Goal: Task Accomplishment & Management: Complete application form

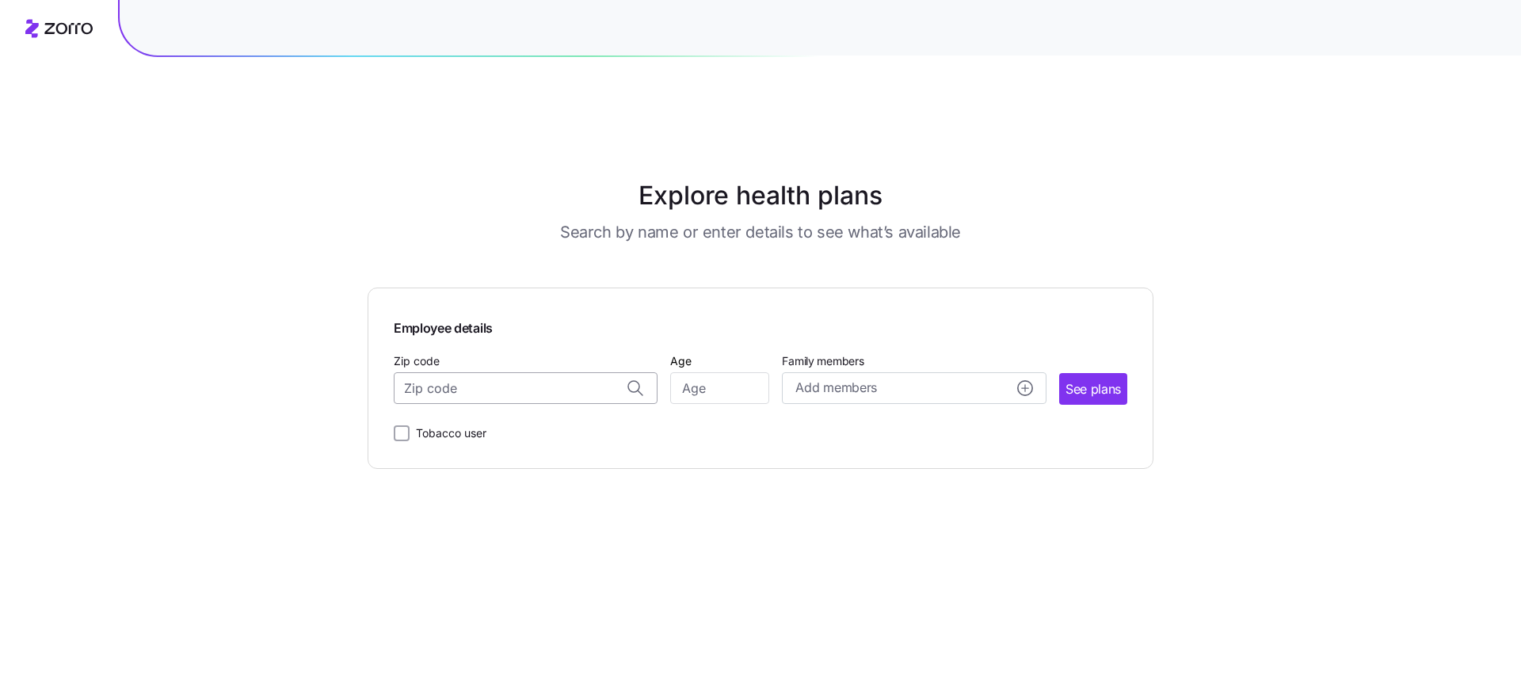
click at [475, 372] on input "Zip code" at bounding box center [526, 388] width 264 height 32
click at [476, 421] on span "02482, Norfolk County, MA" at bounding box center [523, 431] width 222 height 20
type input "02482, Norfolk County, MA"
click at [729, 372] on input "Age" at bounding box center [719, 388] width 99 height 32
type input "35"
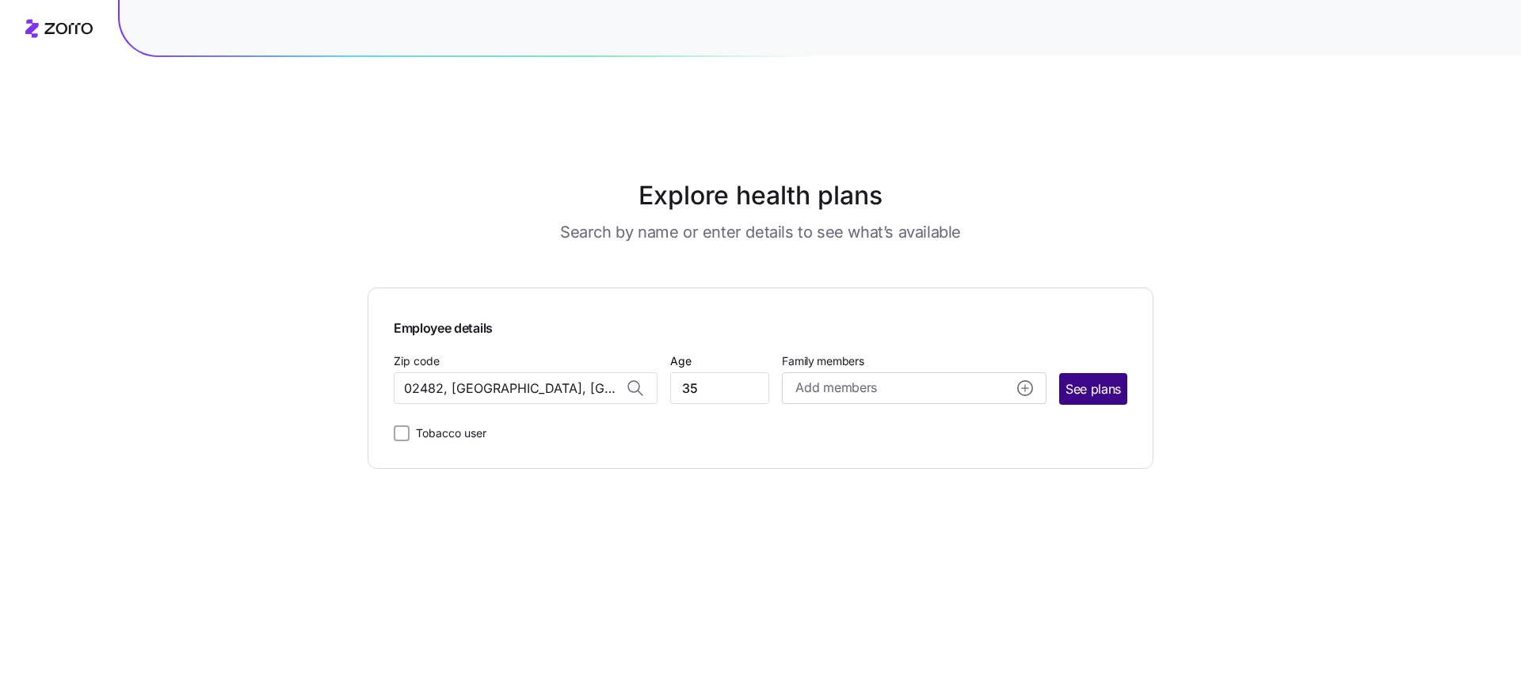
click at [1063, 373] on button "See plans" at bounding box center [1093, 389] width 68 height 32
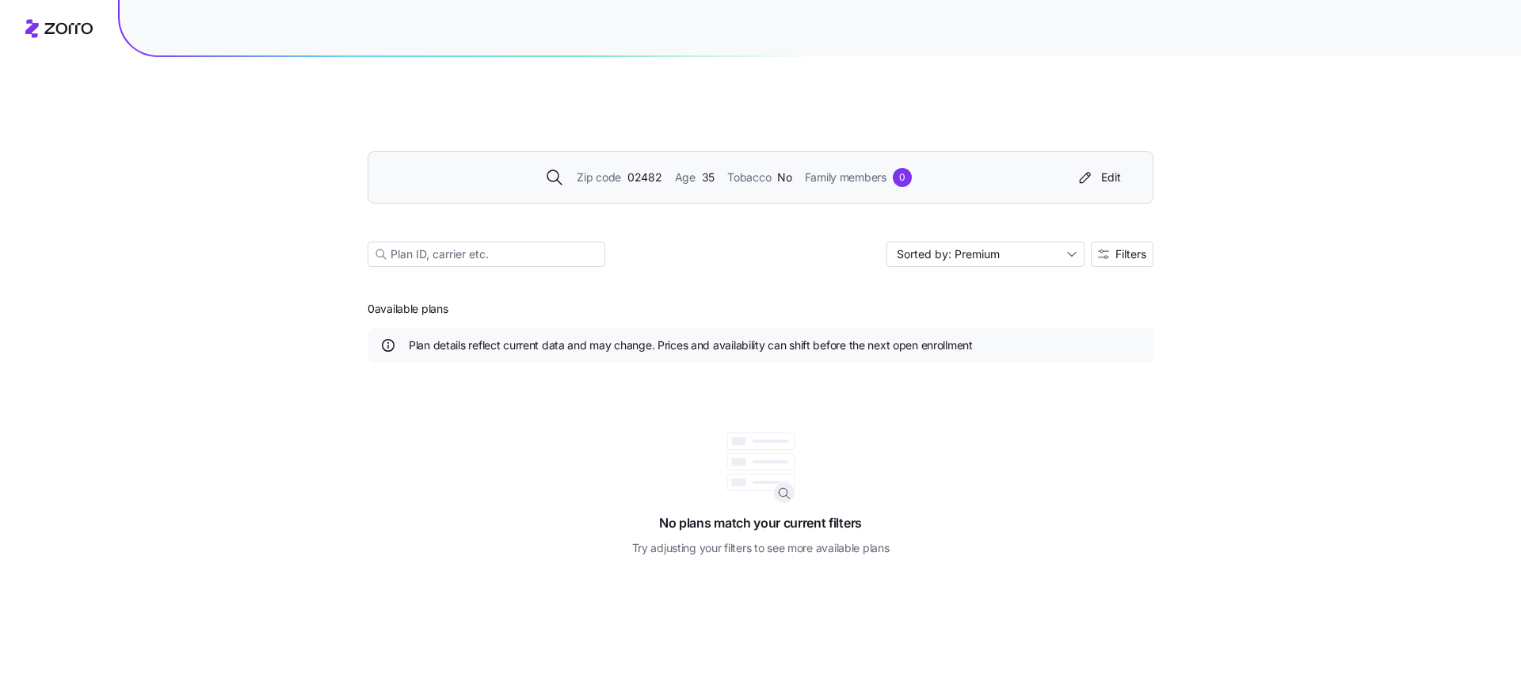
click at [645, 169] on span "02482" at bounding box center [644, 177] width 35 height 17
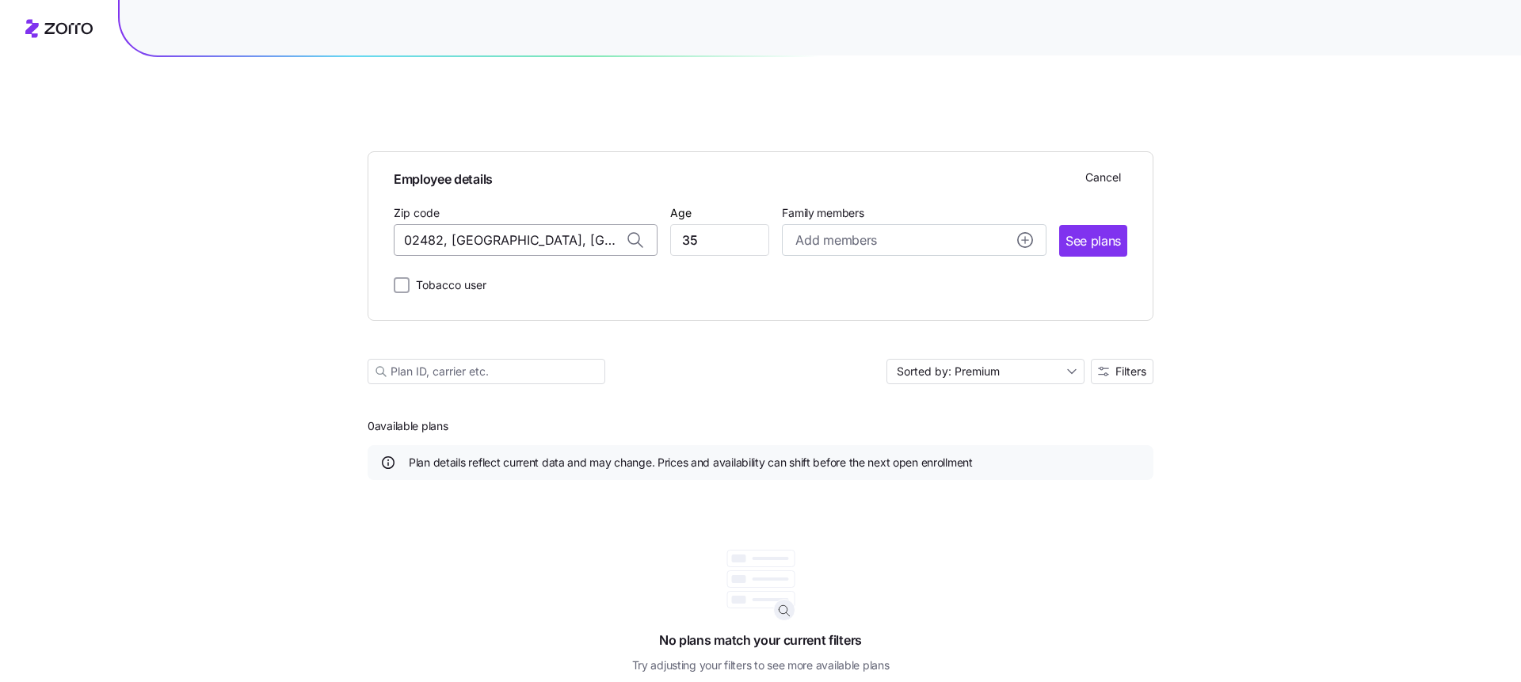
click at [538, 224] on input "02482, Norfolk County, MA" at bounding box center [526, 240] width 264 height 32
click at [1122, 225] on button "See plans" at bounding box center [1093, 241] width 68 height 32
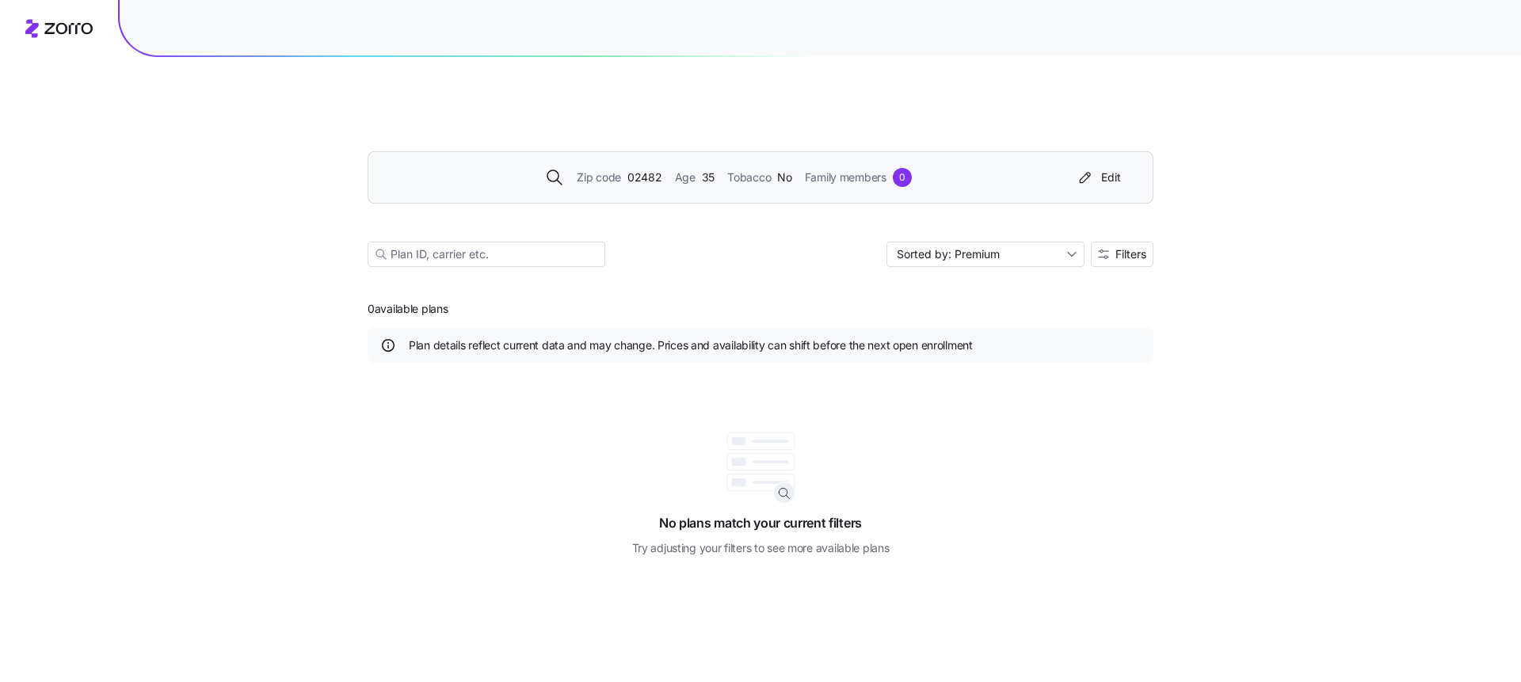
click at [768, 497] on span "No plans match your current filters" at bounding box center [760, 515] width 203 height 36
click at [665, 168] on div "Zip code 02482 Age 35 Tobacco No Family members 0" at bounding box center [728, 177] width 682 height 19
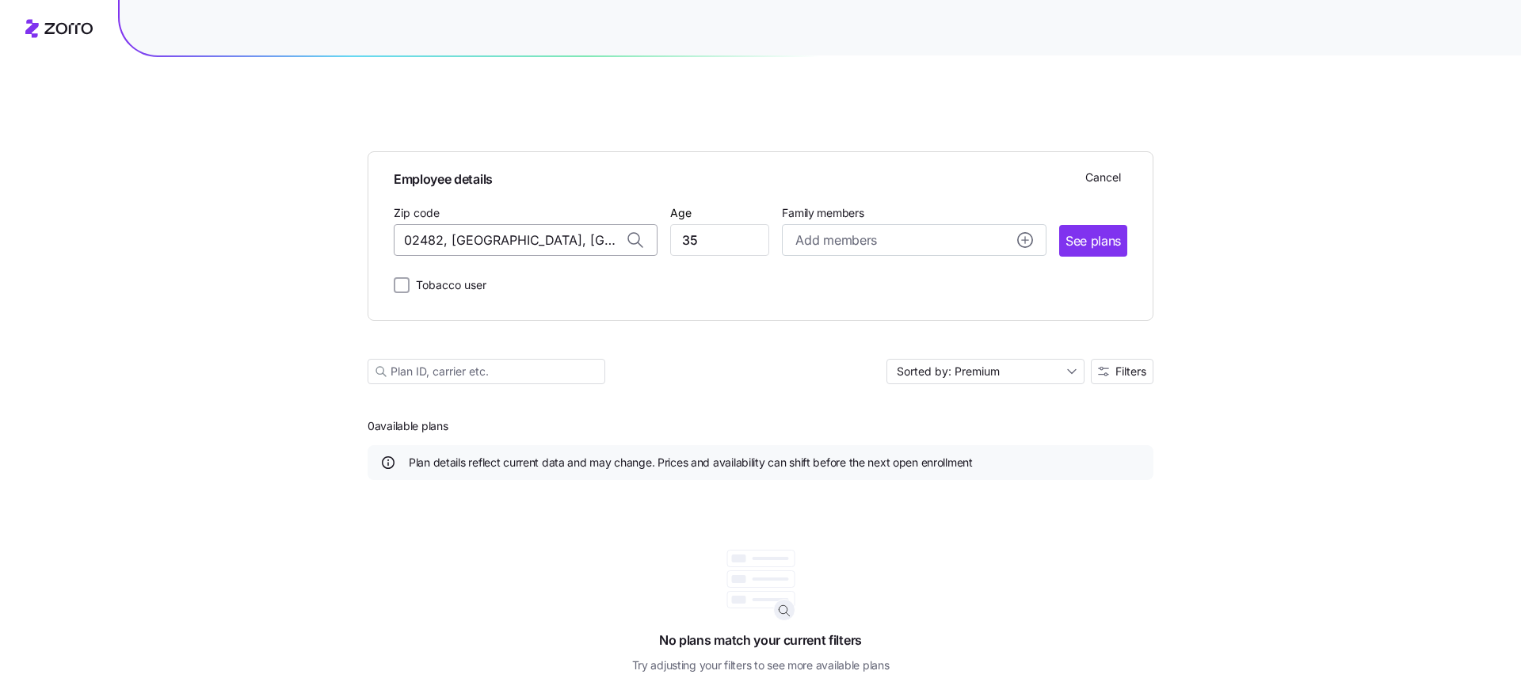
click at [527, 224] on input "02482, Norfolk County, MA" at bounding box center [526, 240] width 264 height 32
type input "9"
click at [425, 272] on span "02030, Norfolk County, MA" at bounding box center [523, 282] width 222 height 20
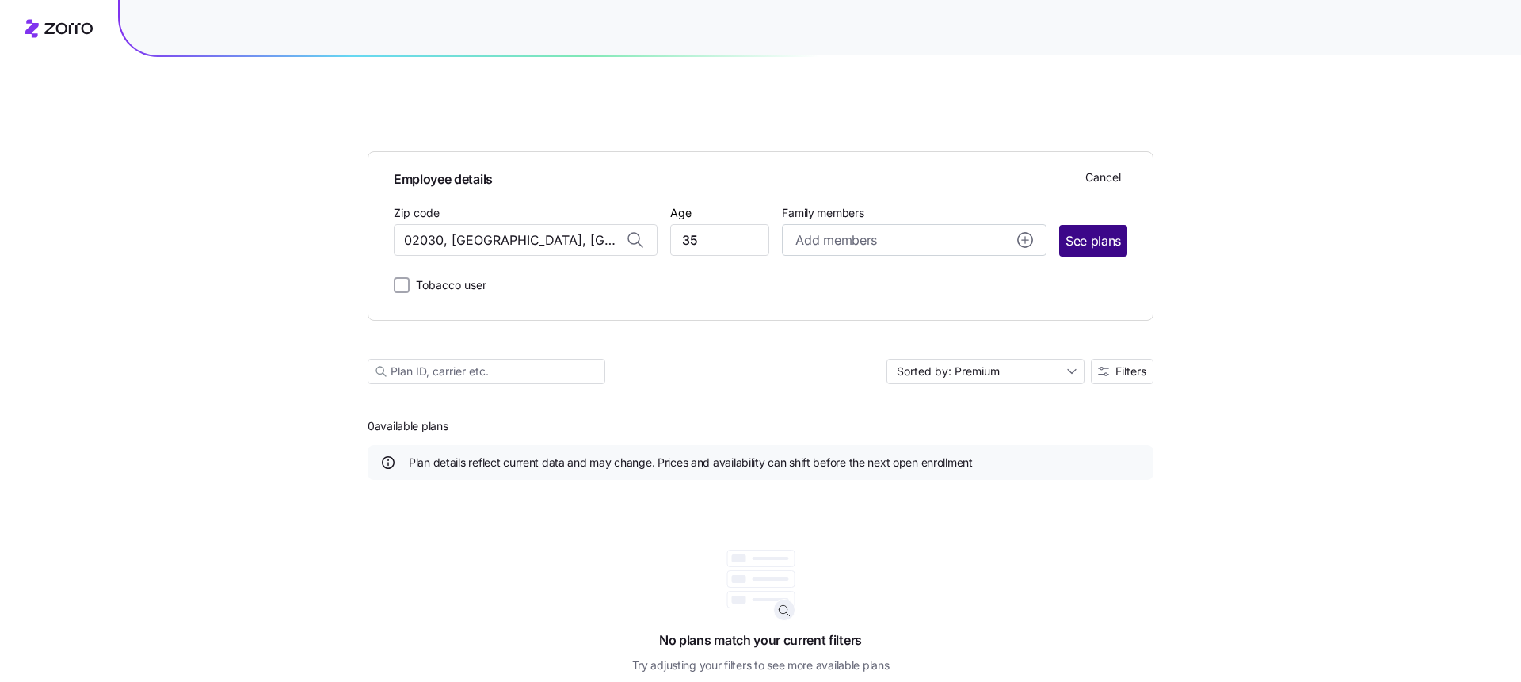
type input "02030, Norfolk County, MA"
click at [1102, 231] on span "See plans" at bounding box center [1092, 241] width 55 height 20
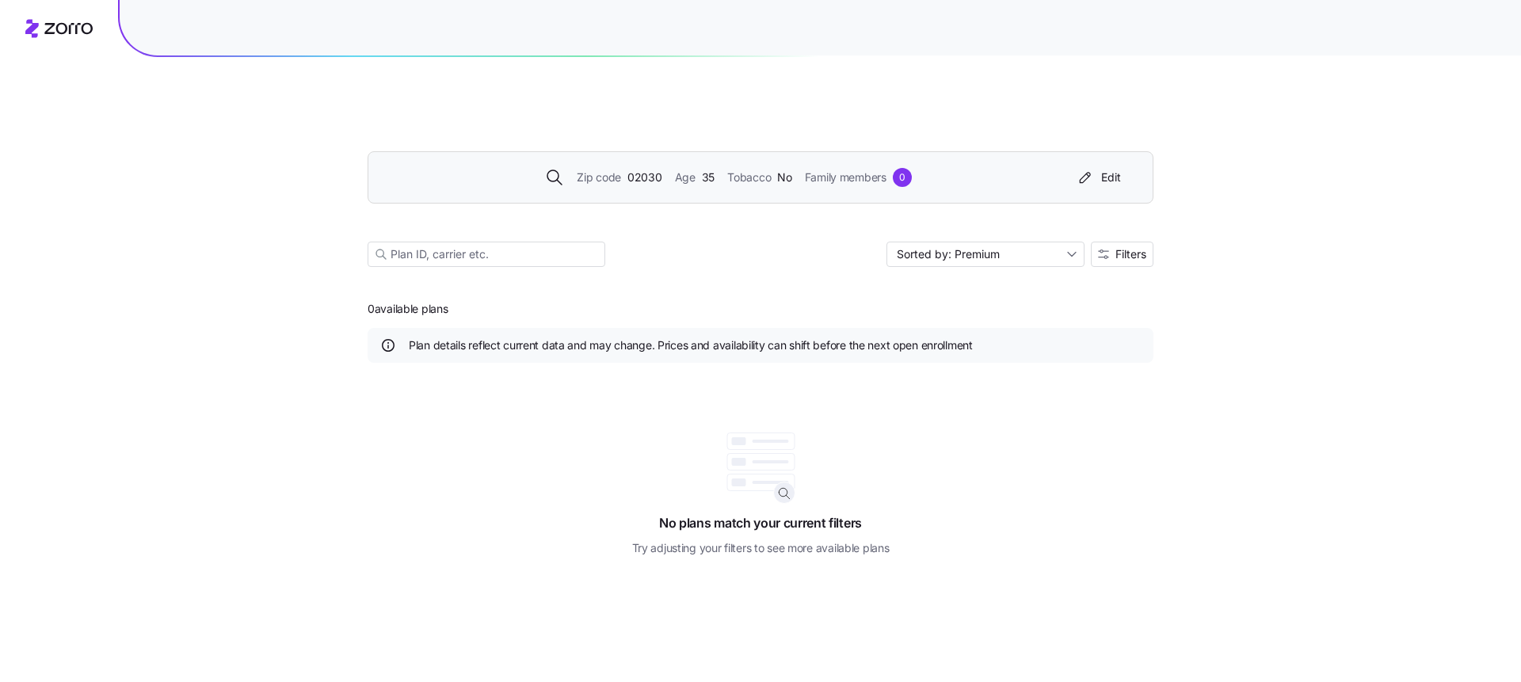
click at [635, 169] on span "02030" at bounding box center [644, 177] width 35 height 17
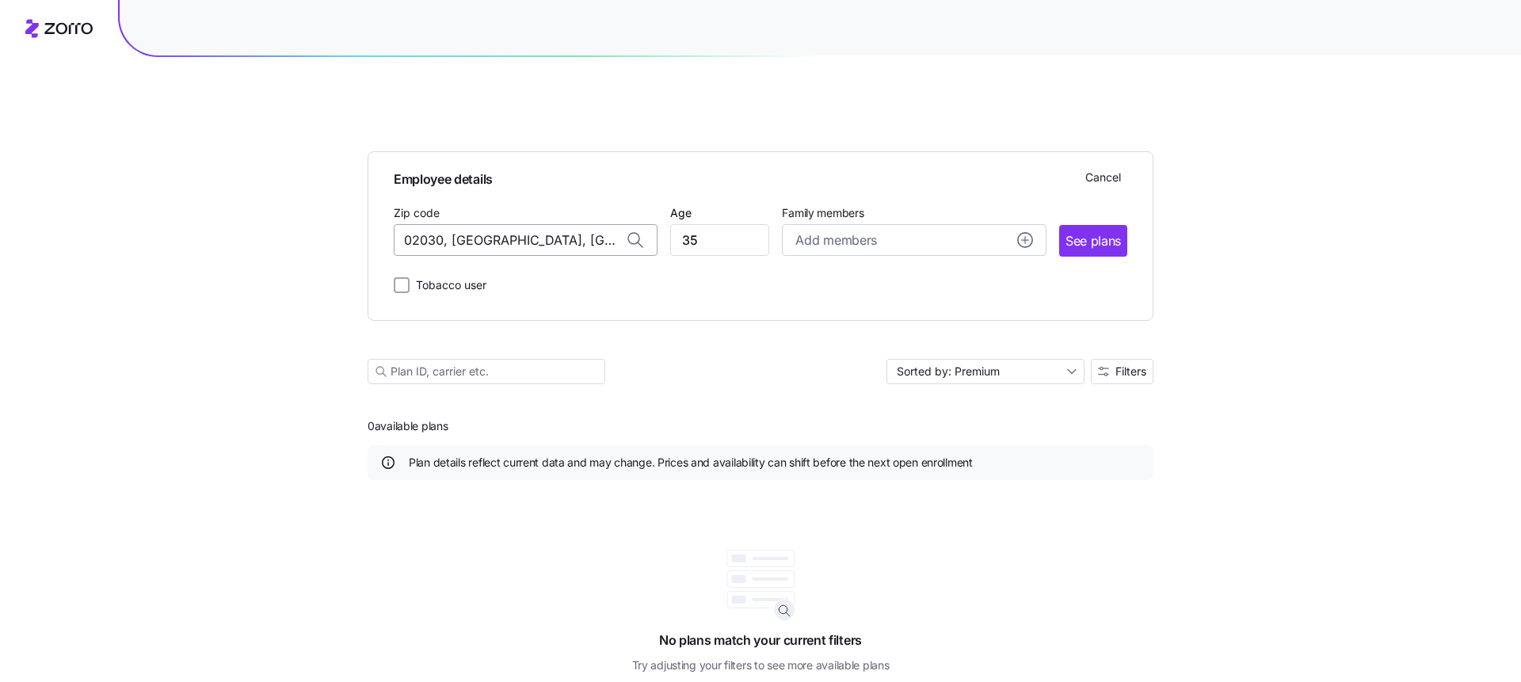
click at [485, 224] on input "02030, Norfolk County, MA" at bounding box center [526, 240] width 264 height 32
click at [474, 272] on span "02115, Suffolk County, MA" at bounding box center [523, 282] width 222 height 20
type input "02115, Suffolk County, MA"
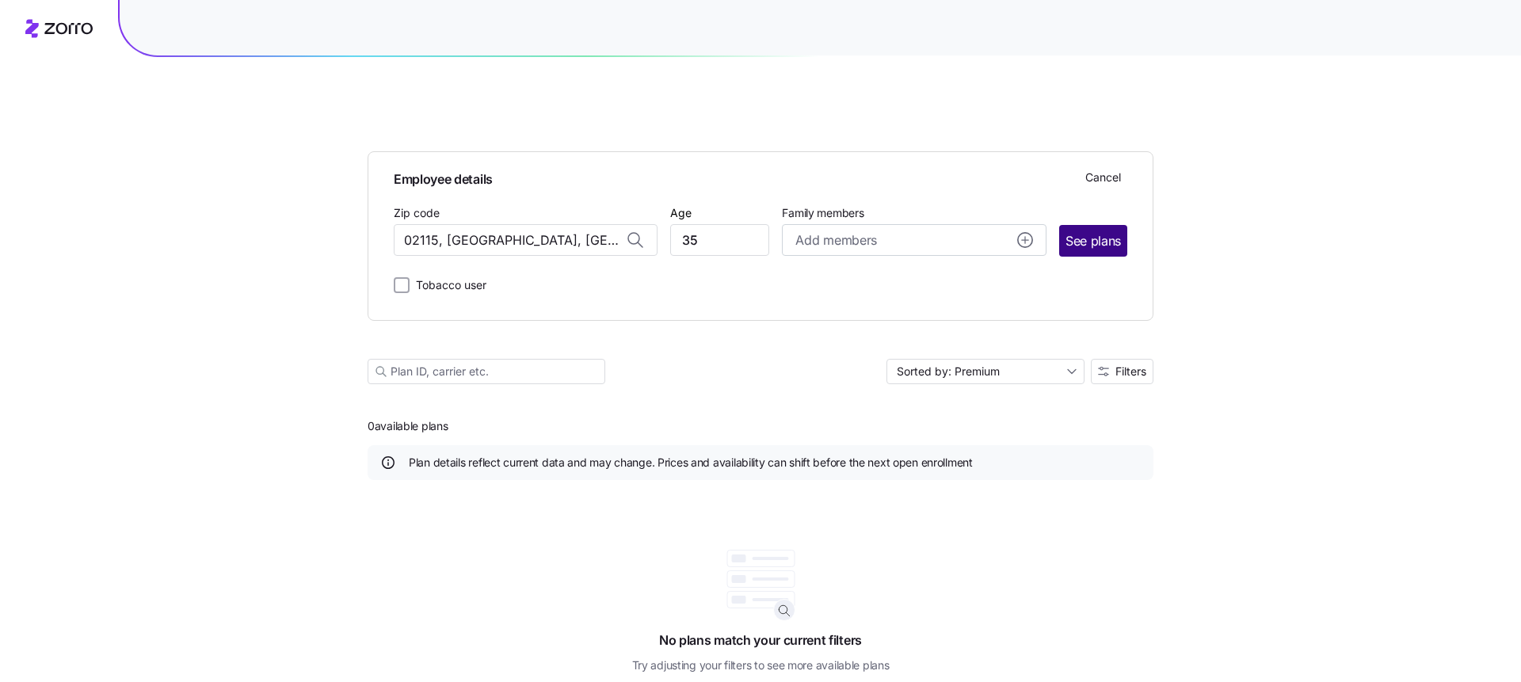
click at [1106, 231] on span "See plans" at bounding box center [1092, 241] width 55 height 20
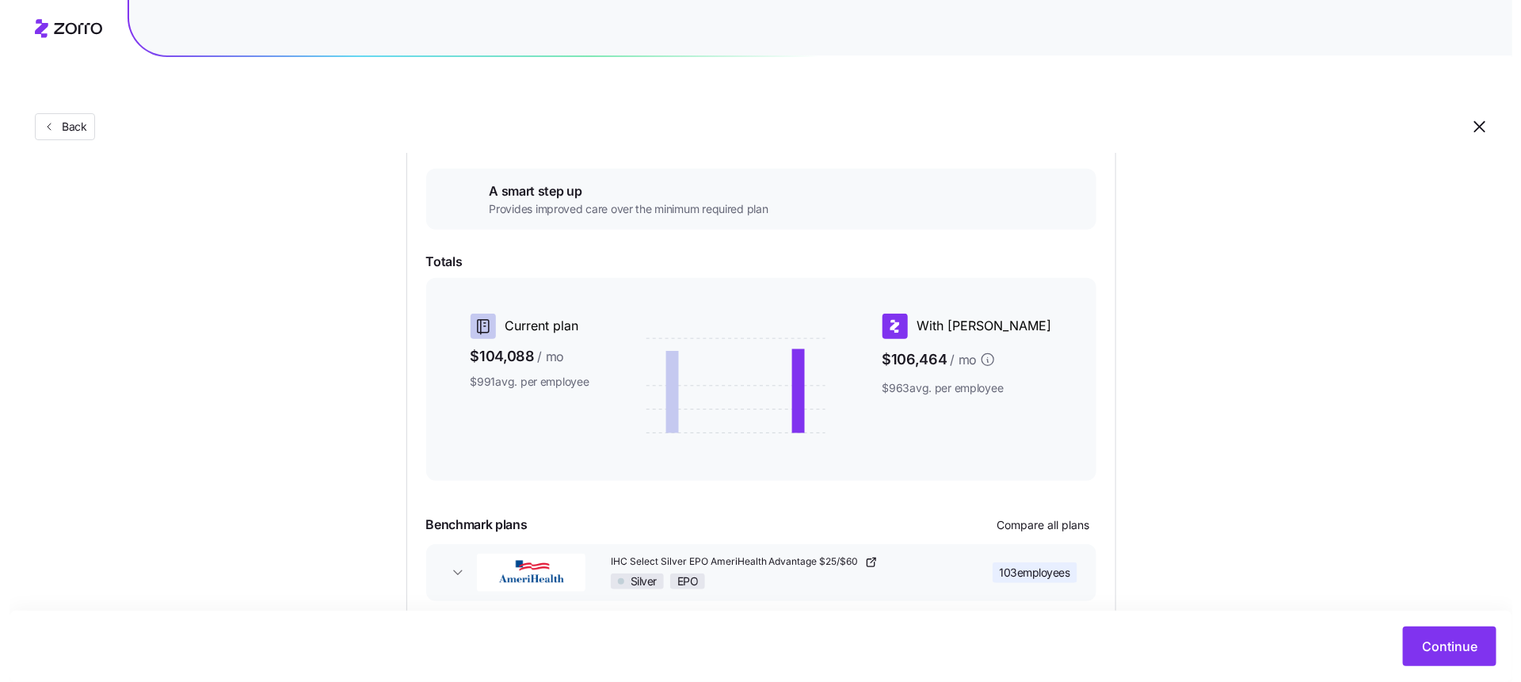
scroll to position [304, 0]
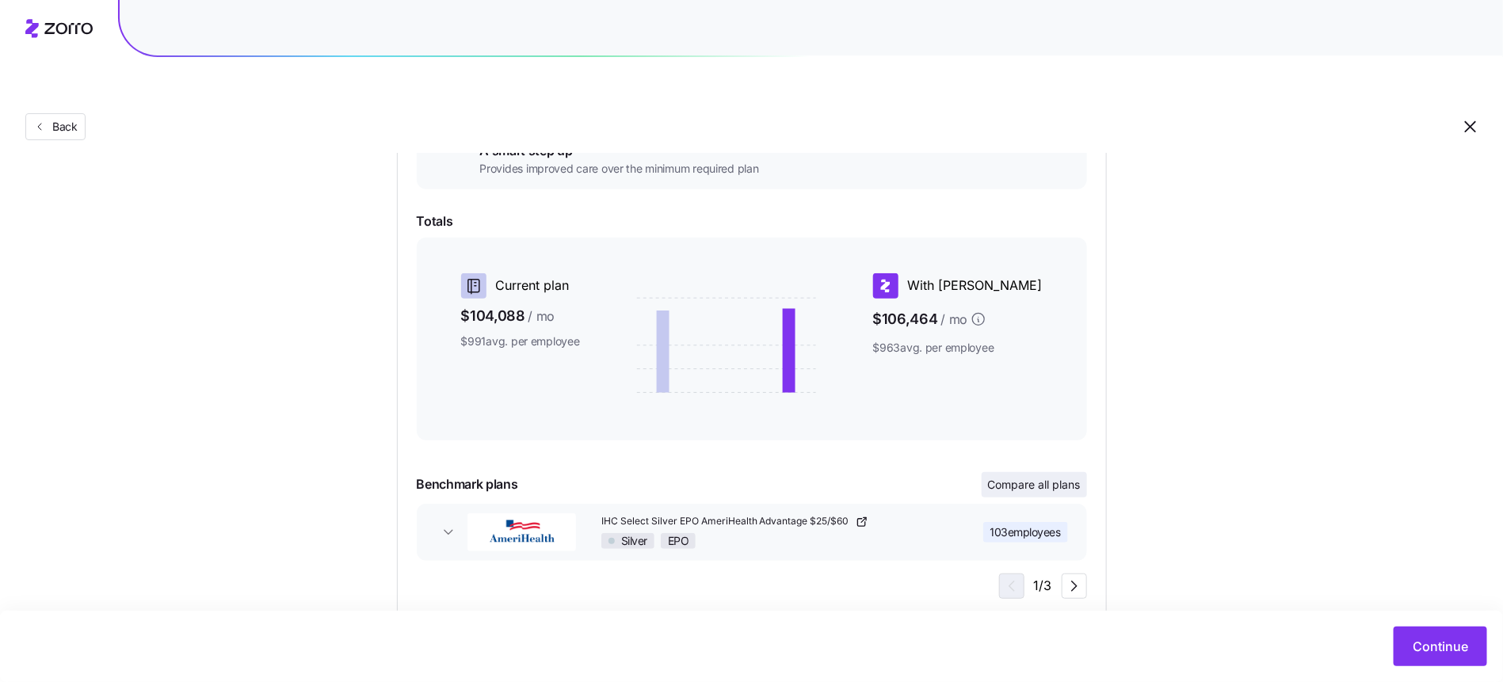
click at [1044, 477] on span "Compare all plans" at bounding box center [1034, 485] width 93 height 16
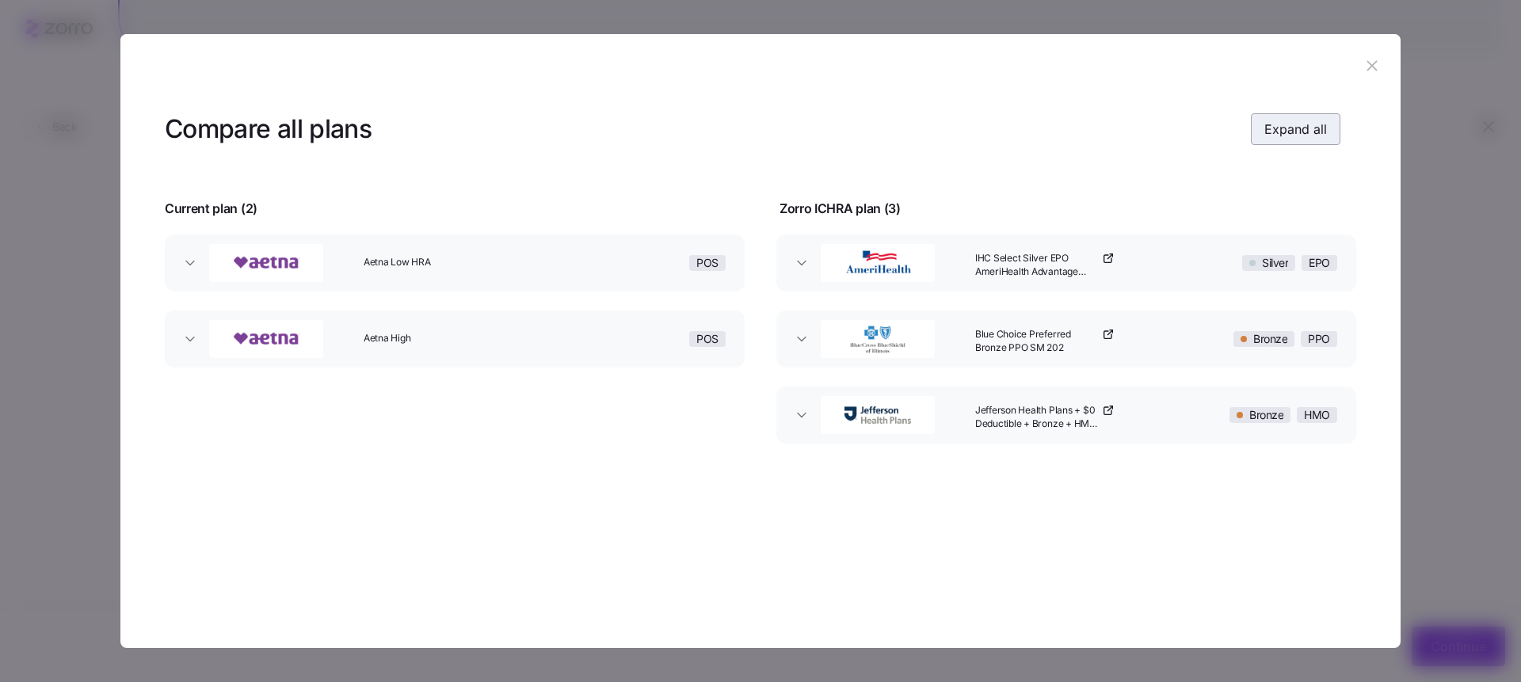
click at [1278, 131] on span "Expand all" at bounding box center [1295, 129] width 63 height 19
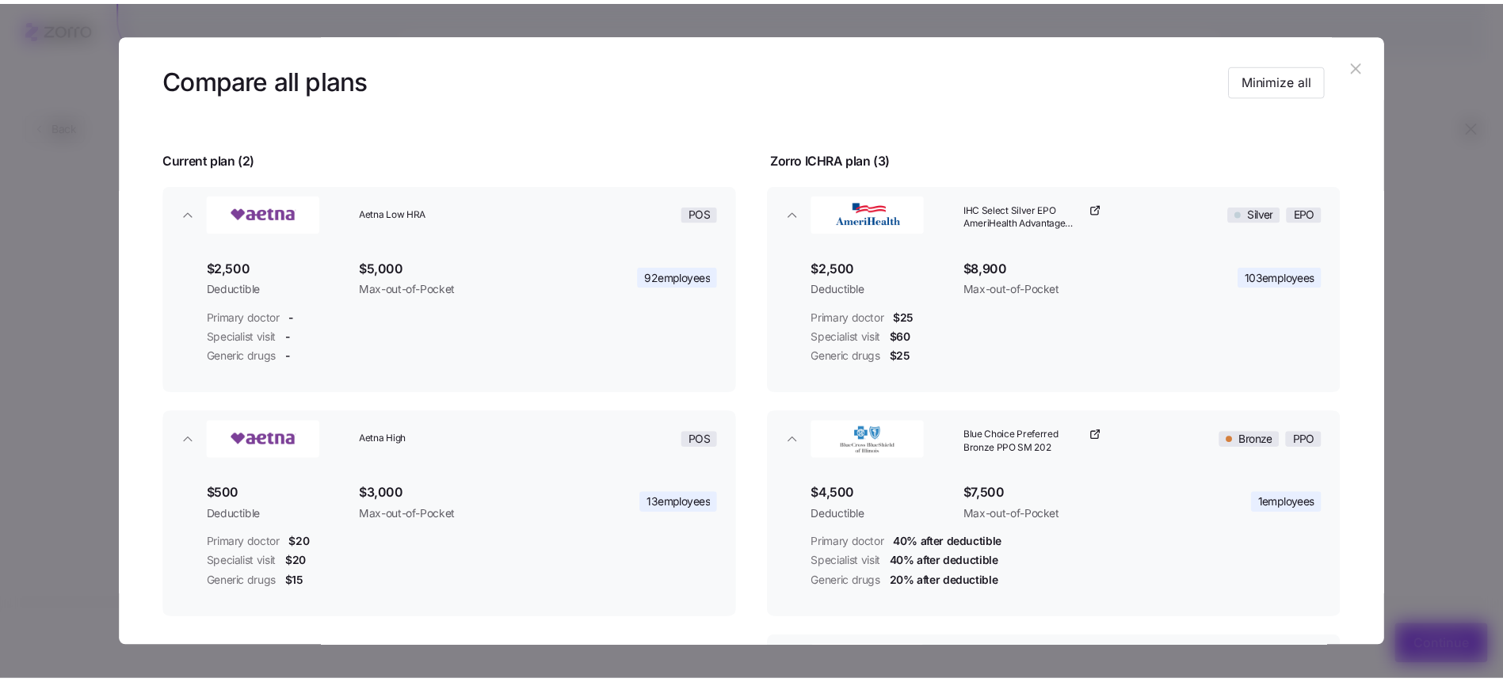
scroll to position [3, 0]
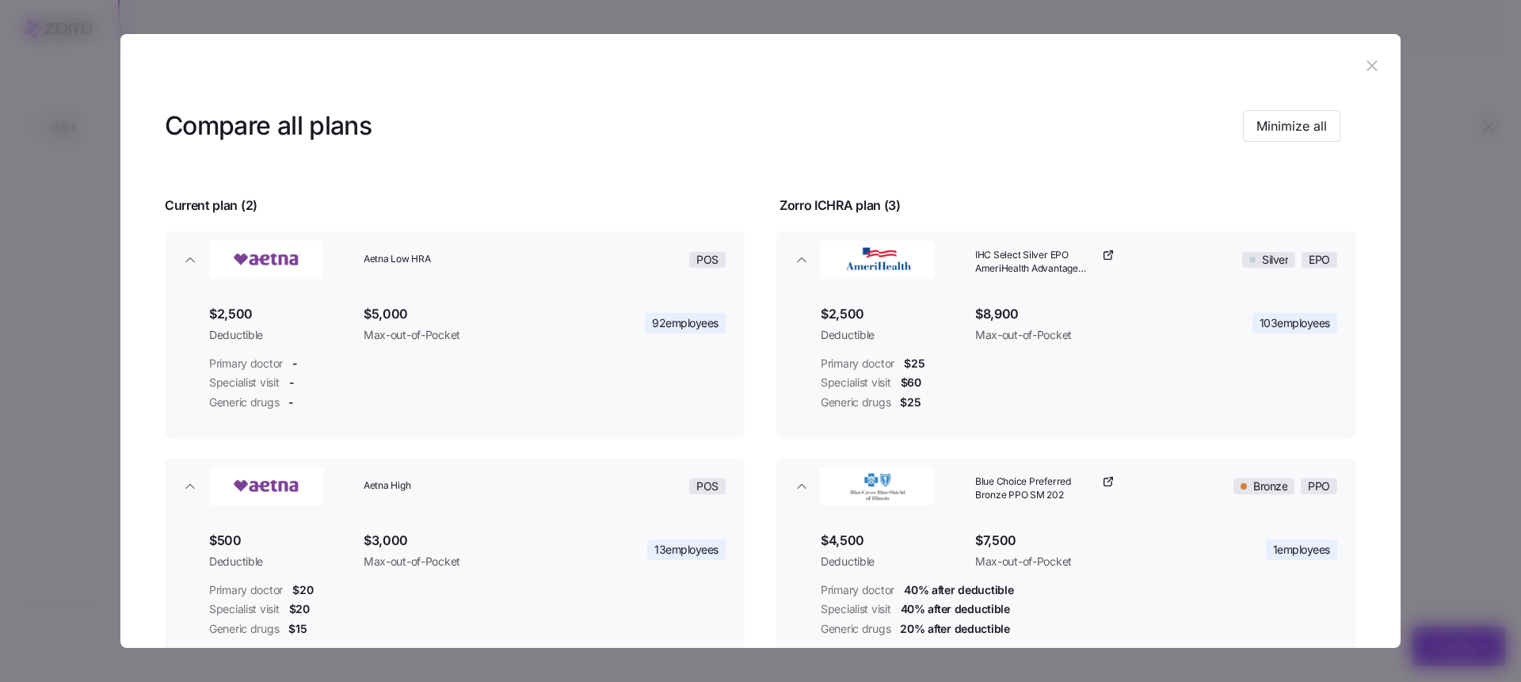
click at [1365, 52] on header at bounding box center [760, 65] width 1280 height 63
click at [1368, 66] on icon "button" at bounding box center [1371, 65] width 17 height 17
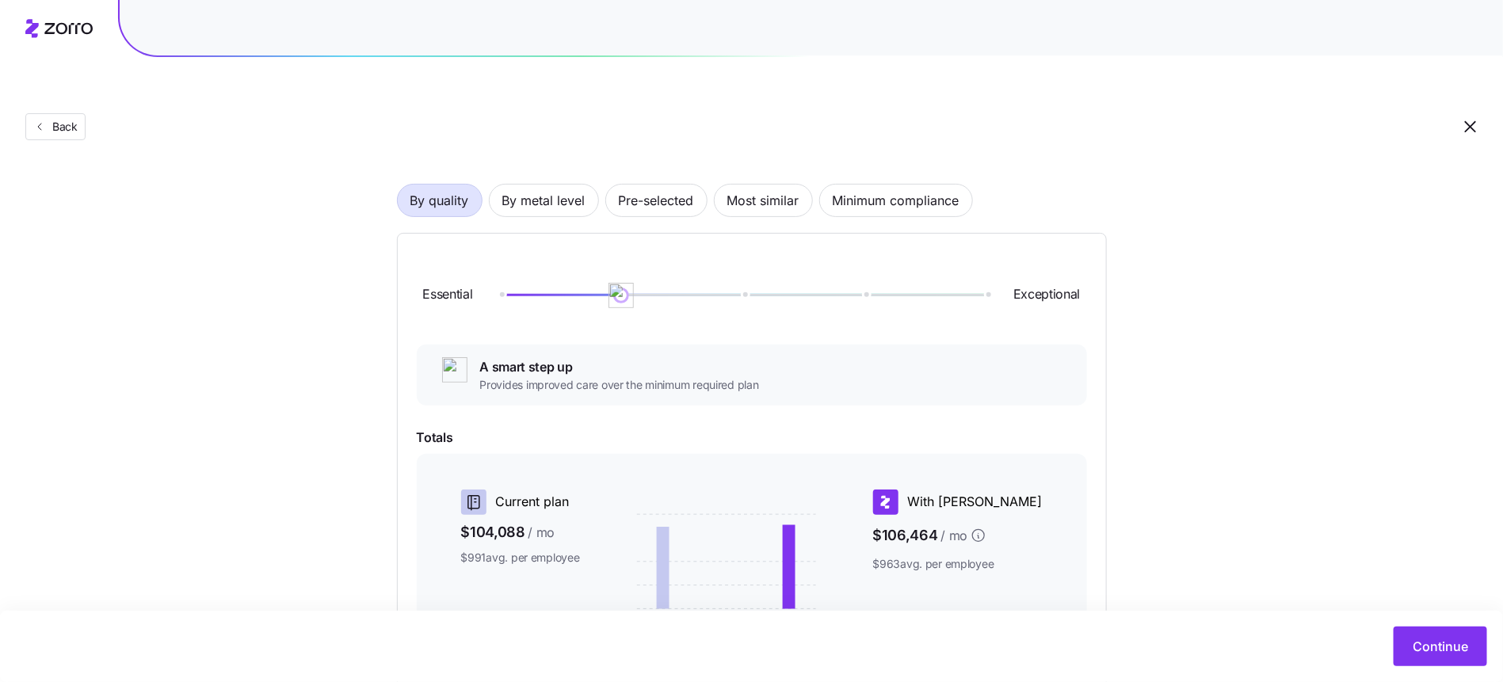
scroll to position [65, 0]
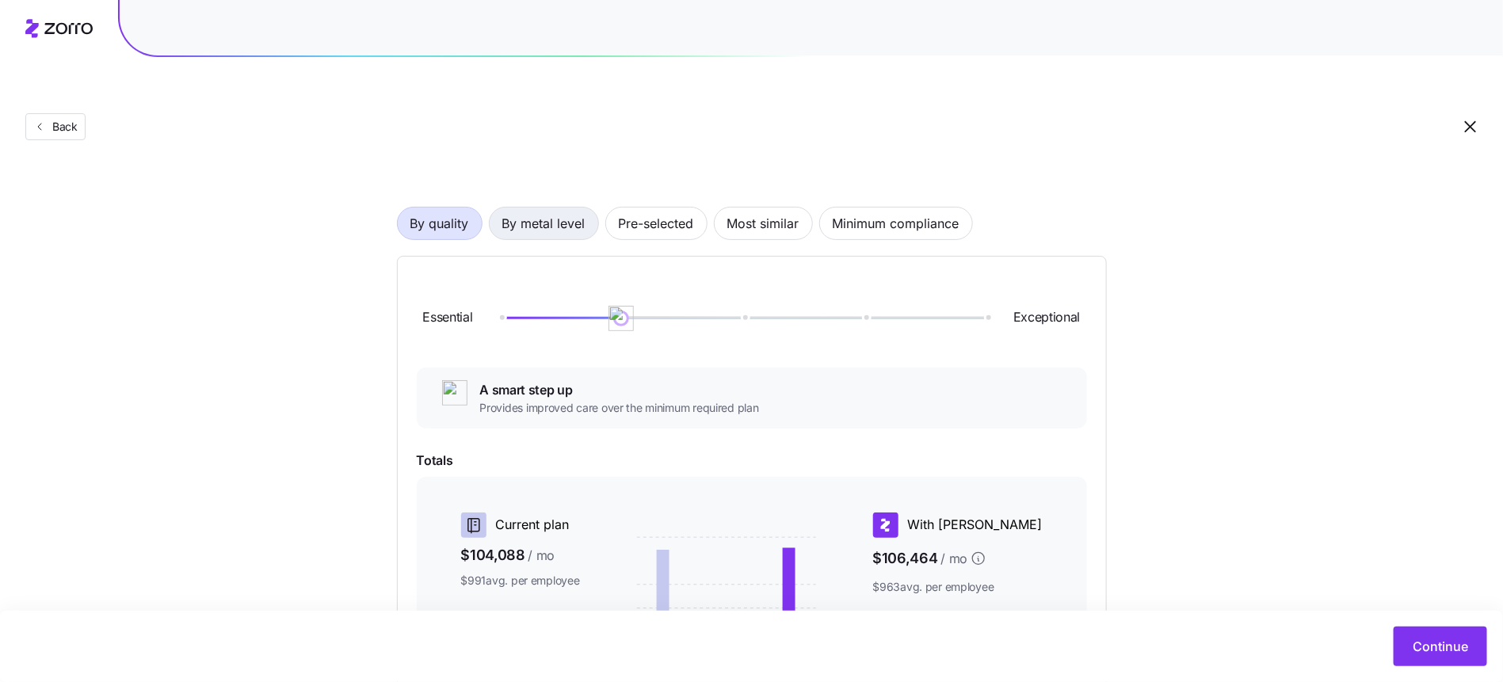
click at [559, 208] on span "By metal level" at bounding box center [543, 224] width 83 height 32
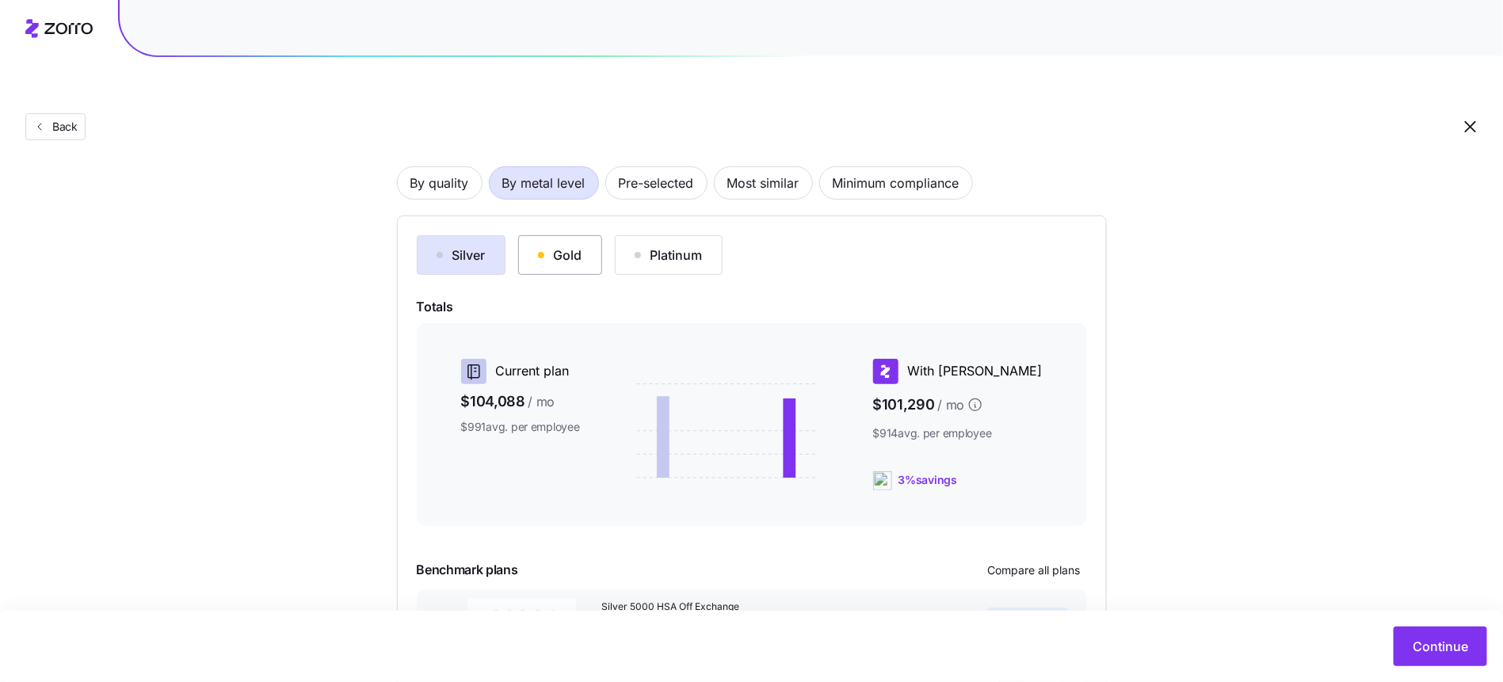
scroll to position [107, 0]
click at [547, 244] on div "Gold" at bounding box center [560, 253] width 44 height 19
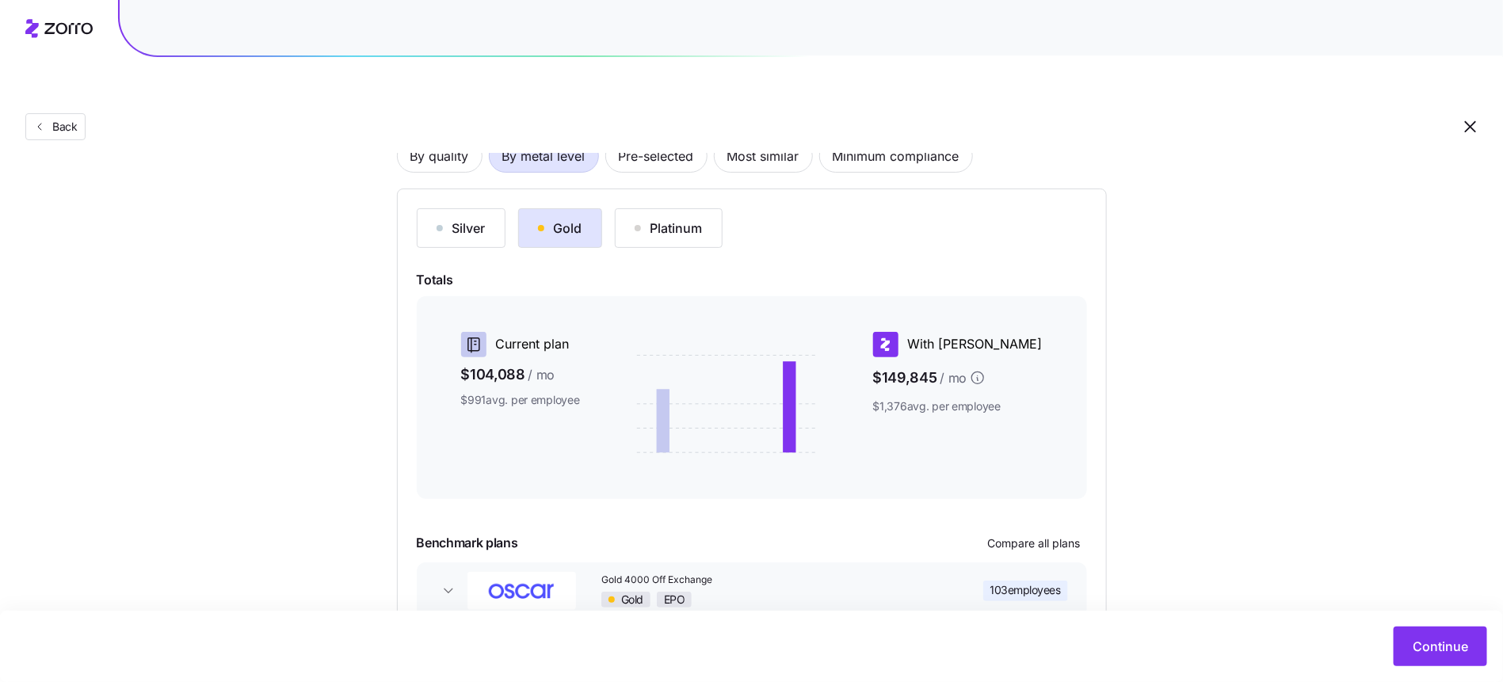
scroll to position [131, 0]
click at [788, 141] on span "Most similar" at bounding box center [763, 157] width 72 height 32
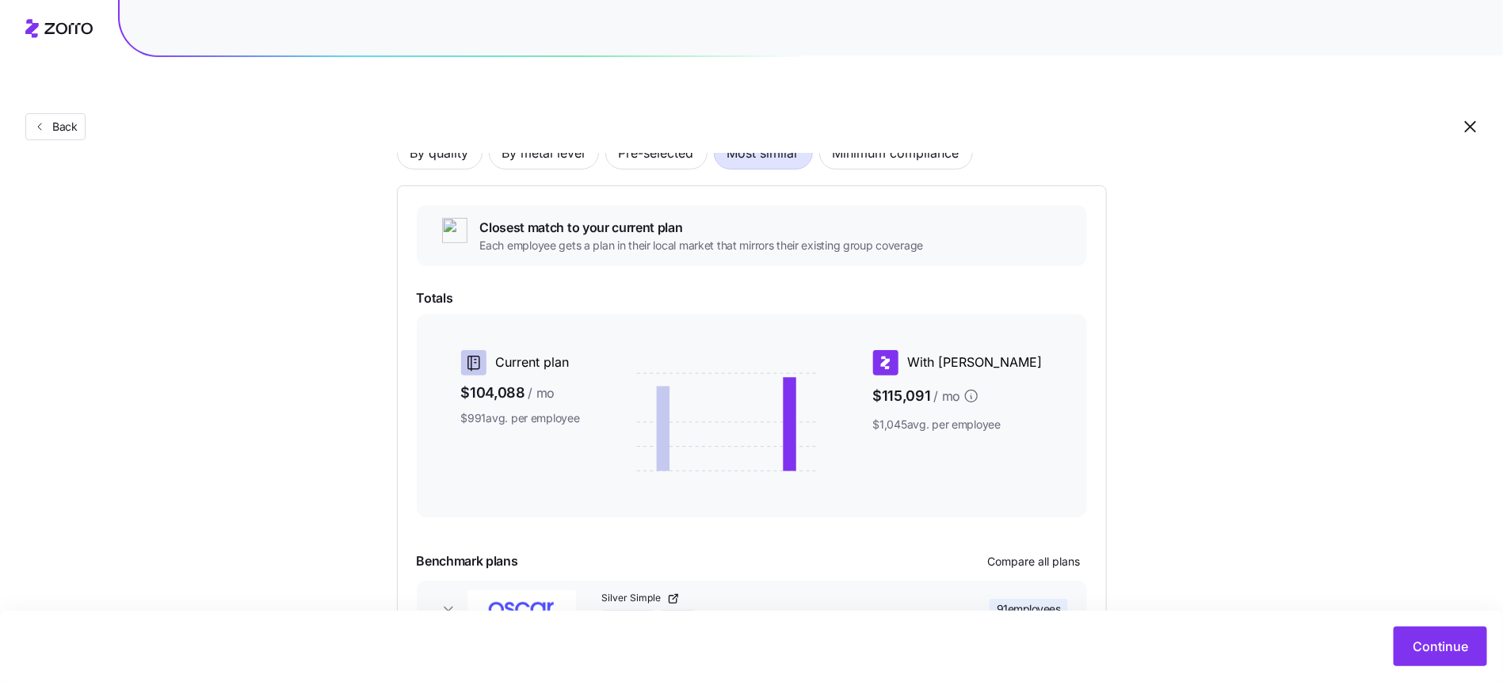
scroll to position [136, 0]
click at [441, 136] on span "By quality" at bounding box center [439, 152] width 59 height 32
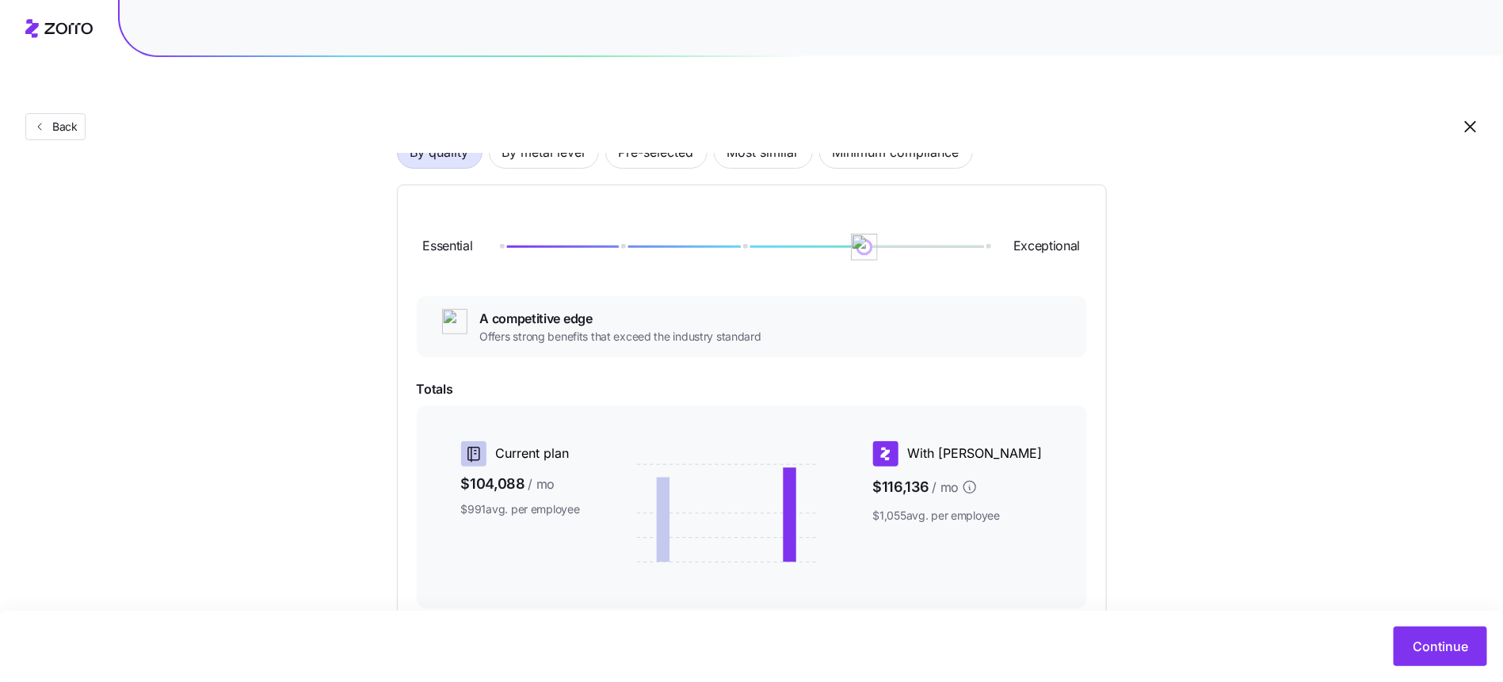
drag, startPoint x: 625, startPoint y: 208, endPoint x: 851, endPoint y: 236, distance: 227.5
click at [851, 236] on div "Essential Exceptional" at bounding box center [752, 247] width 670 height 86
drag, startPoint x: 863, startPoint y: 223, endPoint x: 866, endPoint y: 214, distance: 10.0
click at [863, 223] on div "Essential Exceptional" at bounding box center [752, 247] width 670 height 86
drag, startPoint x: 866, startPoint y: 214, endPoint x: 881, endPoint y: 220, distance: 16.3
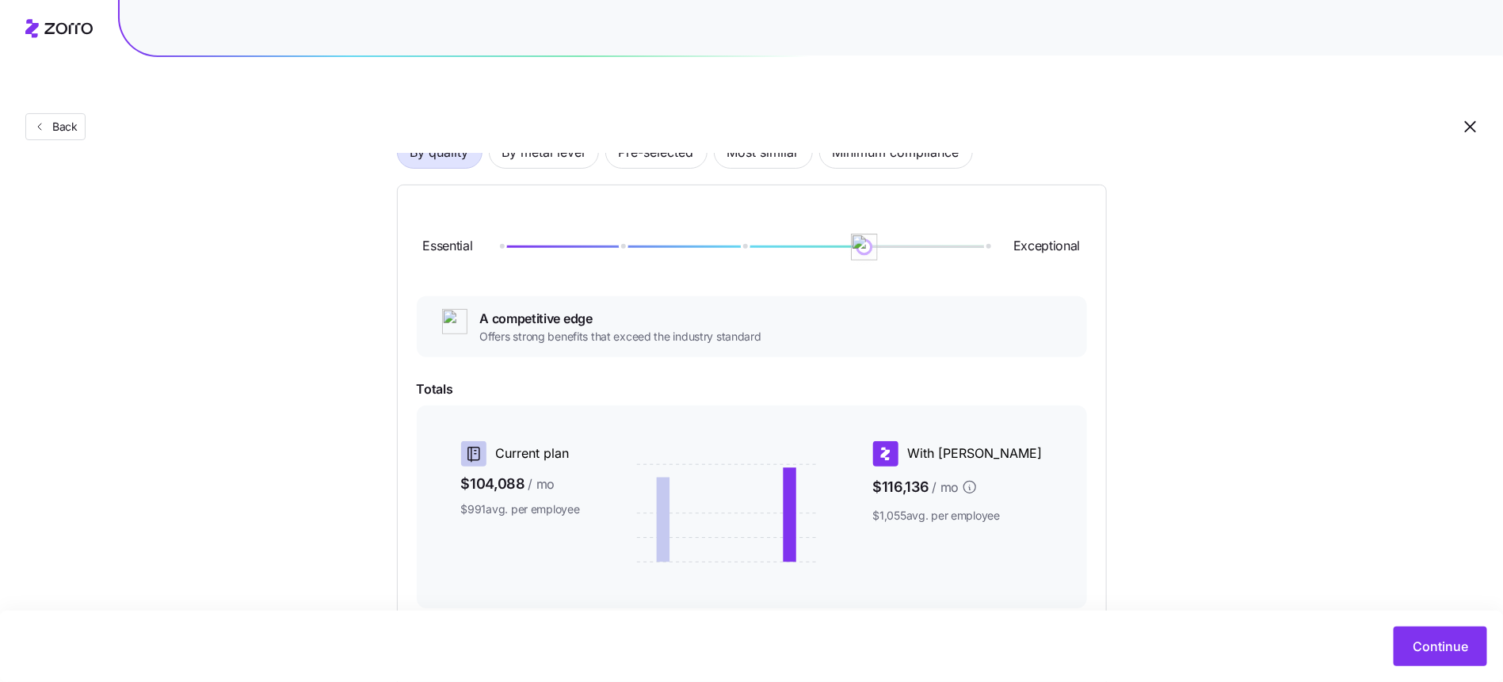
click at [881, 220] on div "Essential Exceptional" at bounding box center [752, 247] width 670 height 86
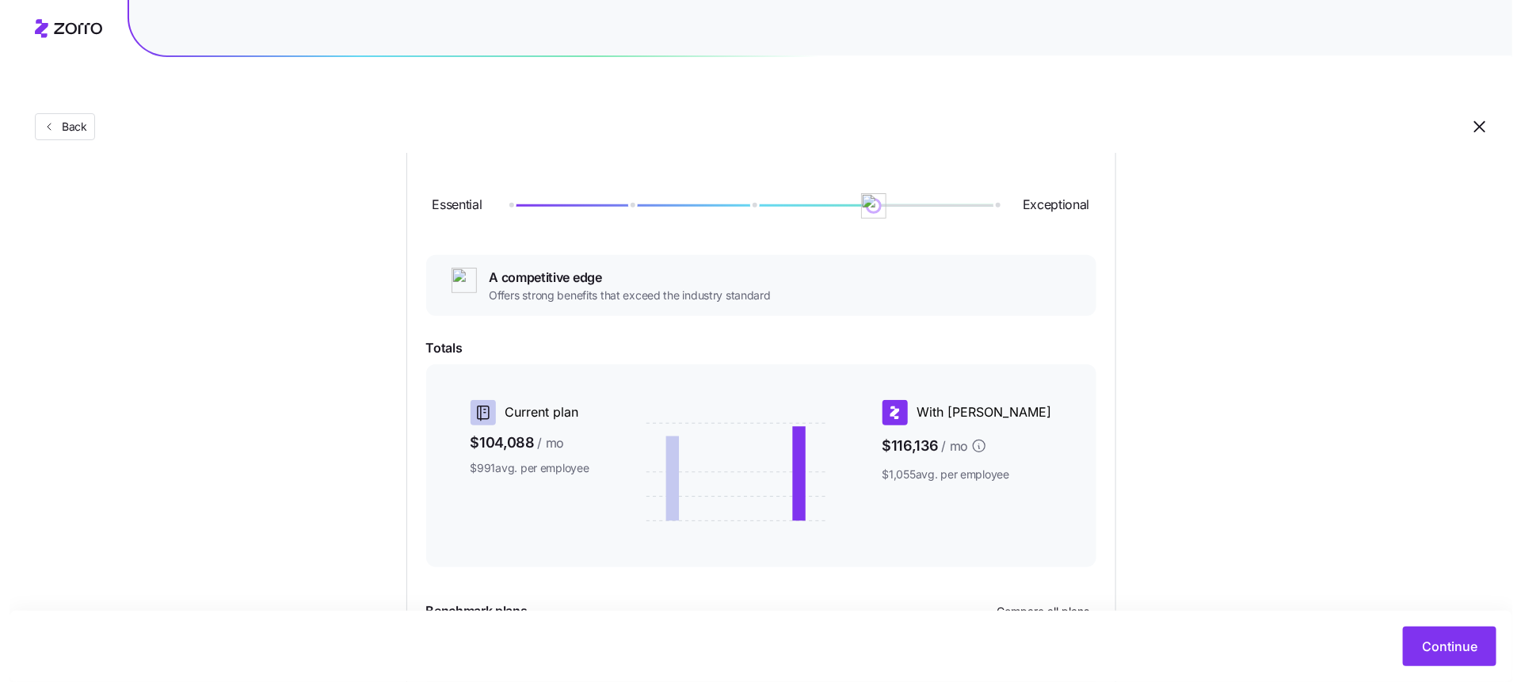
scroll to position [272, 0]
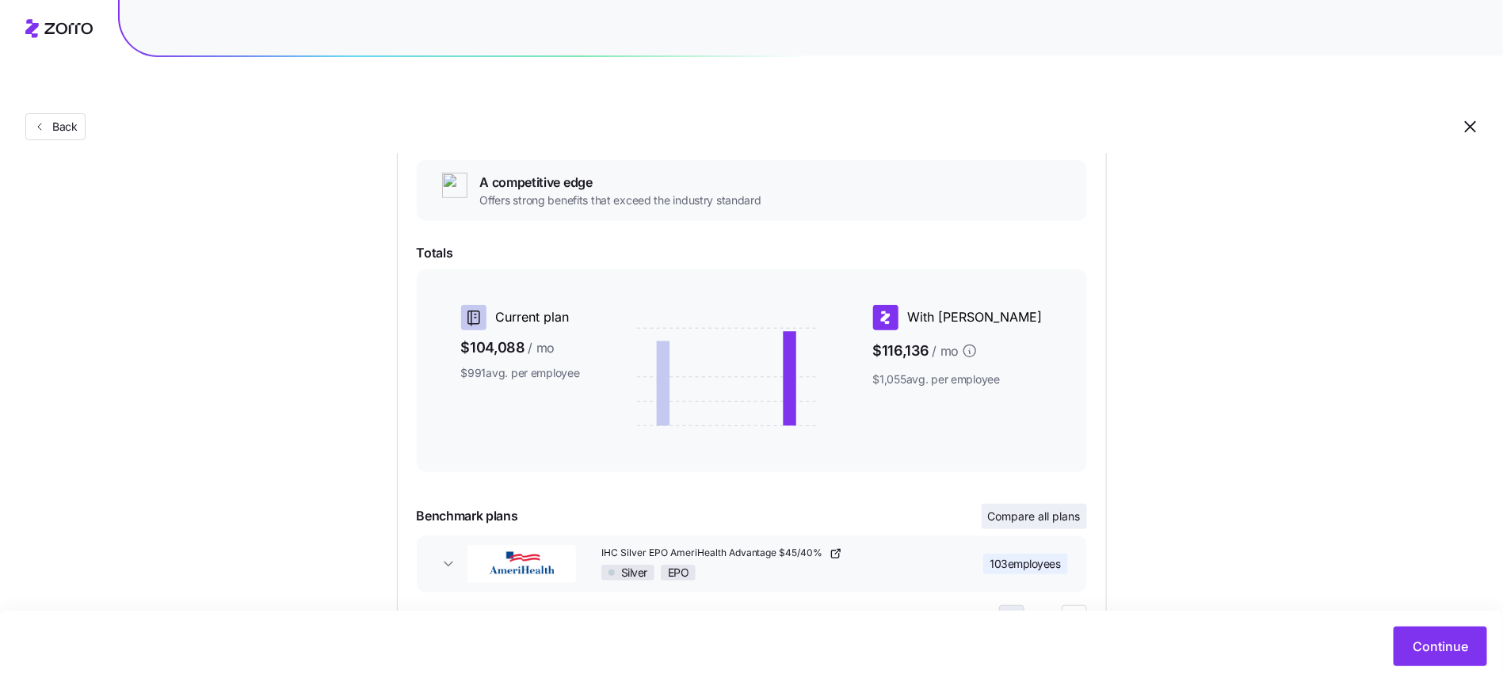
click at [1027, 504] on button "Compare all plans" at bounding box center [1033, 516] width 105 height 25
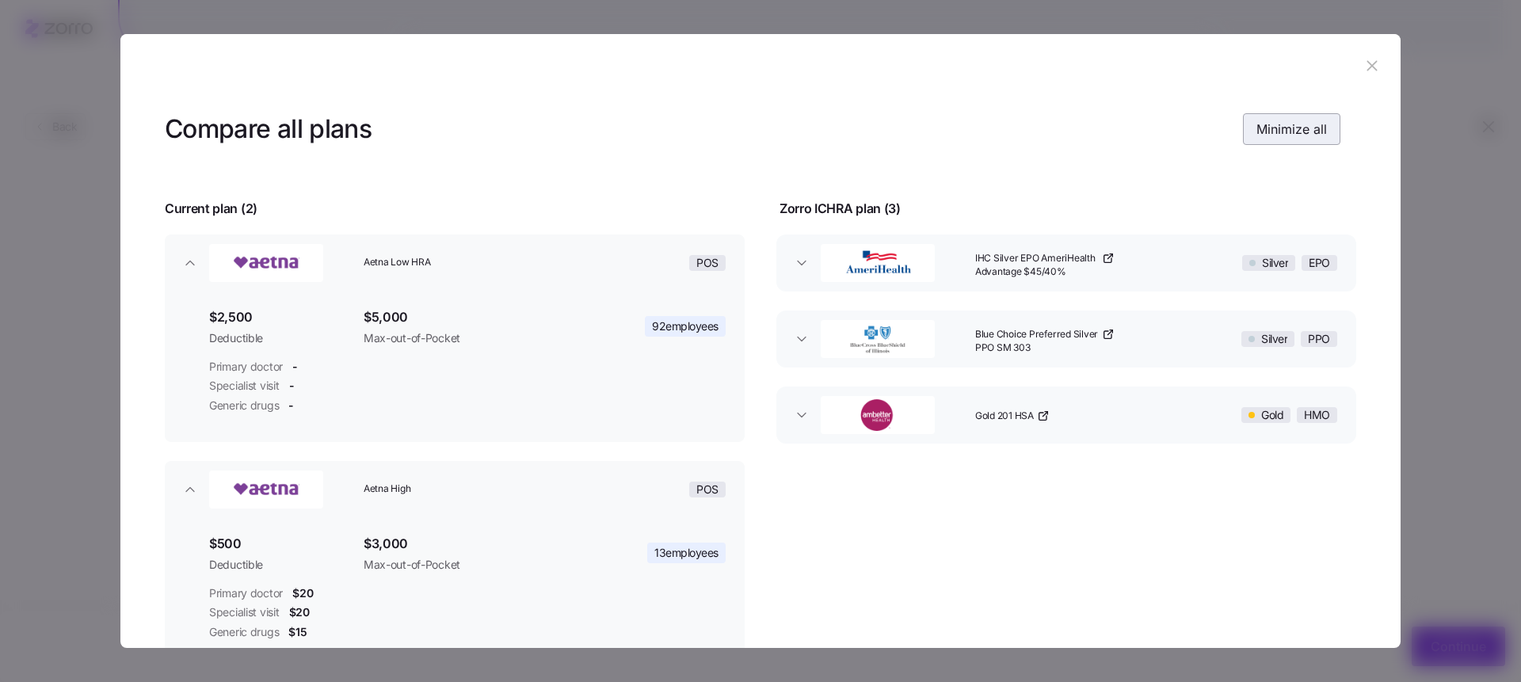
click at [1297, 122] on span "Minimize all" at bounding box center [1291, 129] width 70 height 19
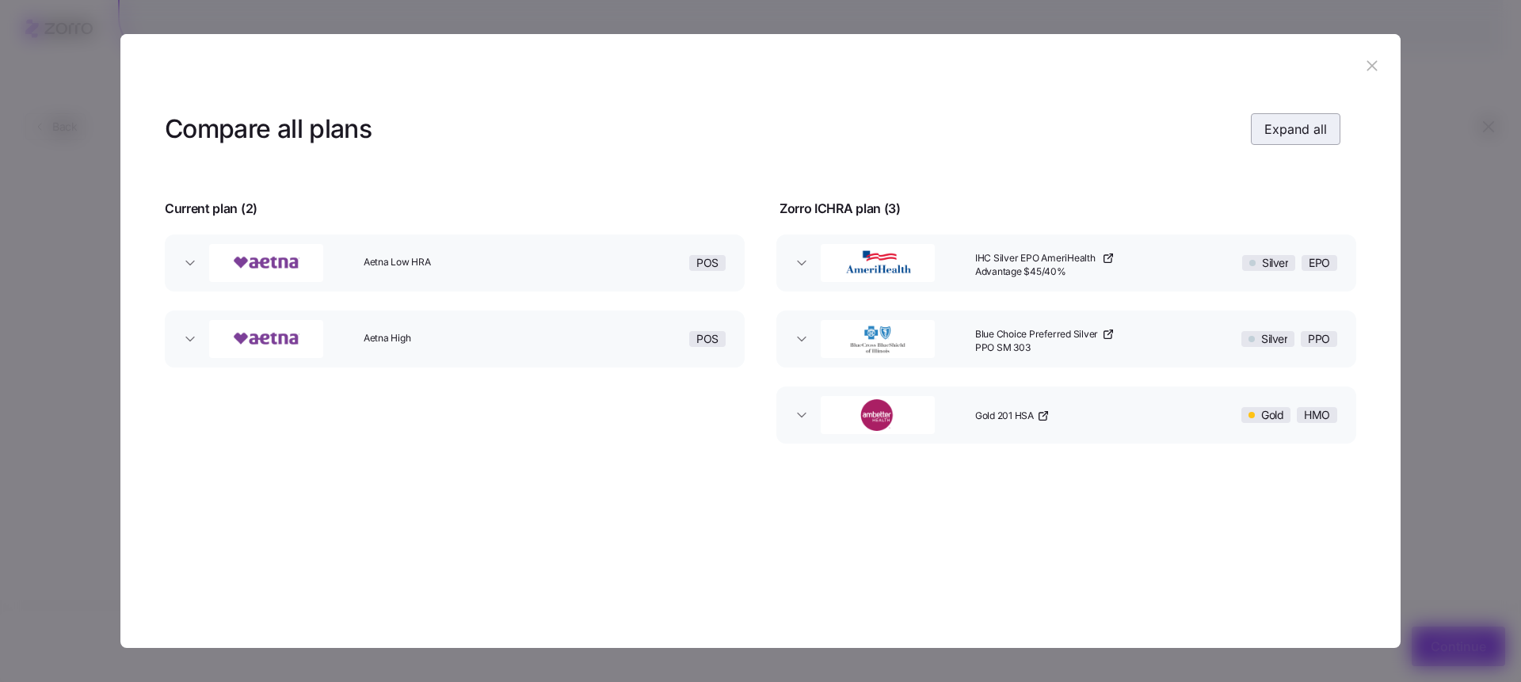
click at [1297, 123] on span "Expand all" at bounding box center [1295, 129] width 63 height 19
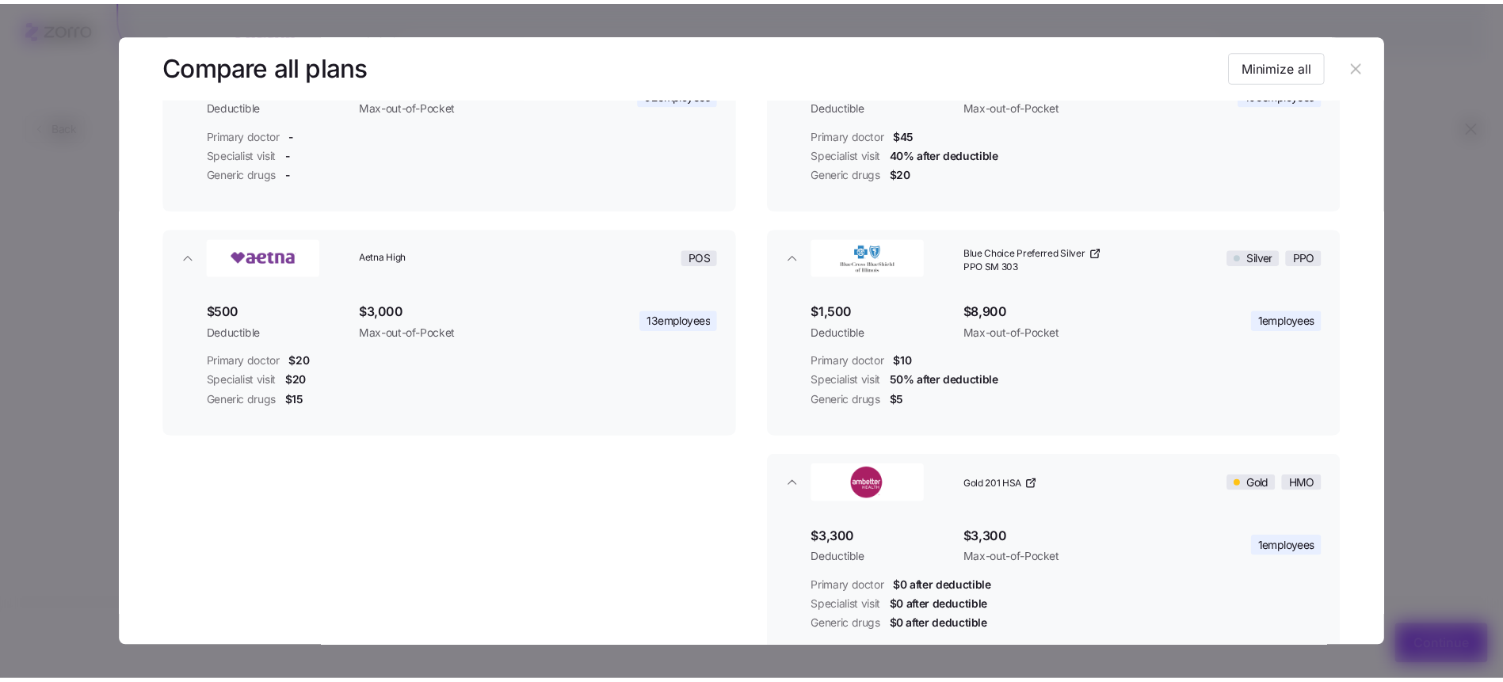
scroll to position [130, 0]
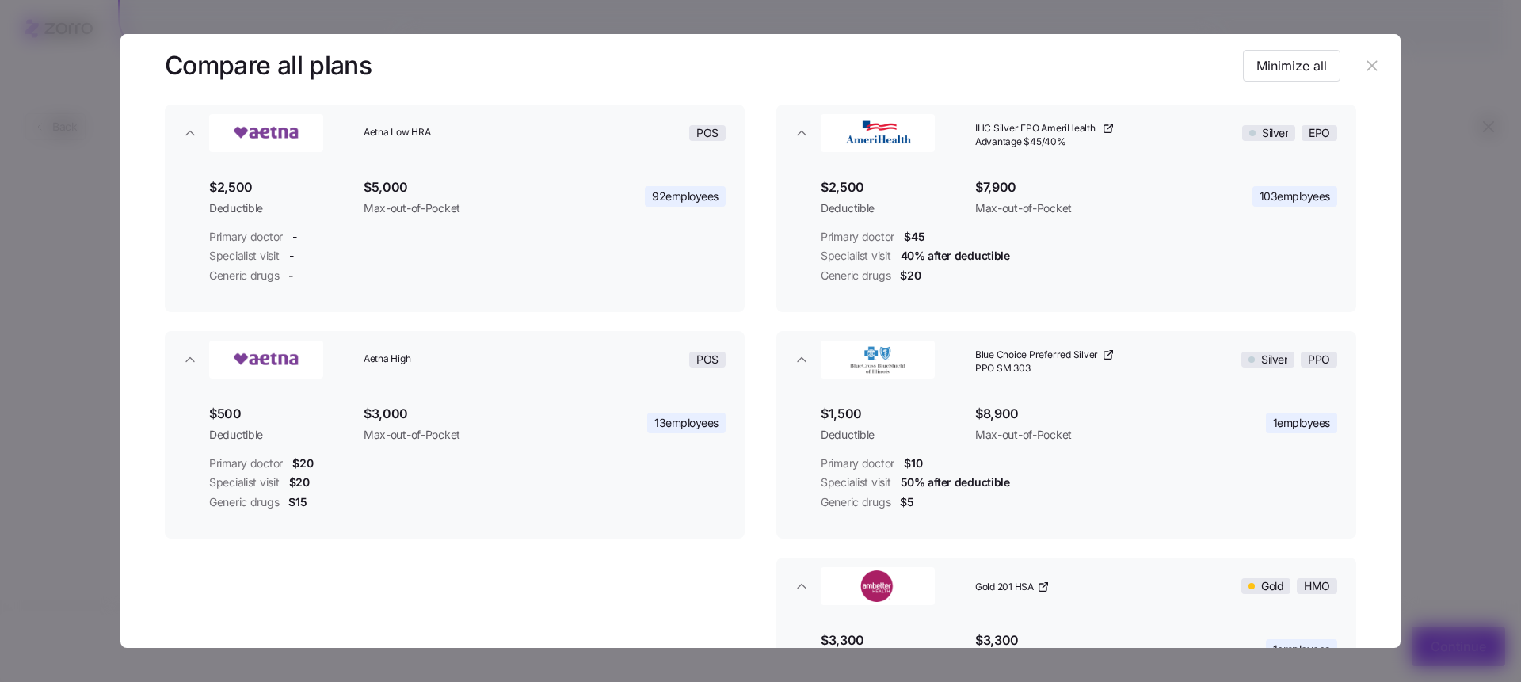
click at [1362, 74] on button "button" at bounding box center [1371, 65] width 25 height 25
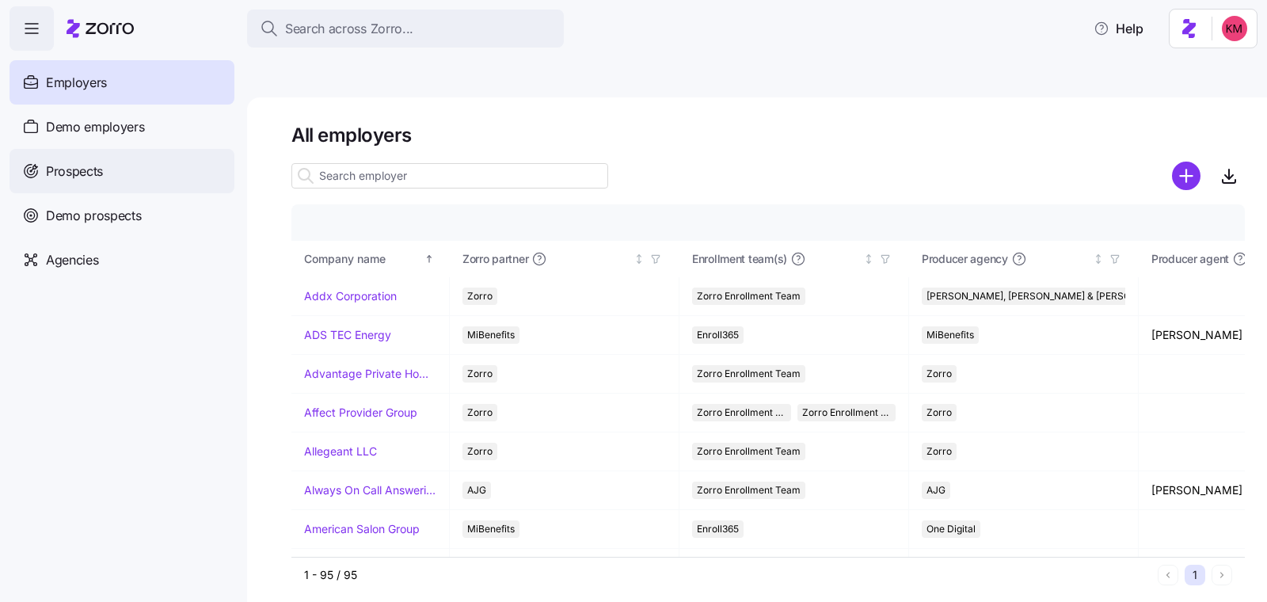
click at [132, 162] on div "Prospects" at bounding box center [122, 171] width 225 height 44
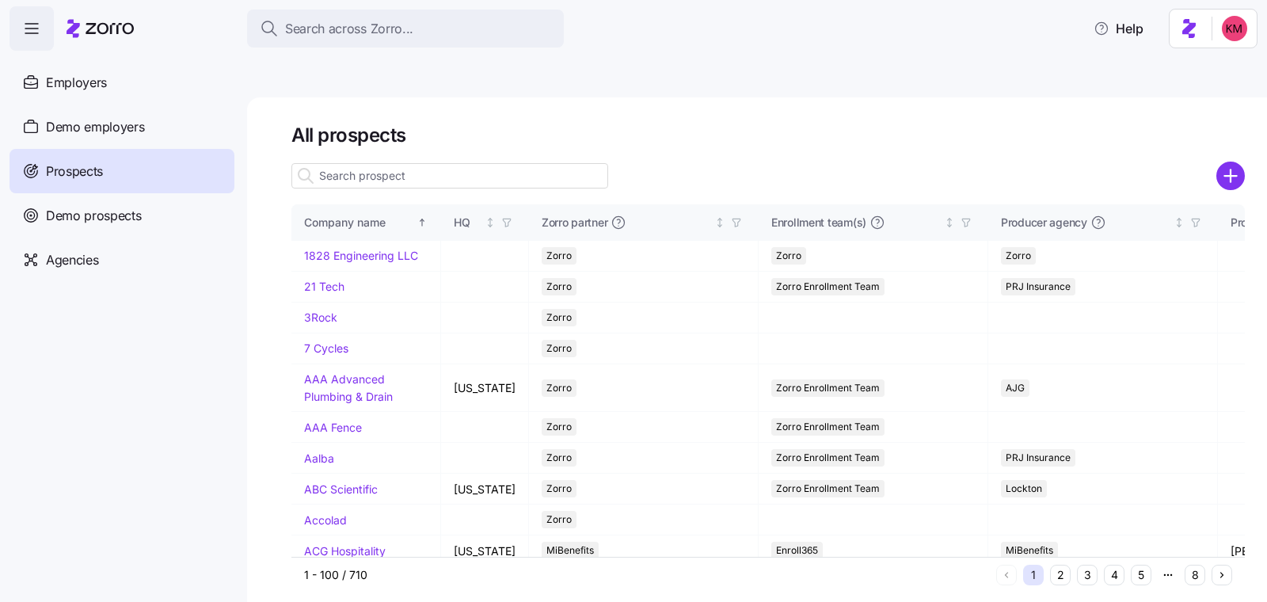
click at [1133, 565] on button "5" at bounding box center [1141, 575] width 21 height 21
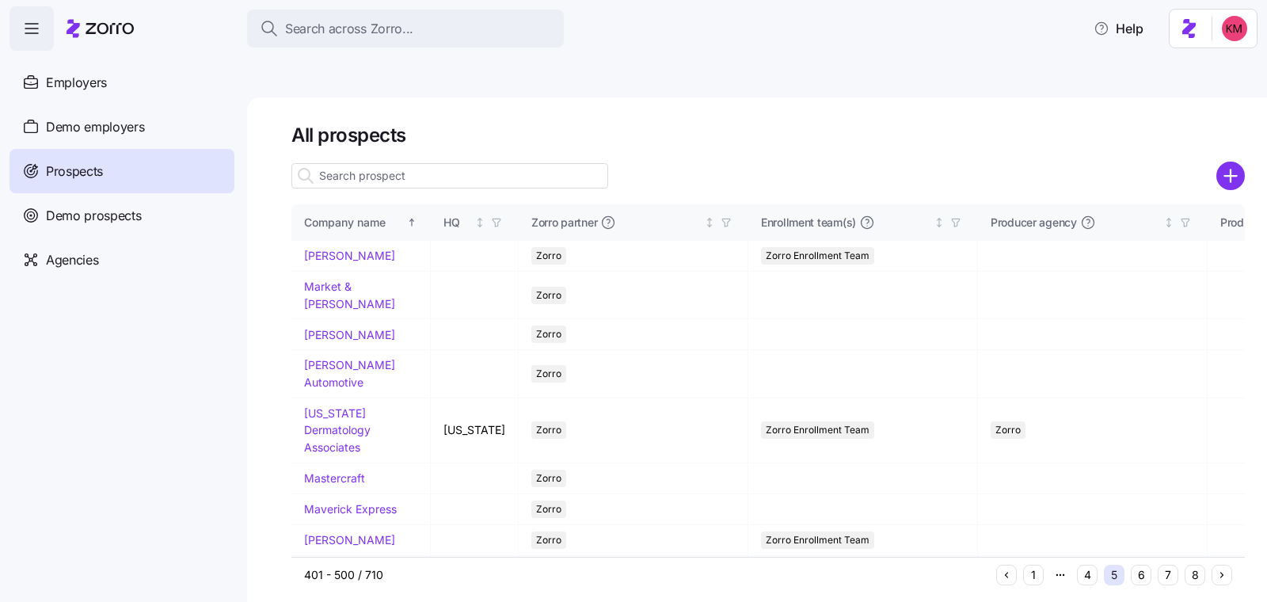
click at [1160, 565] on button "7" at bounding box center [1168, 575] width 21 height 21
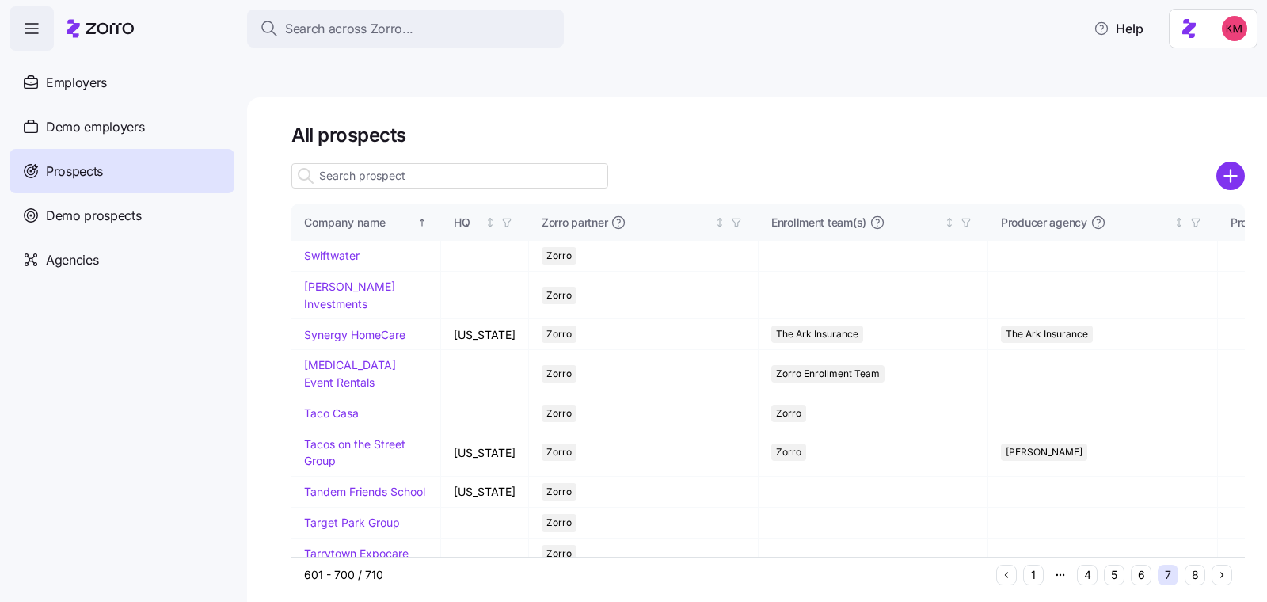
click at [1143, 565] on button "6" at bounding box center [1141, 575] width 21 height 21
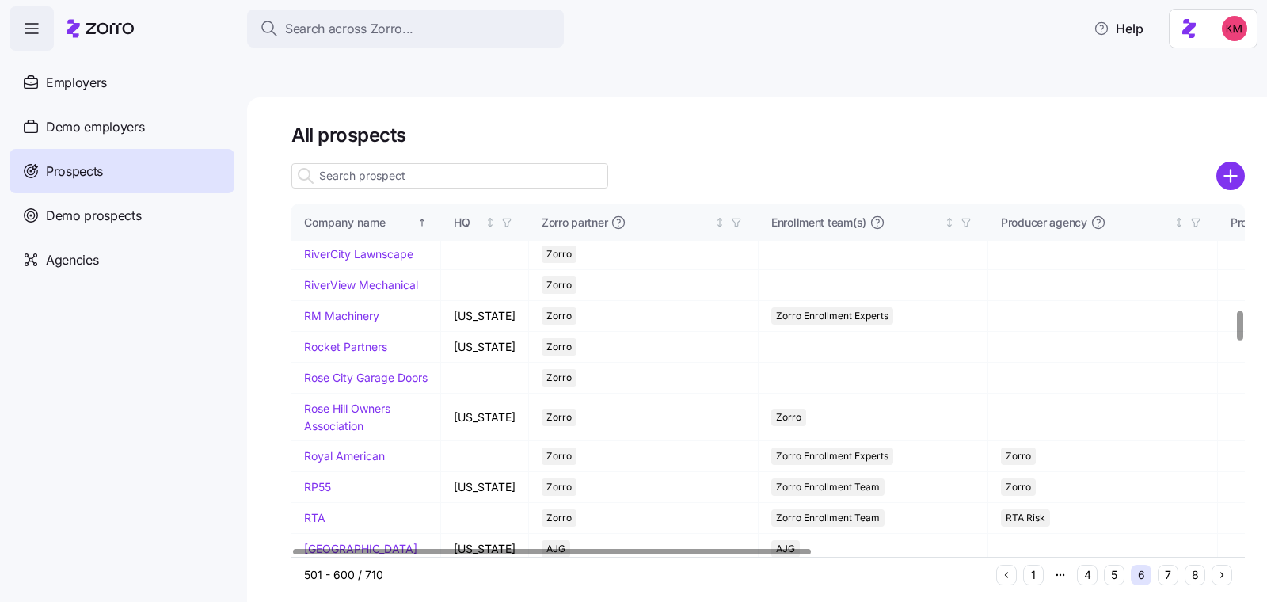
scroll to position [1183, 0]
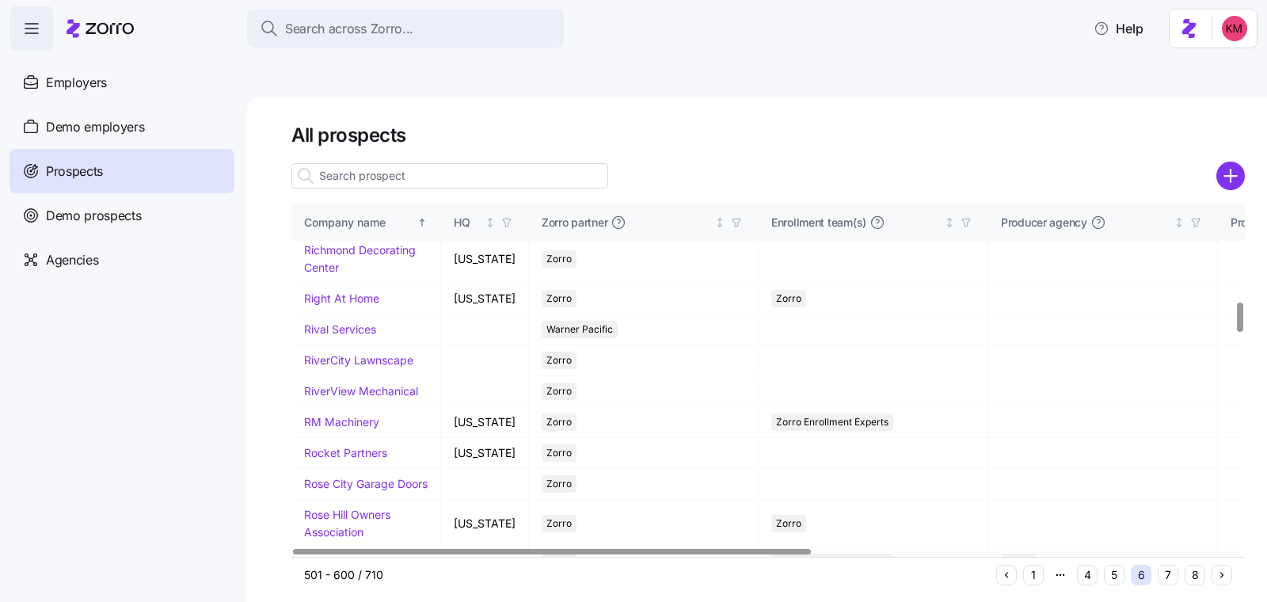
click at [322, 227] on link "Richey Woodworking" at bounding box center [349, 211] width 91 height 31
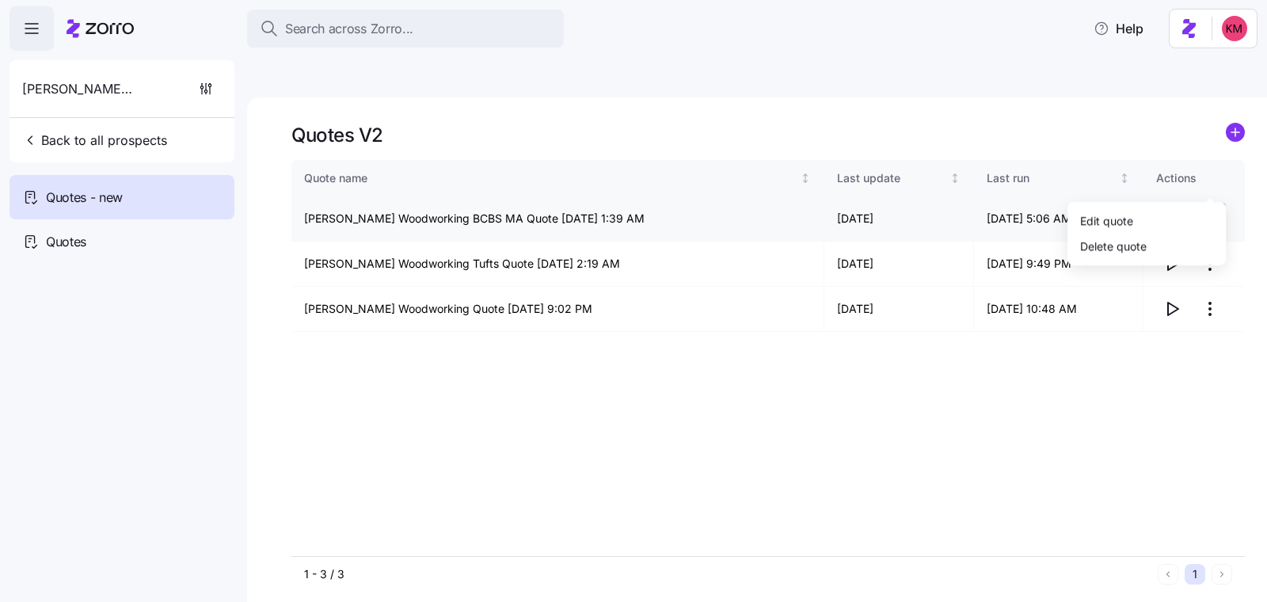
click at [1206, 180] on html "Search across Zorro... Help Richey Woodworking Back to all prospects Quotes - n…" at bounding box center [633, 376] width 1267 height 752
click at [1144, 227] on div "Edit quote" at bounding box center [1147, 220] width 146 height 25
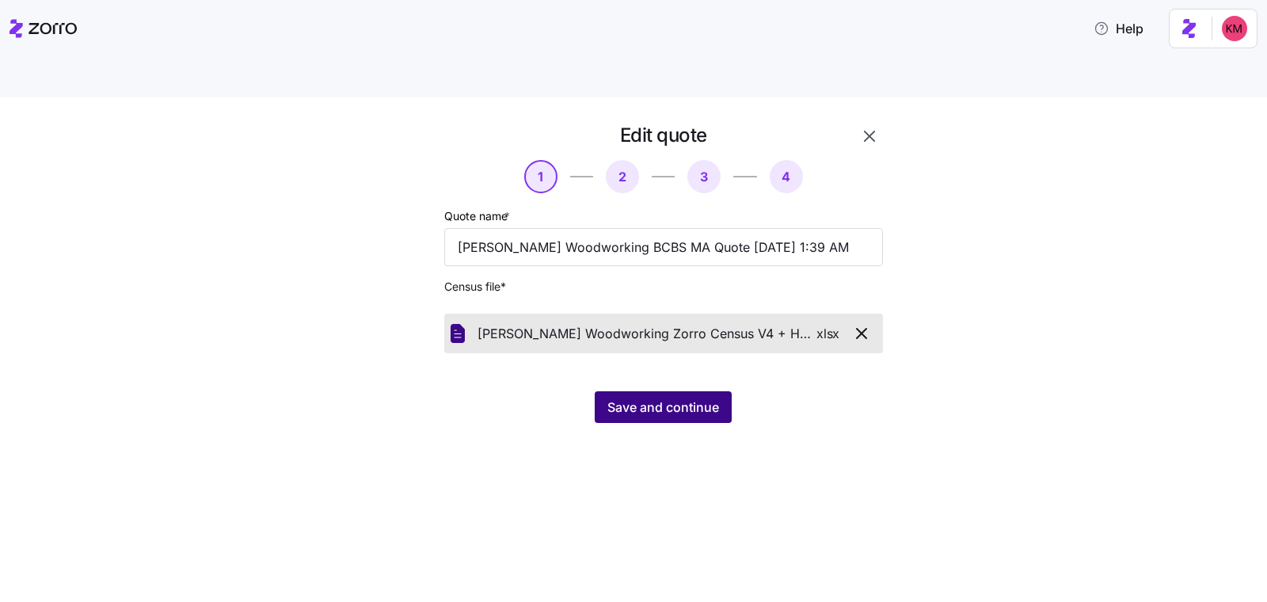
click at [677, 398] on span "Save and continue" at bounding box center [664, 407] width 112 height 19
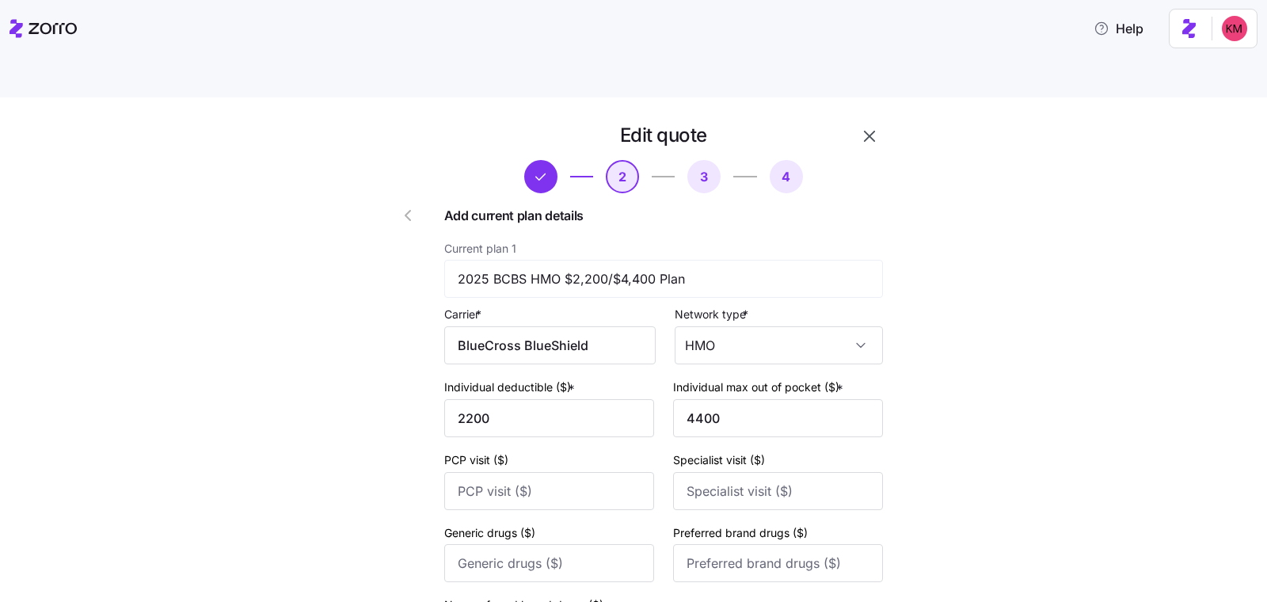
scroll to position [1095, 0]
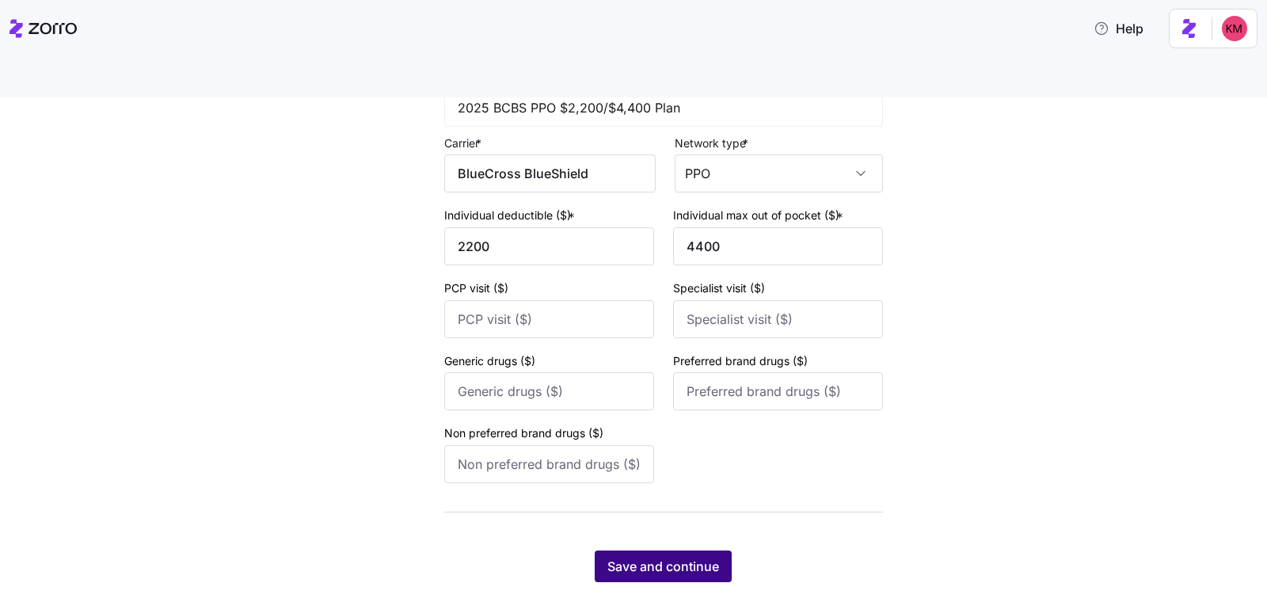
click at [672, 557] on span "Save and continue" at bounding box center [664, 566] width 112 height 19
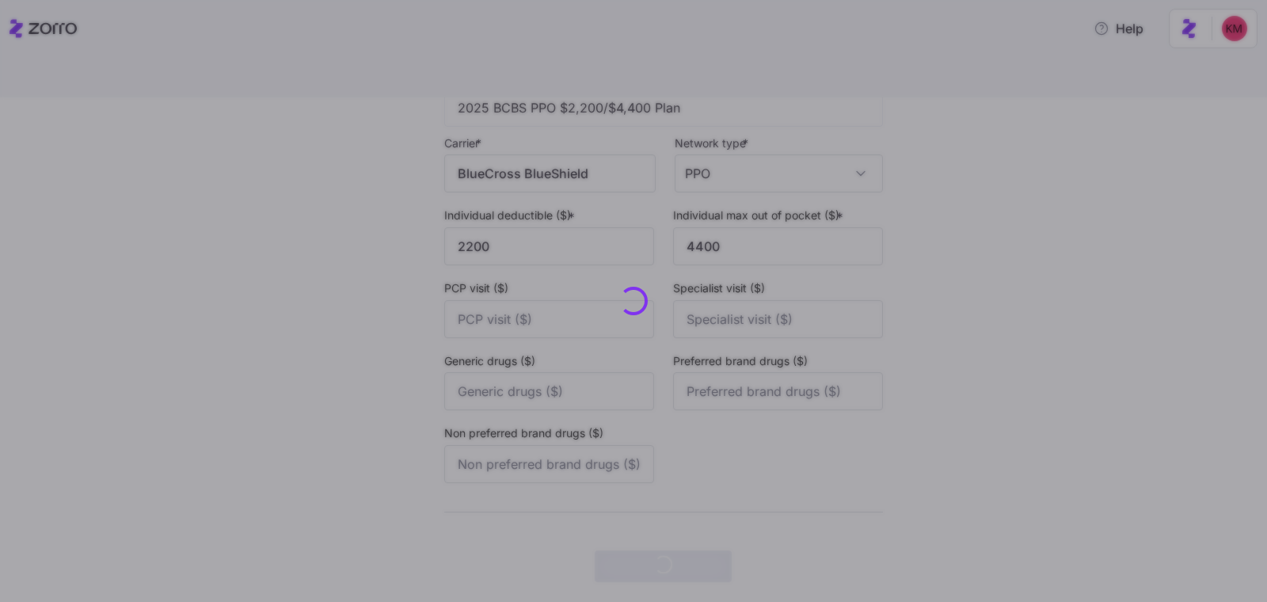
scroll to position [0, 0]
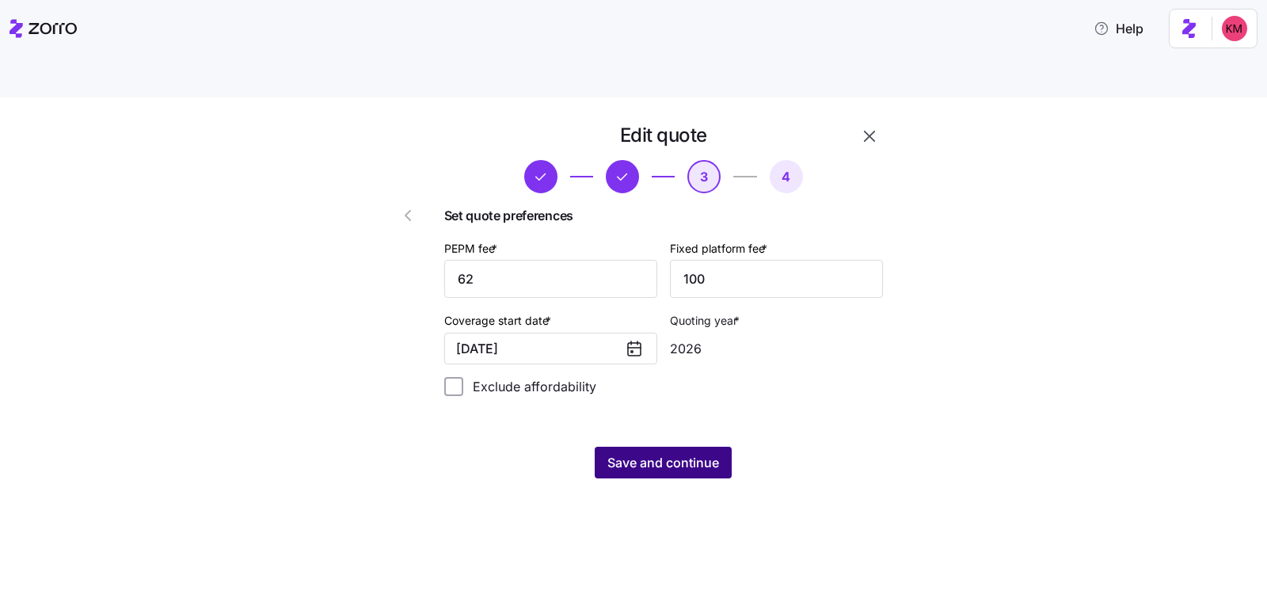
click at [677, 453] on span "Save and continue" at bounding box center [664, 462] width 112 height 19
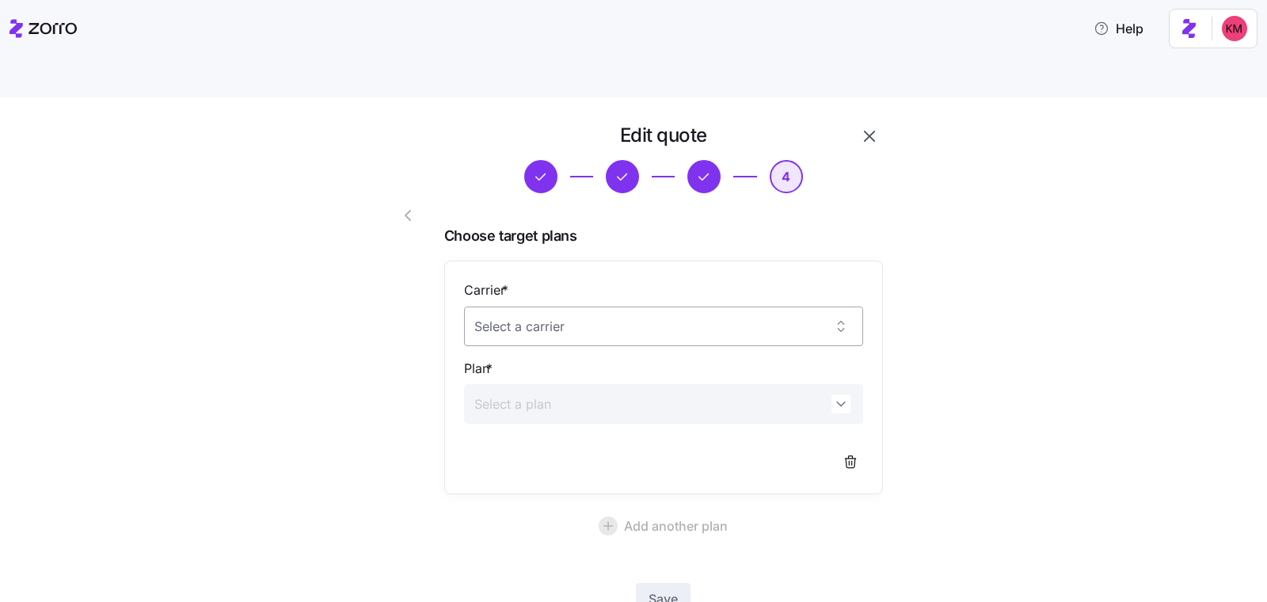
click at [774, 307] on input "Carrier *" at bounding box center [663, 327] width 399 height 40
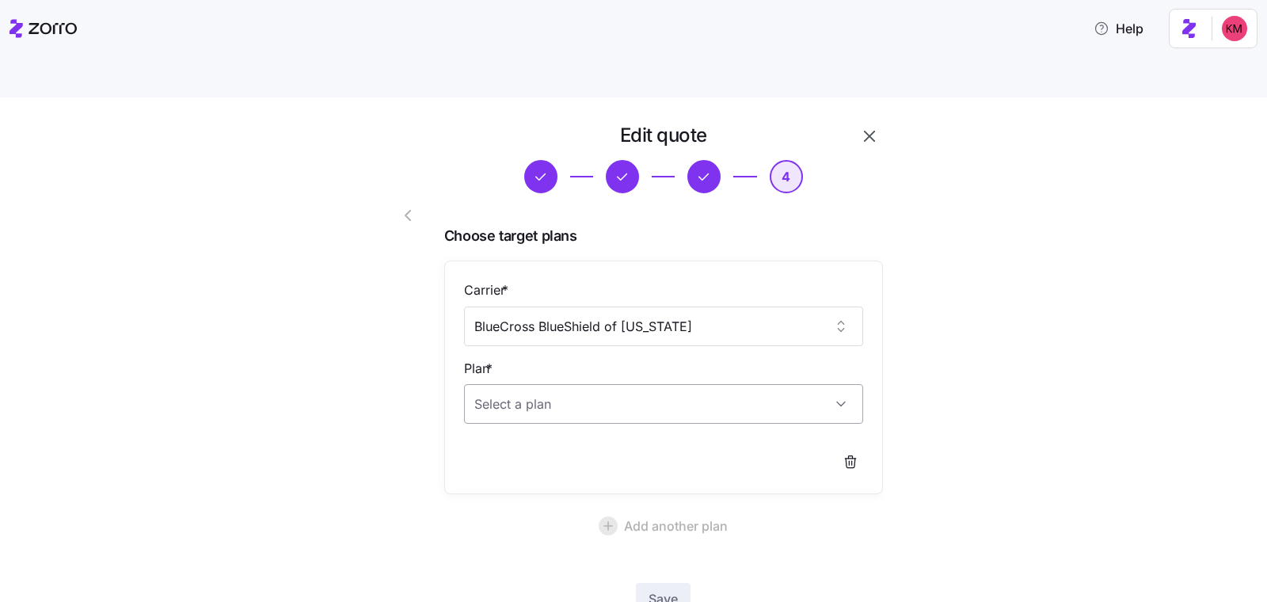
type input "BlueCross BlueShield of Massachusetts"
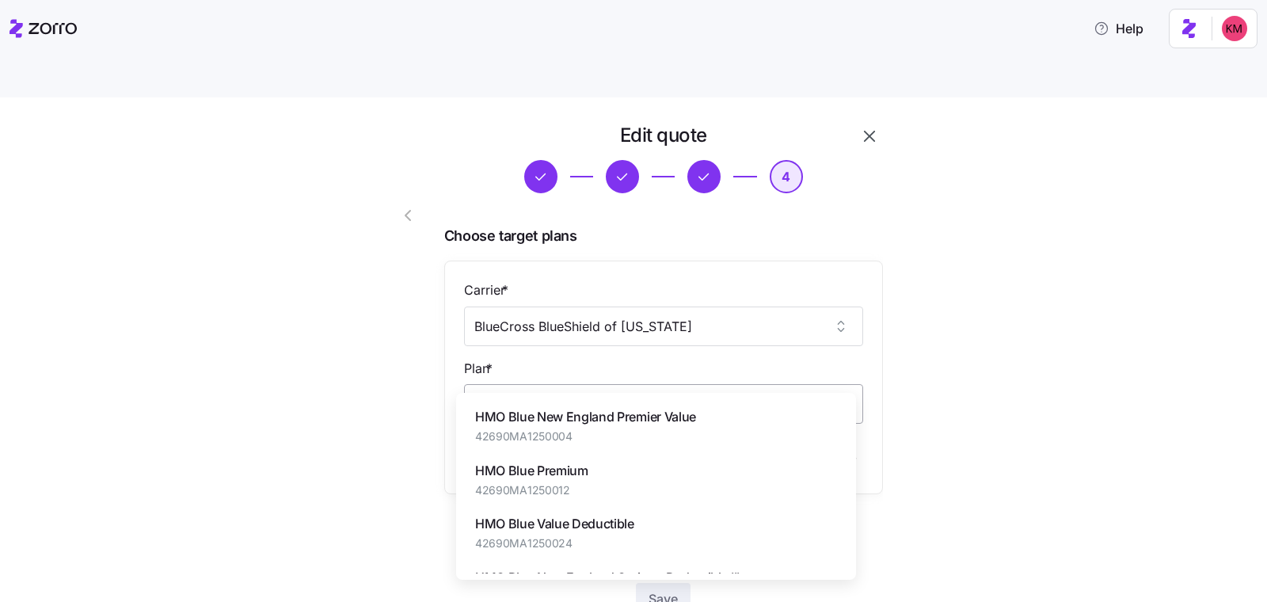
click at [685, 384] on input "Plan *" at bounding box center [663, 404] width 399 height 40
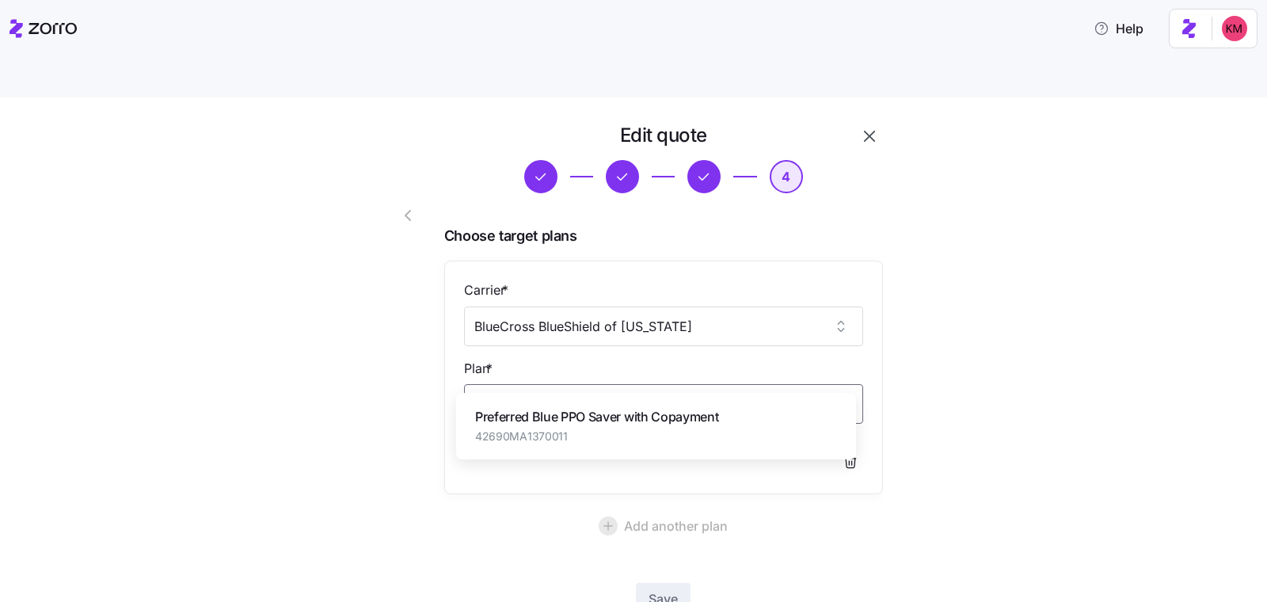
click at [719, 420] on span "Preferred Blue PPO Saver with Copayment" at bounding box center [597, 417] width 244 height 20
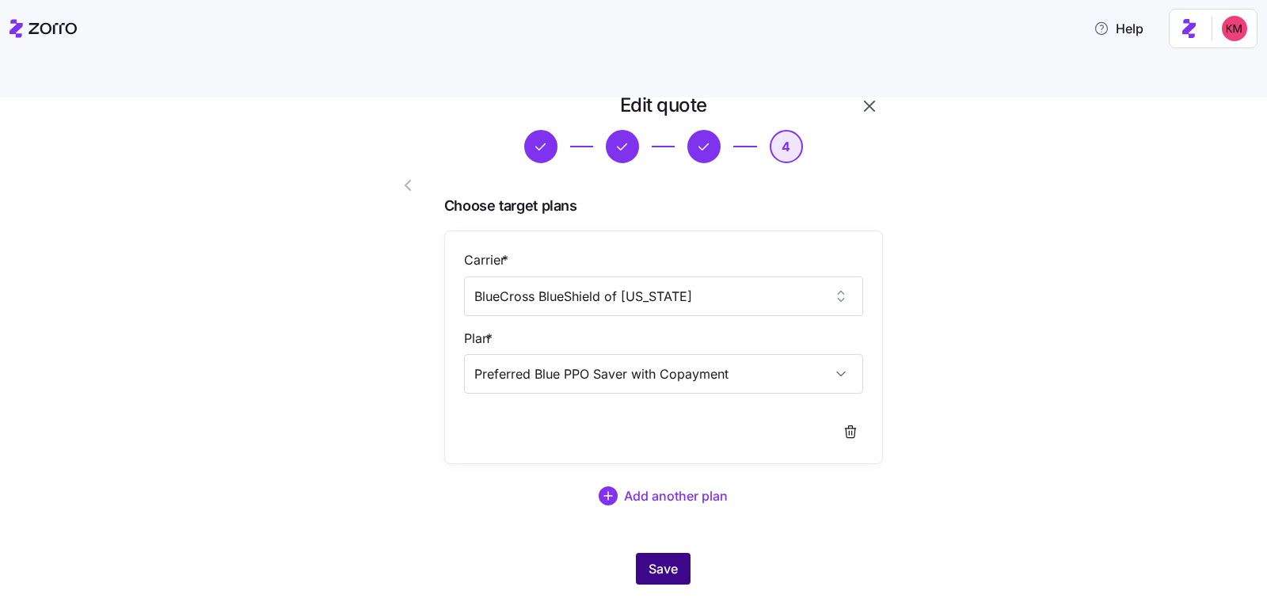
scroll to position [32, 0]
type input "Preferred Blue PPO Saver with Copayment"
click at [636, 551] on button "Save" at bounding box center [663, 567] width 55 height 32
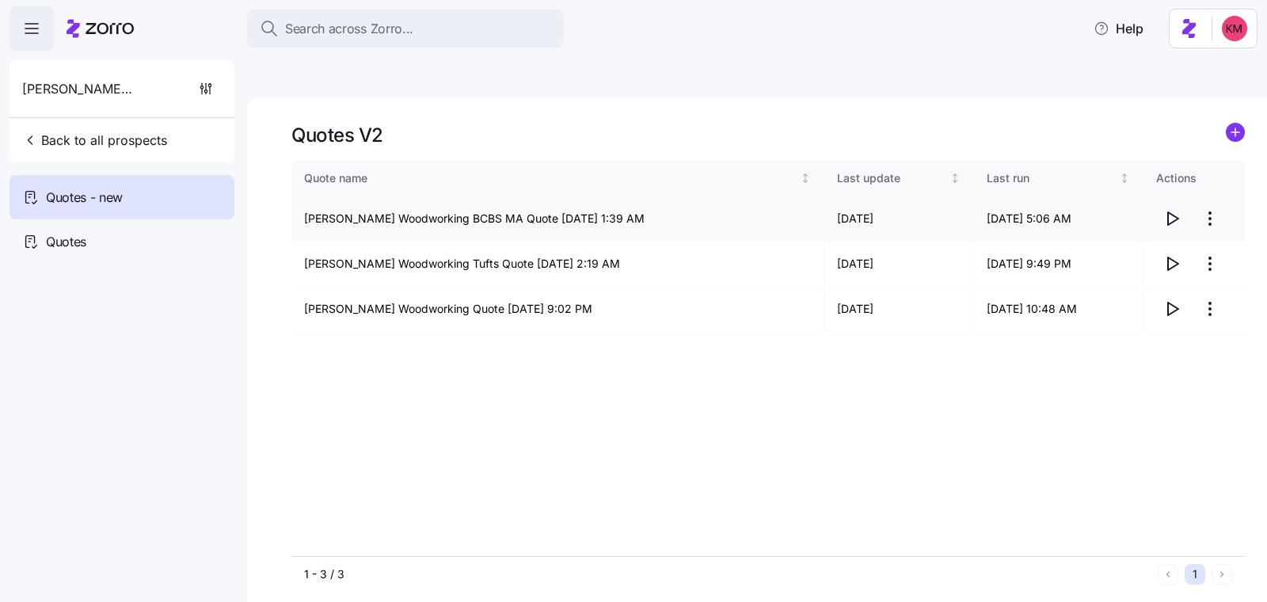
click at [1175, 212] on icon "button" at bounding box center [1173, 218] width 10 height 13
click at [1213, 173] on html "Search across Zorro... Help Richey Woodworking Back to all prospects Quotes - n…" at bounding box center [633, 376] width 1267 height 752
click at [1149, 215] on div "Edit quote" at bounding box center [1147, 220] width 146 height 25
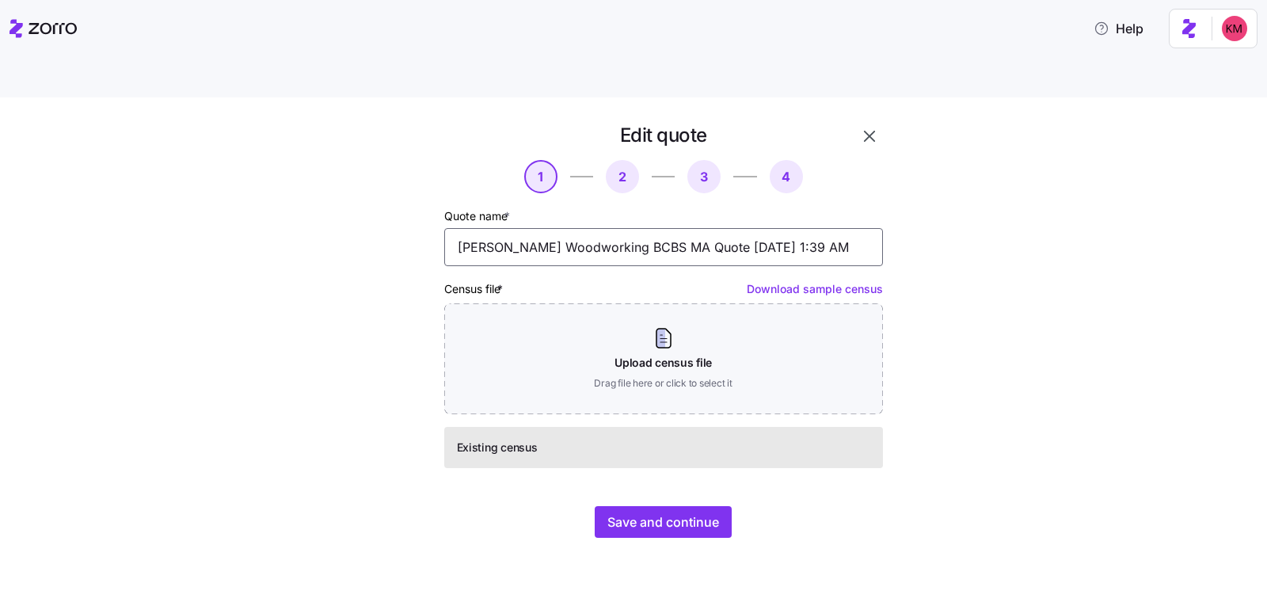
click at [641, 228] on input "Richey Woodworking BCBS MA Quote 09/19/2025 1:39 AM" at bounding box center [663, 247] width 439 height 38
click at [646, 228] on input "Richey Woodworking BCBS MA Quote 09/19/2025 1:39 AM" at bounding box center [663, 247] width 439 height 38
type input "Richey Woodworking BCBS MA + HRA Spend Quote 09/19/2025 1:39 AM"
click at [678, 505] on div "Edit quote 1 2 3 4 Quote name * Richey Woodworking BCBS MA + HRA Spend Quote 09…" at bounding box center [645, 340] width 554 height 435
click at [680, 506] on button "Save and continue" at bounding box center [663, 522] width 137 height 32
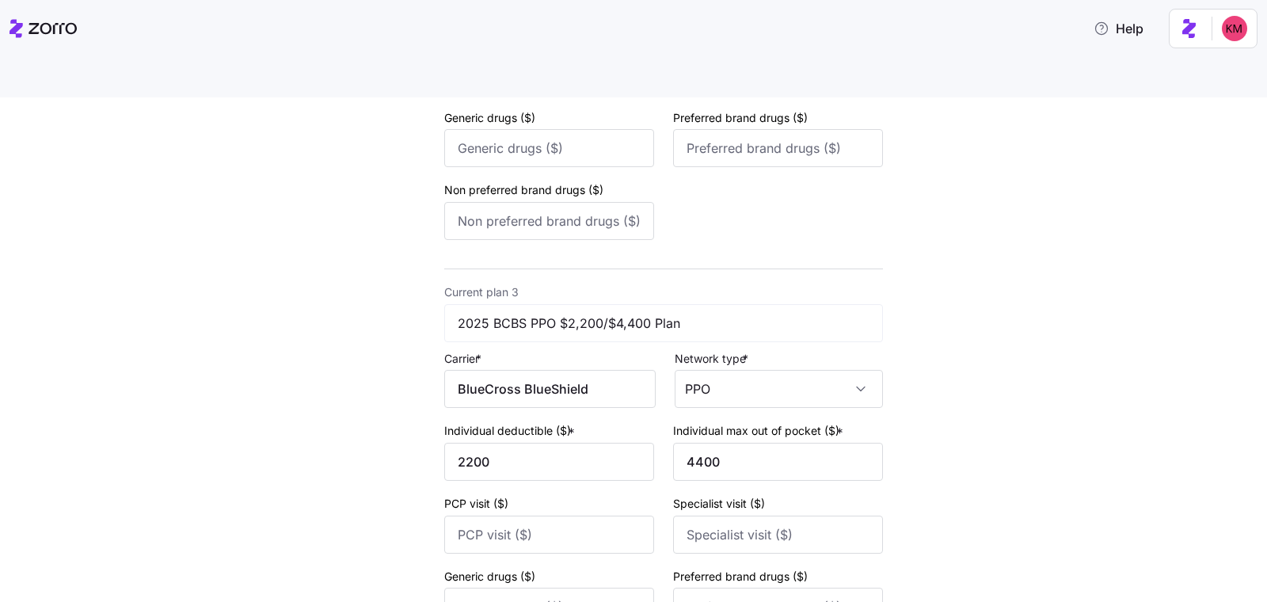
scroll to position [1095, 0]
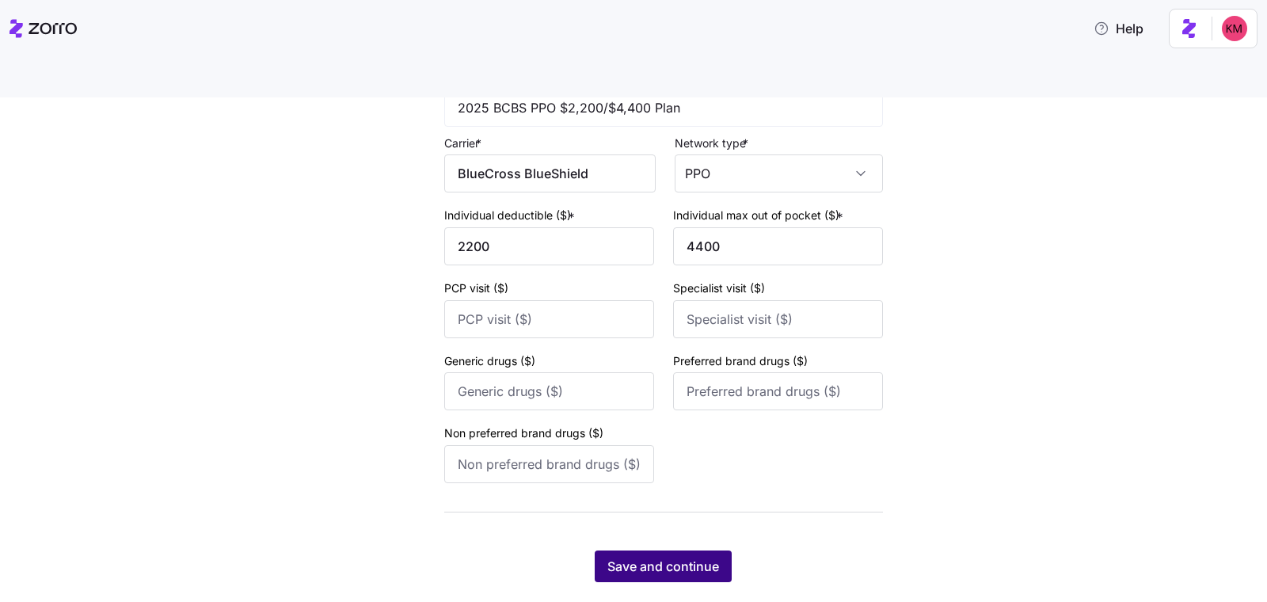
click at [678, 551] on button "Save and continue" at bounding box center [663, 567] width 137 height 32
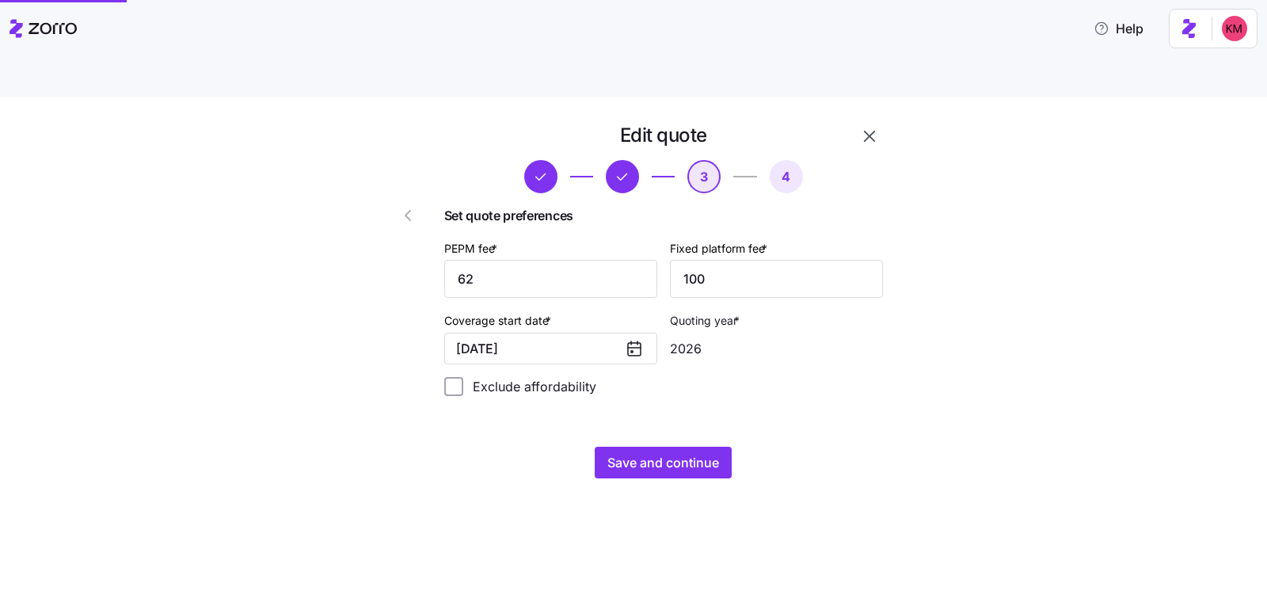
scroll to position [0, 0]
click at [665, 453] on span "Save and continue" at bounding box center [664, 462] width 112 height 19
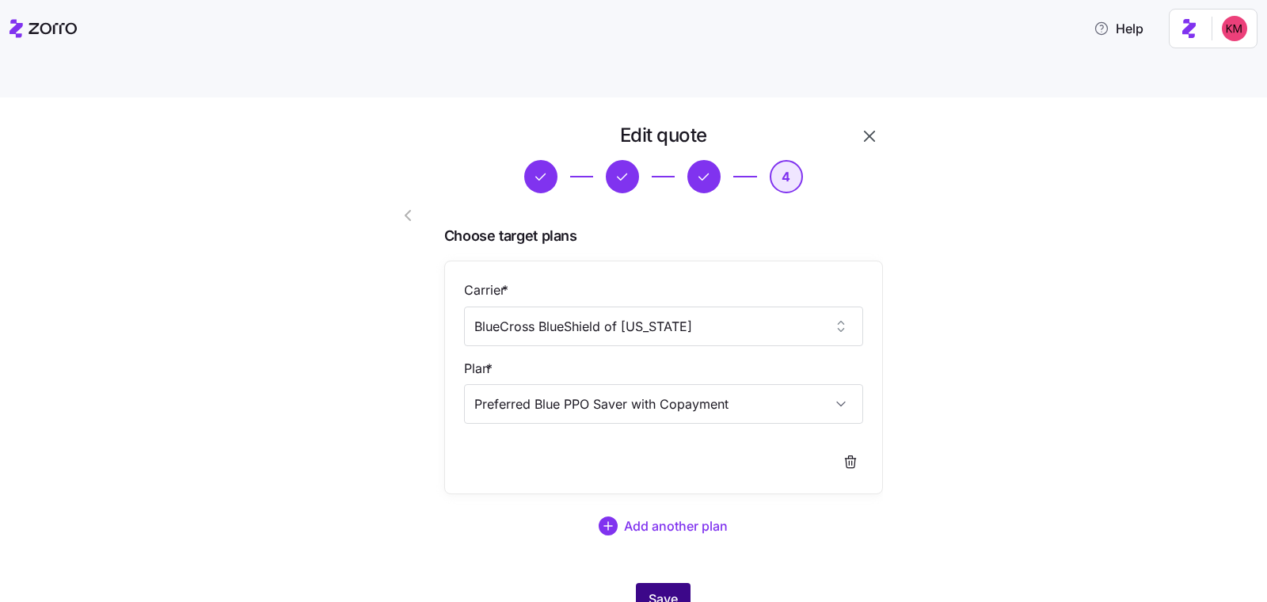
click at [649, 589] on span "Save" at bounding box center [663, 598] width 29 height 19
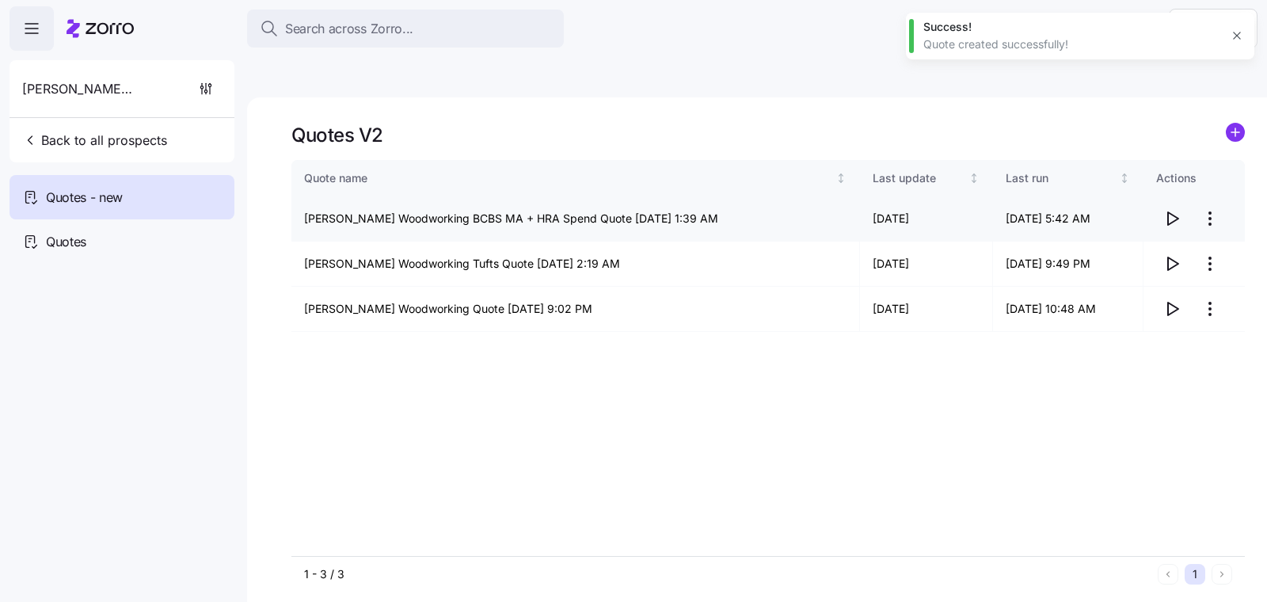
click at [1177, 209] on icon "button" at bounding box center [1172, 218] width 19 height 19
click at [1088, 372] on div "Quote name Last update Last run Actions Richey Woodworking BCBS MA + HRA Spend …" at bounding box center [768, 358] width 954 height 396
click at [1236, 124] on circle "add icon" at bounding box center [1235, 132] width 17 height 17
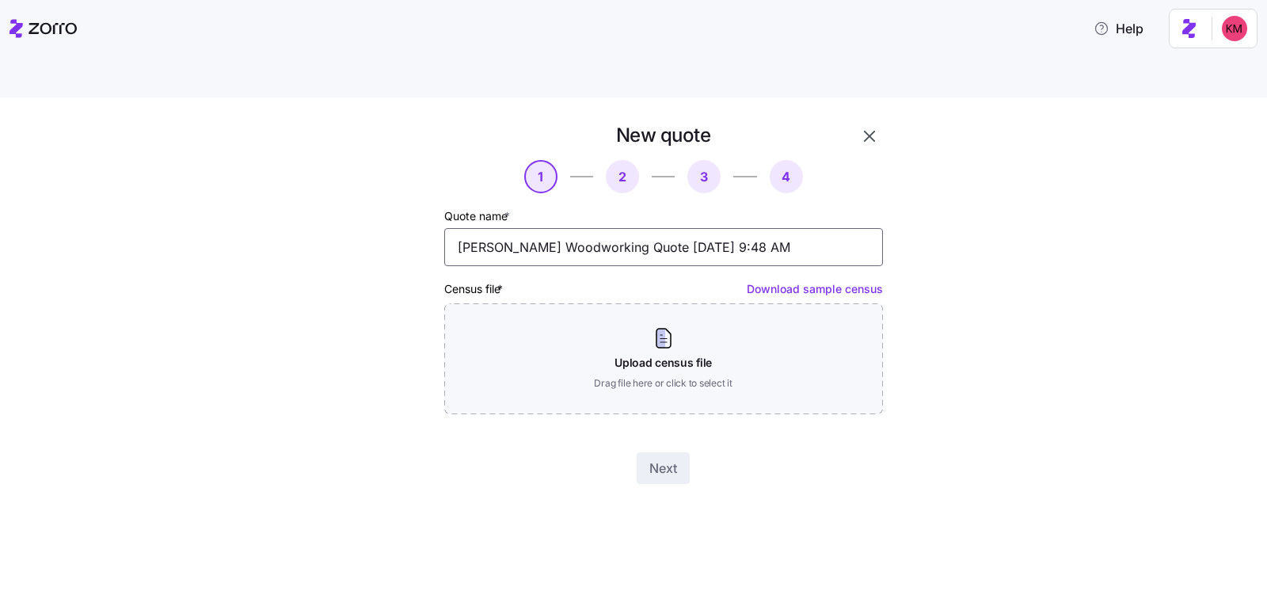
click at [583, 228] on input "Richey Woodworking Quote 09/24/2025 9:48 AM" at bounding box center [663, 247] width 439 height 38
type input "Richey Woodworking Tufts + HRA Spend Quote 09/24/2025 9:48 AM"
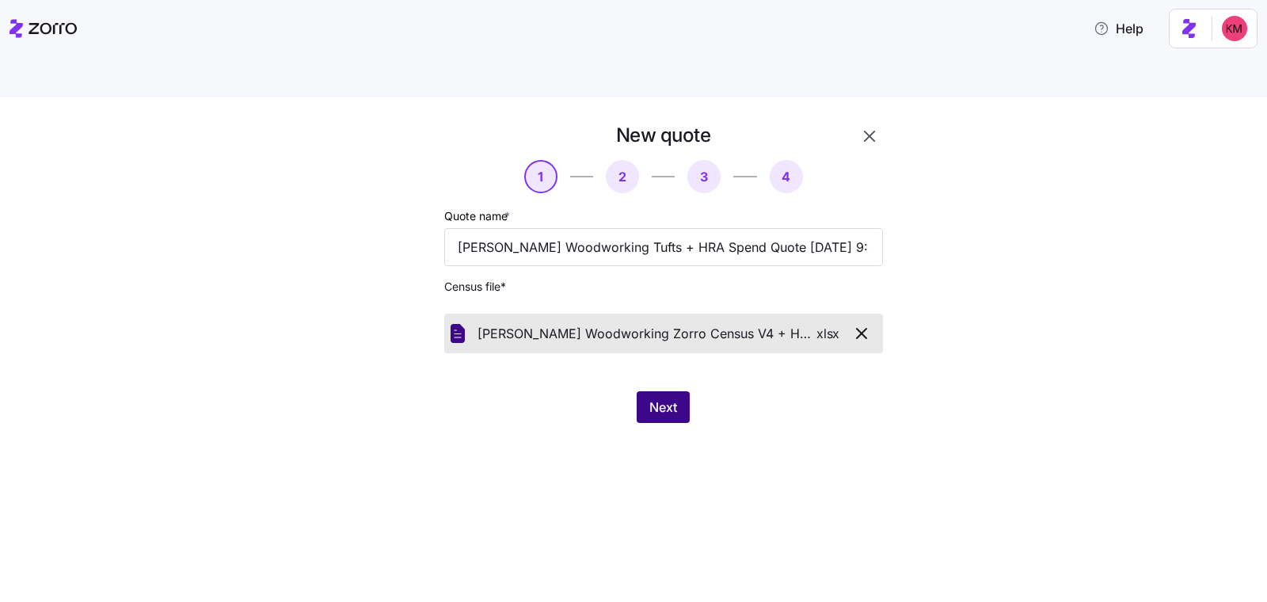
click at [670, 398] on span "Next" at bounding box center [664, 407] width 28 height 19
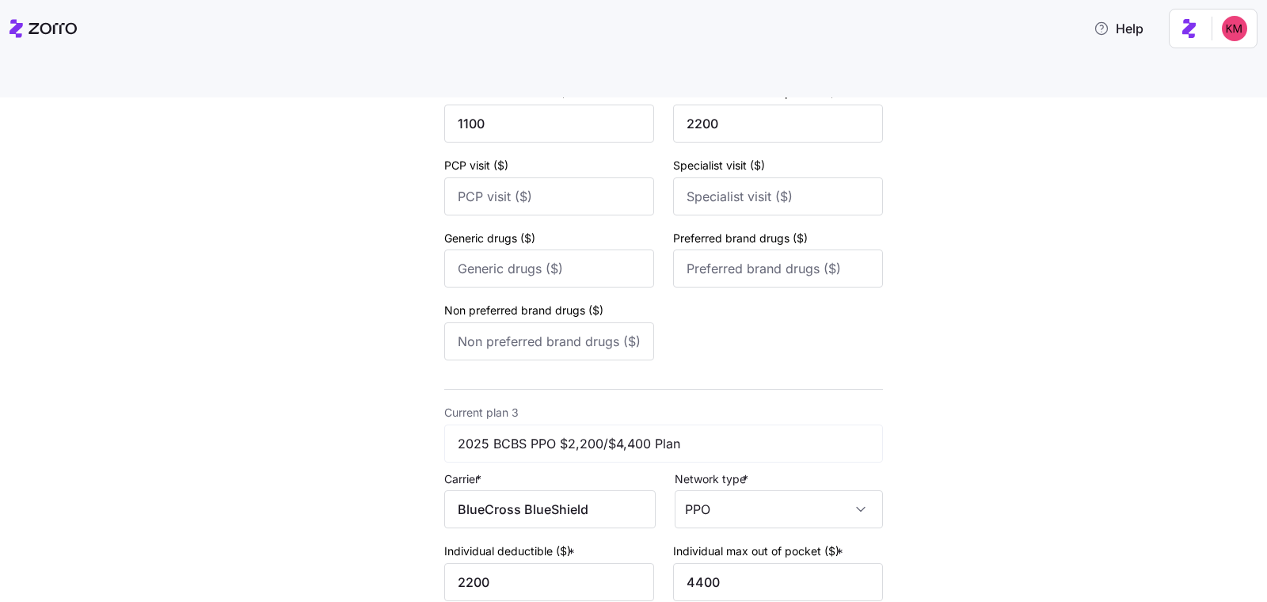
scroll to position [1095, 0]
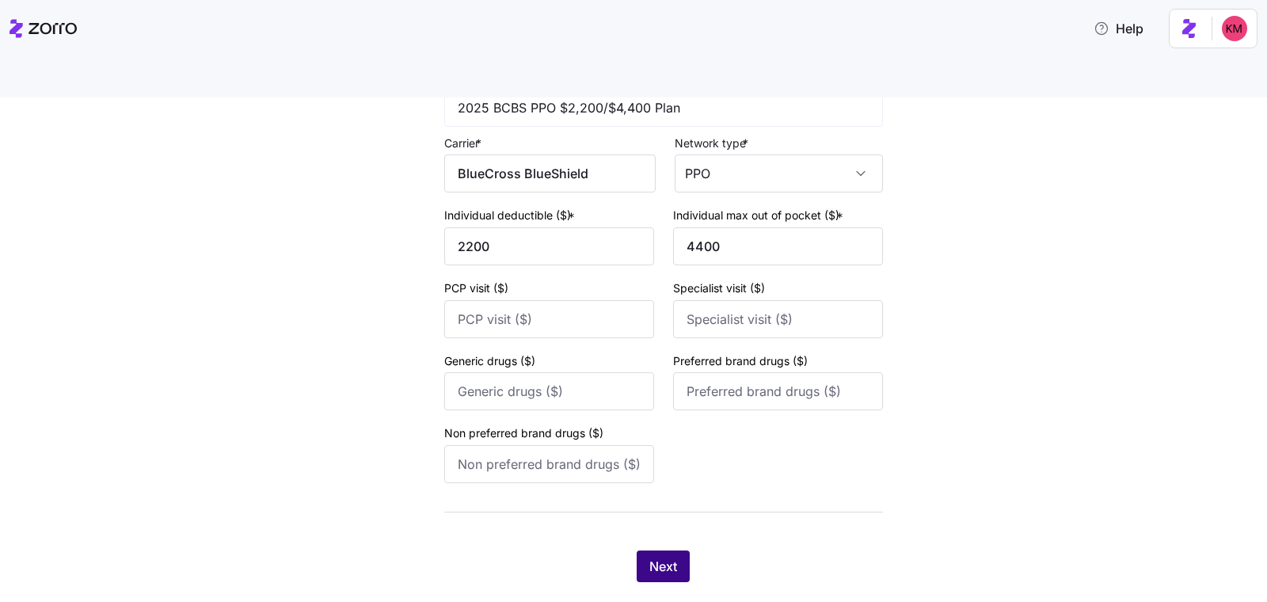
click at [660, 557] on span "Next" at bounding box center [664, 566] width 28 height 19
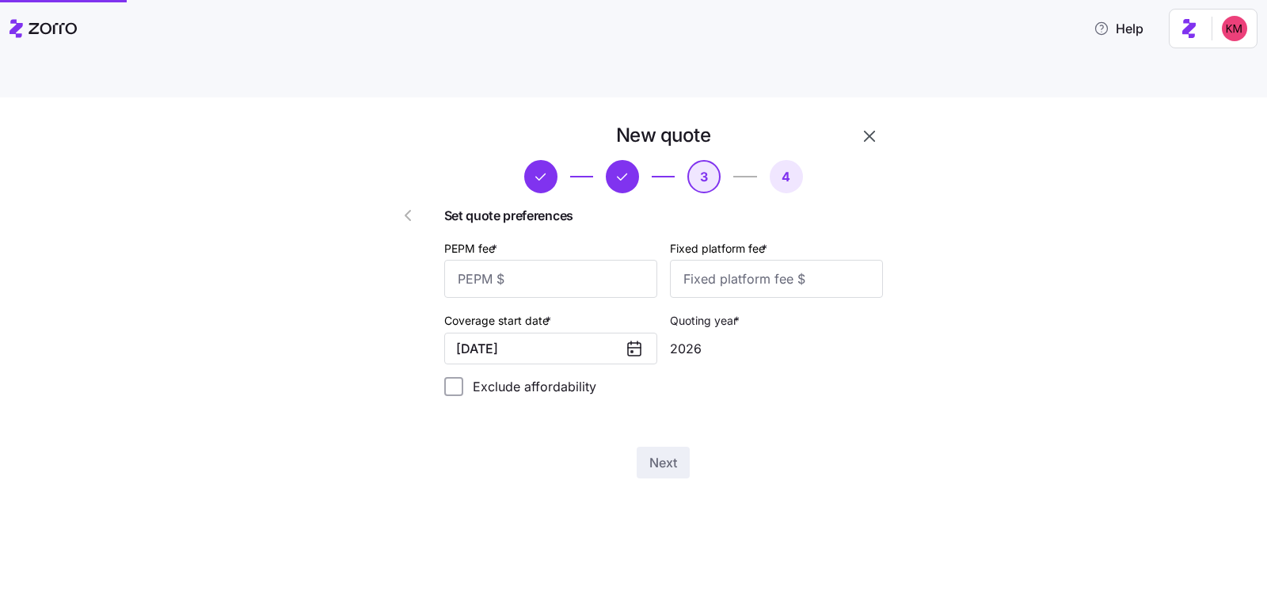
scroll to position [0, 0]
click at [566, 260] on input "PEPM fee *" at bounding box center [550, 279] width 213 height 38
type input "62"
type input "100"
click at [631, 447] on div "Next" at bounding box center [663, 463] width 439 height 32
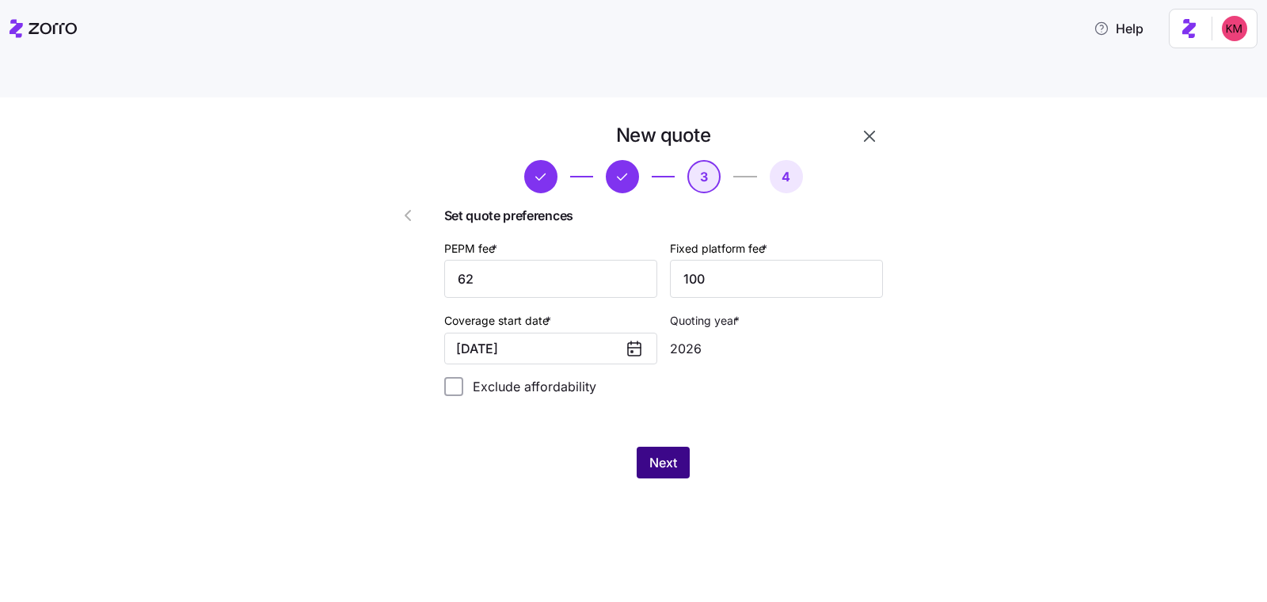
click at [644, 447] on button "Next" at bounding box center [663, 463] width 53 height 32
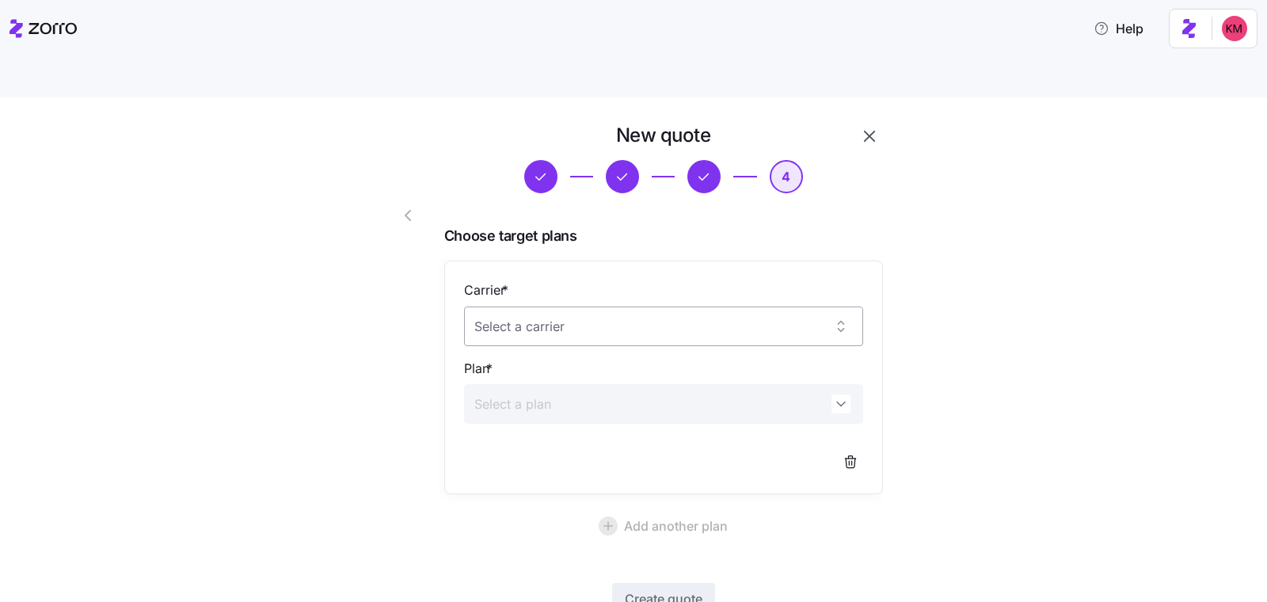
click at [620, 307] on input "Carrier *" at bounding box center [663, 327] width 399 height 40
click at [626, 350] on div "Tufts Health Plan" at bounding box center [656, 337] width 387 height 33
type input "Tufts Health Plan"
click at [611, 384] on input "Plan *" at bounding box center [663, 404] width 399 height 40
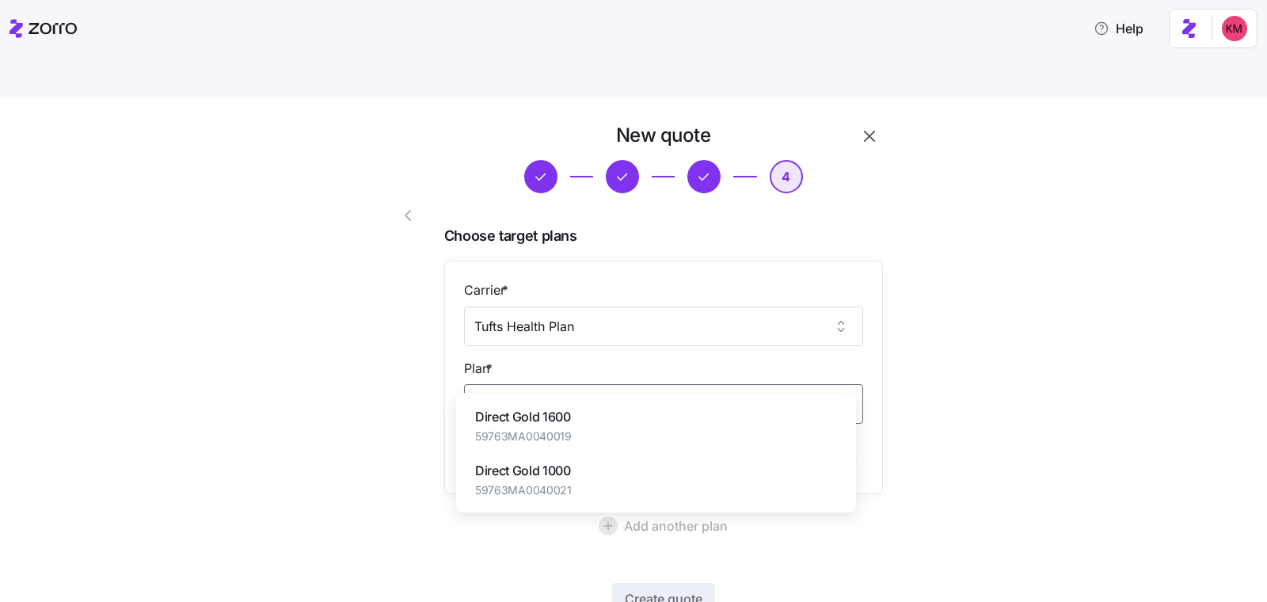
click at [619, 471] on div "Direct Gold 1000 59763MA0040021" at bounding box center [656, 479] width 387 height 53
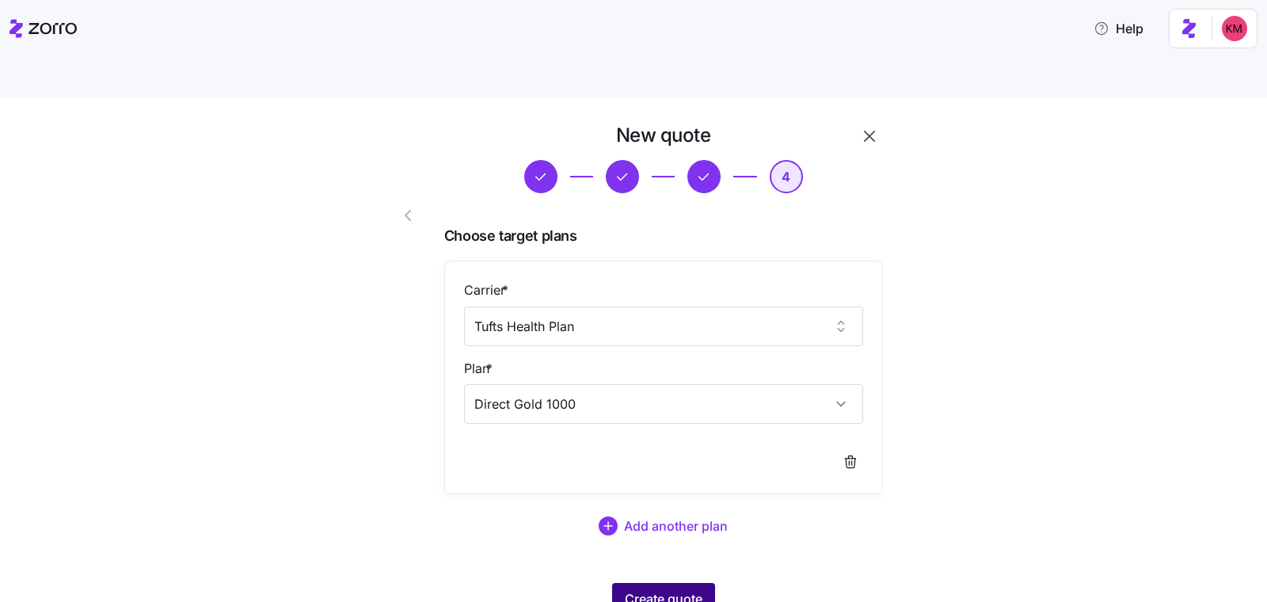
type input "Direct Gold 1000"
click at [659, 589] on span "Create quote" at bounding box center [664, 598] width 78 height 19
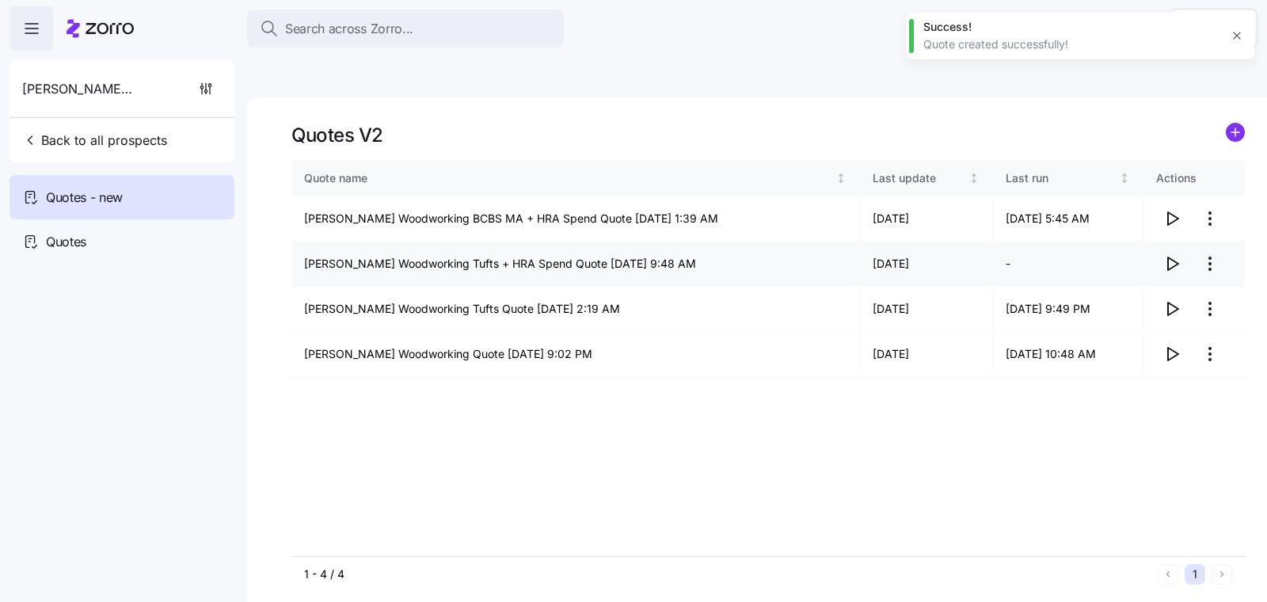
click at [1179, 254] on icon "button" at bounding box center [1172, 263] width 19 height 19
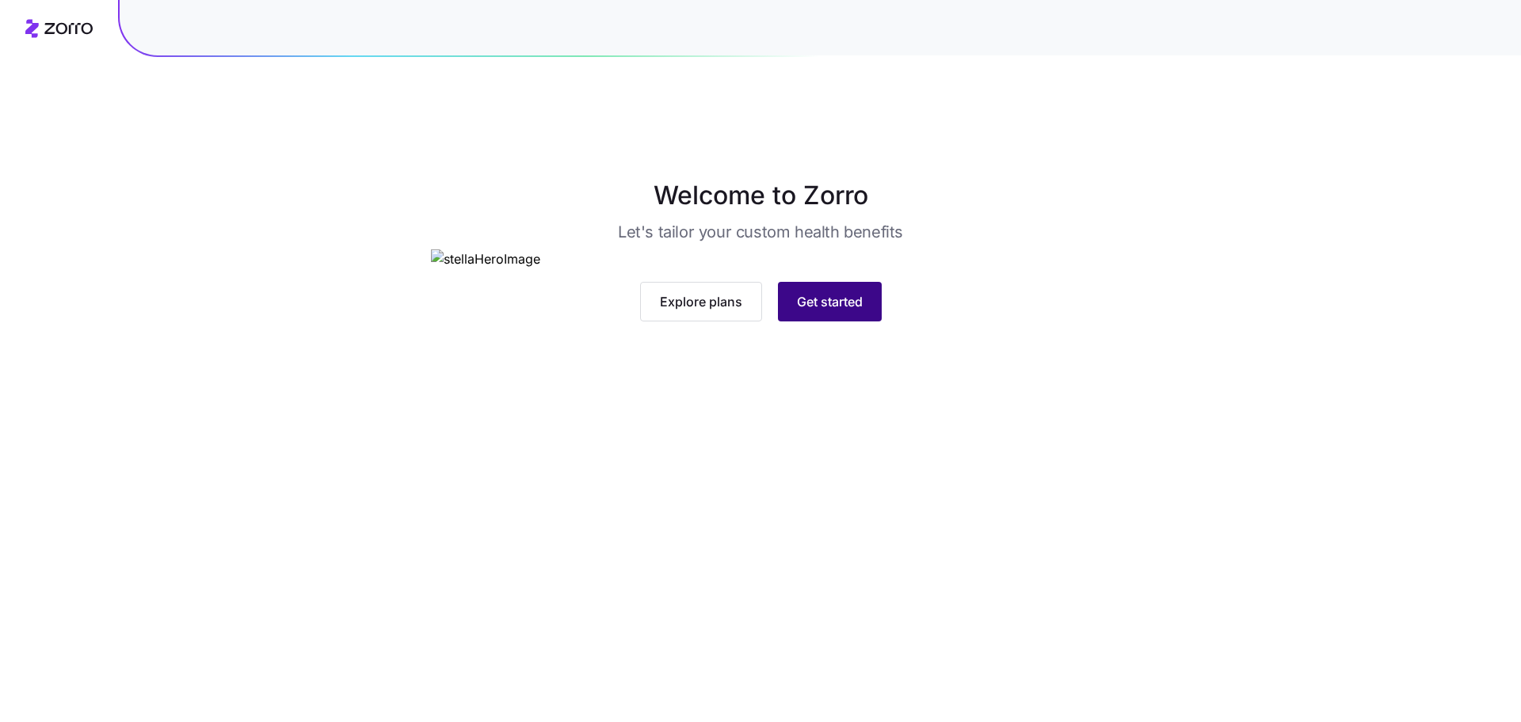
click at [817, 311] on span "Get started" at bounding box center [830, 301] width 66 height 19
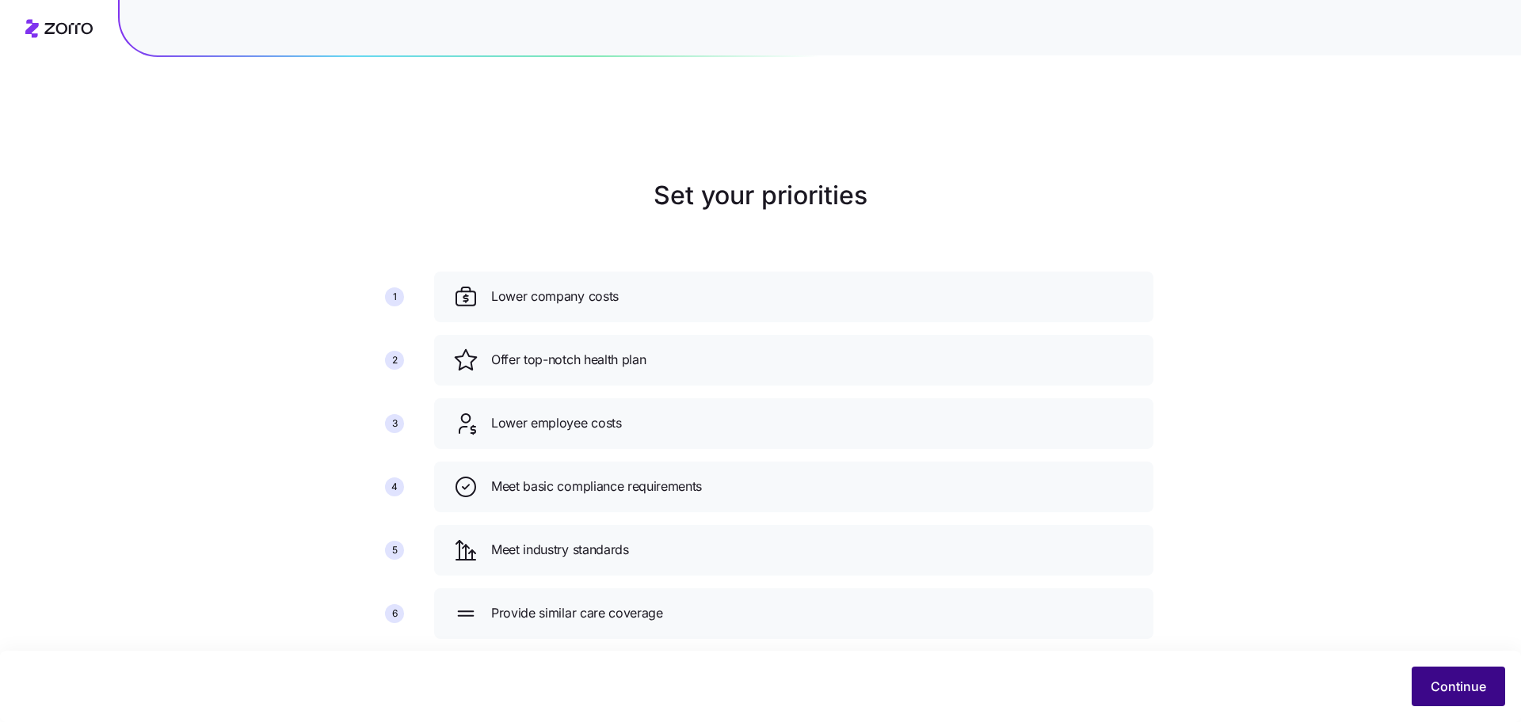
click at [1484, 682] on span "Continue" at bounding box center [1458, 686] width 55 height 19
click at [1440, 692] on span "Continue" at bounding box center [1458, 686] width 55 height 19
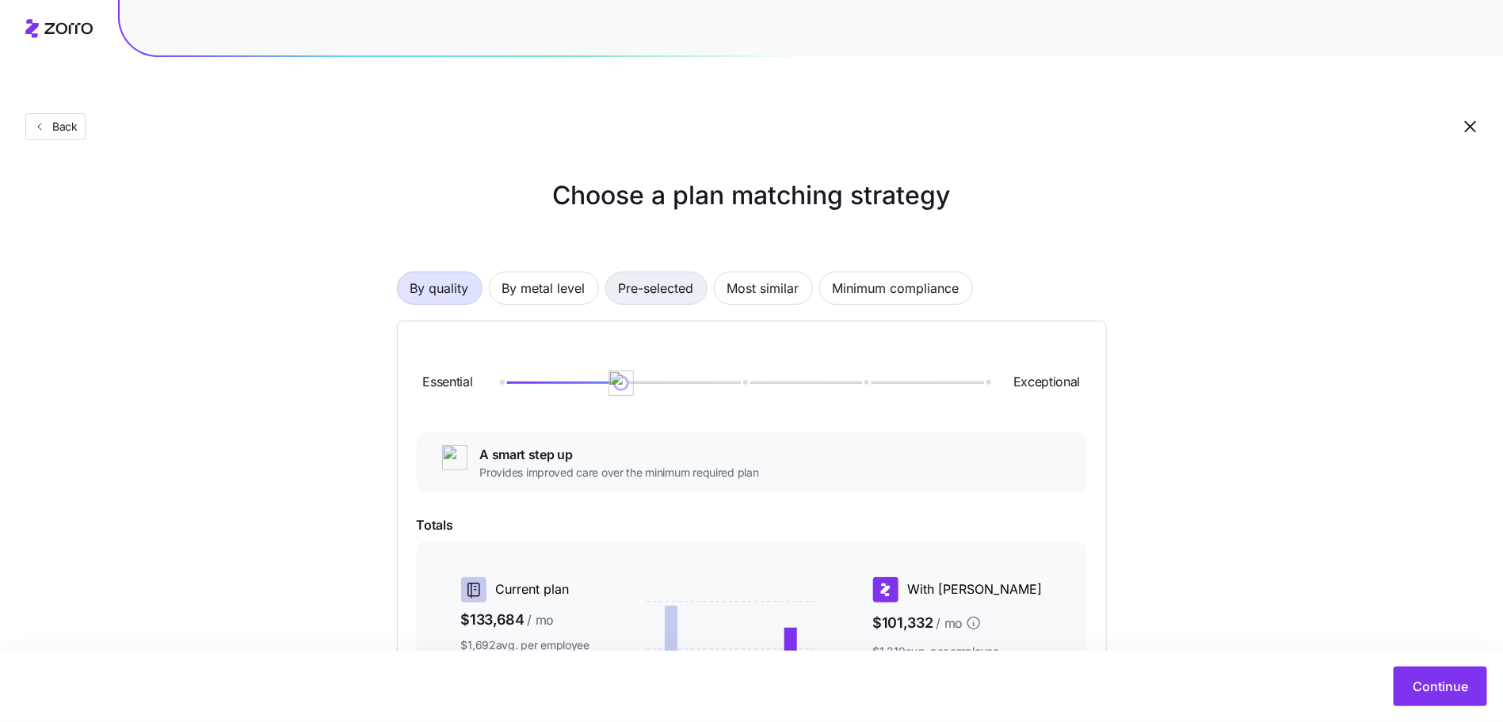
click at [687, 272] on span "Pre-selected" at bounding box center [656, 288] width 75 height 32
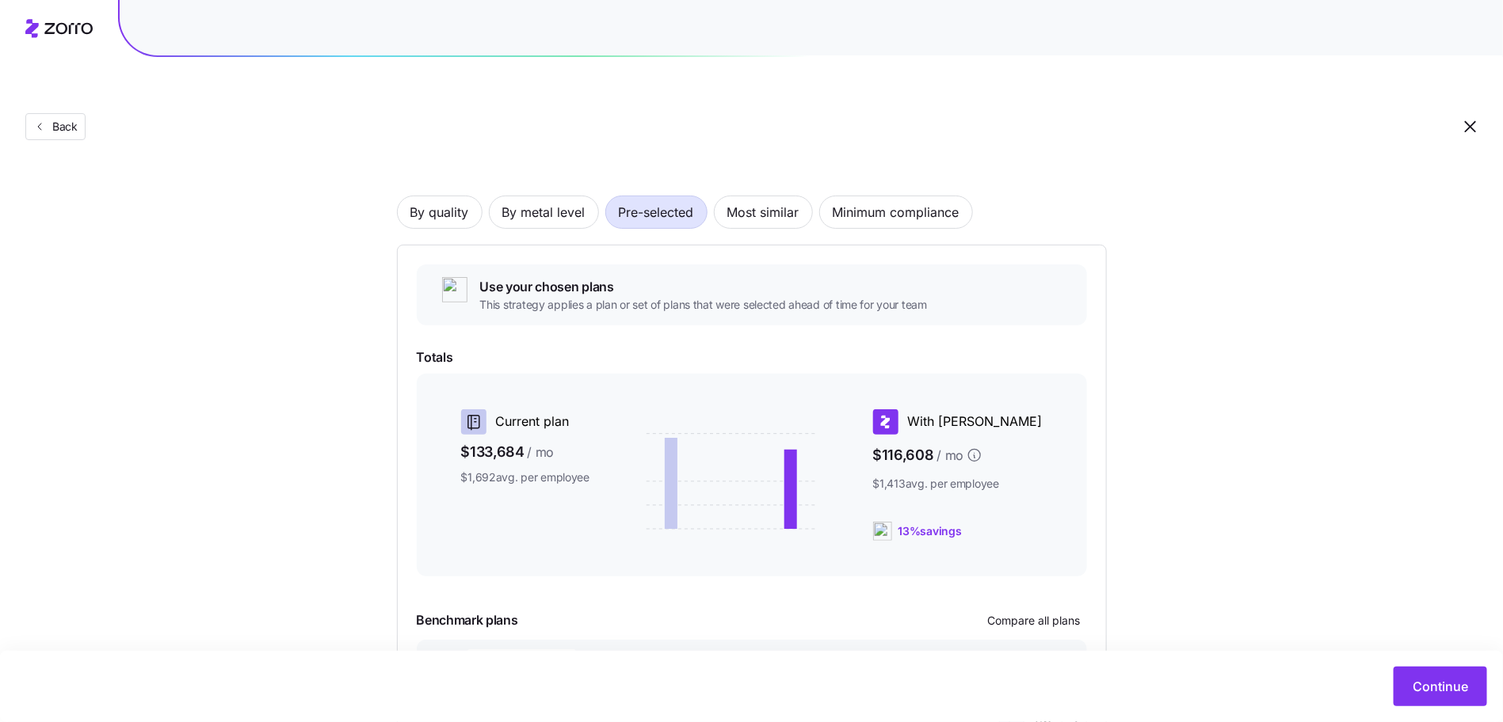
scroll to position [172, 0]
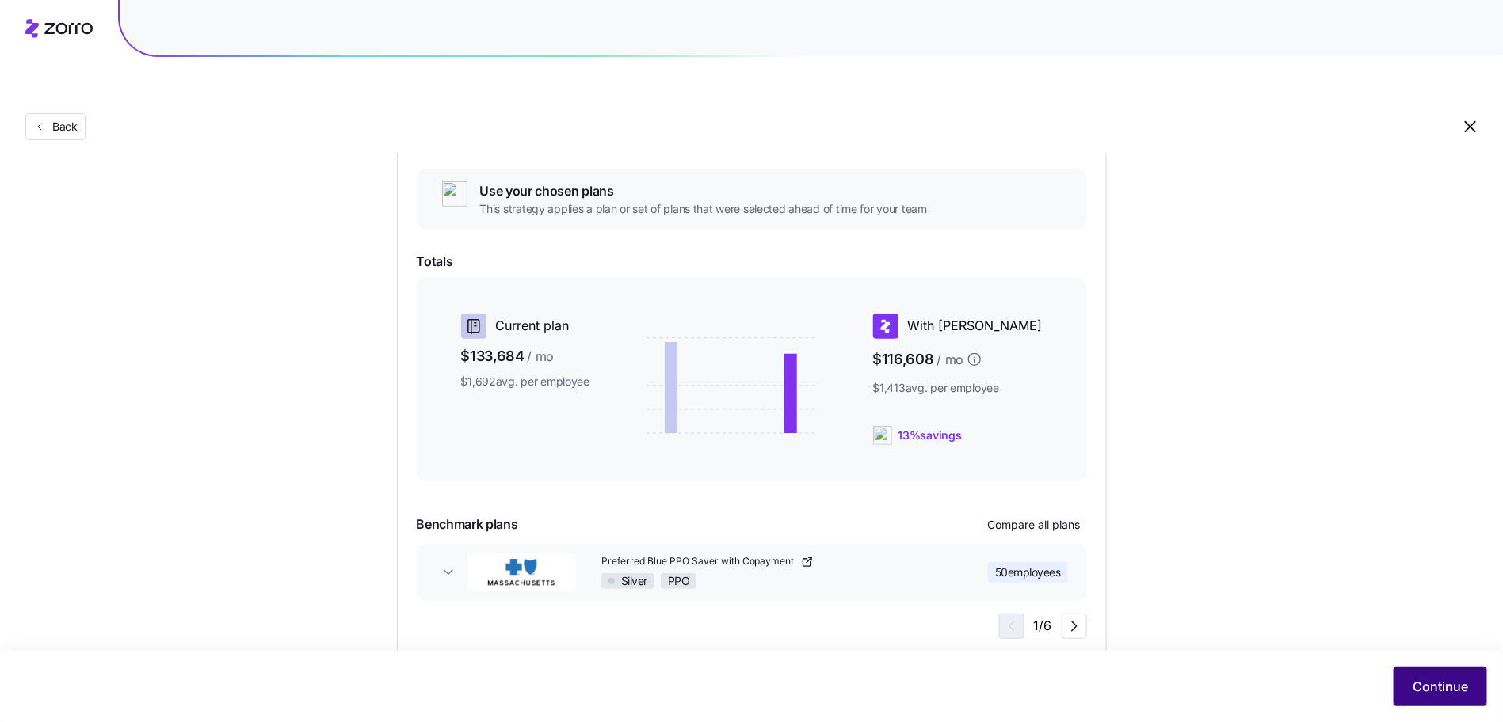
click at [1426, 684] on span "Continue" at bounding box center [1439, 686] width 55 height 19
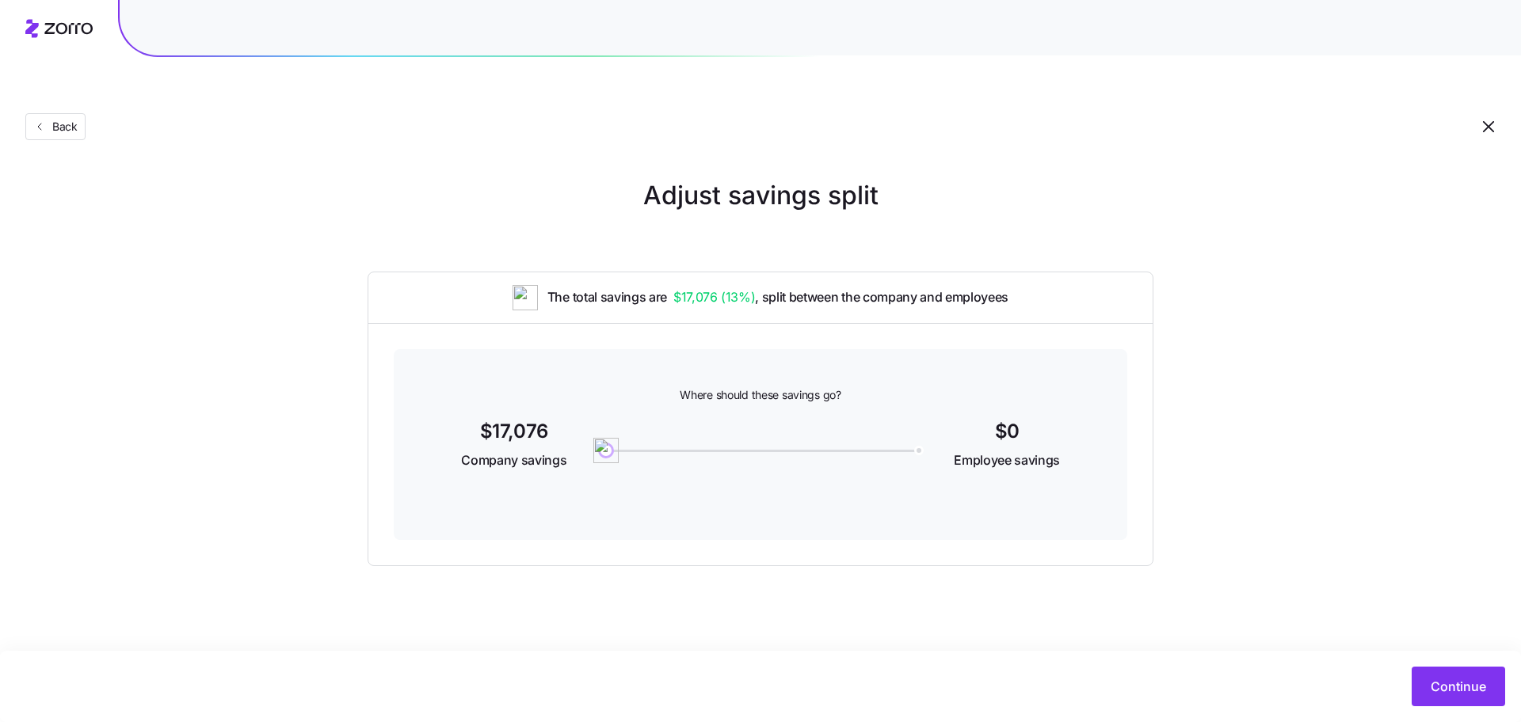
click at [1256, 413] on div "Adjust savings split The total savings are $17,076 ( 13% ) , split between the …" at bounding box center [760, 372] width 1521 height 390
click at [1435, 679] on span "Continue" at bounding box center [1458, 686] width 55 height 19
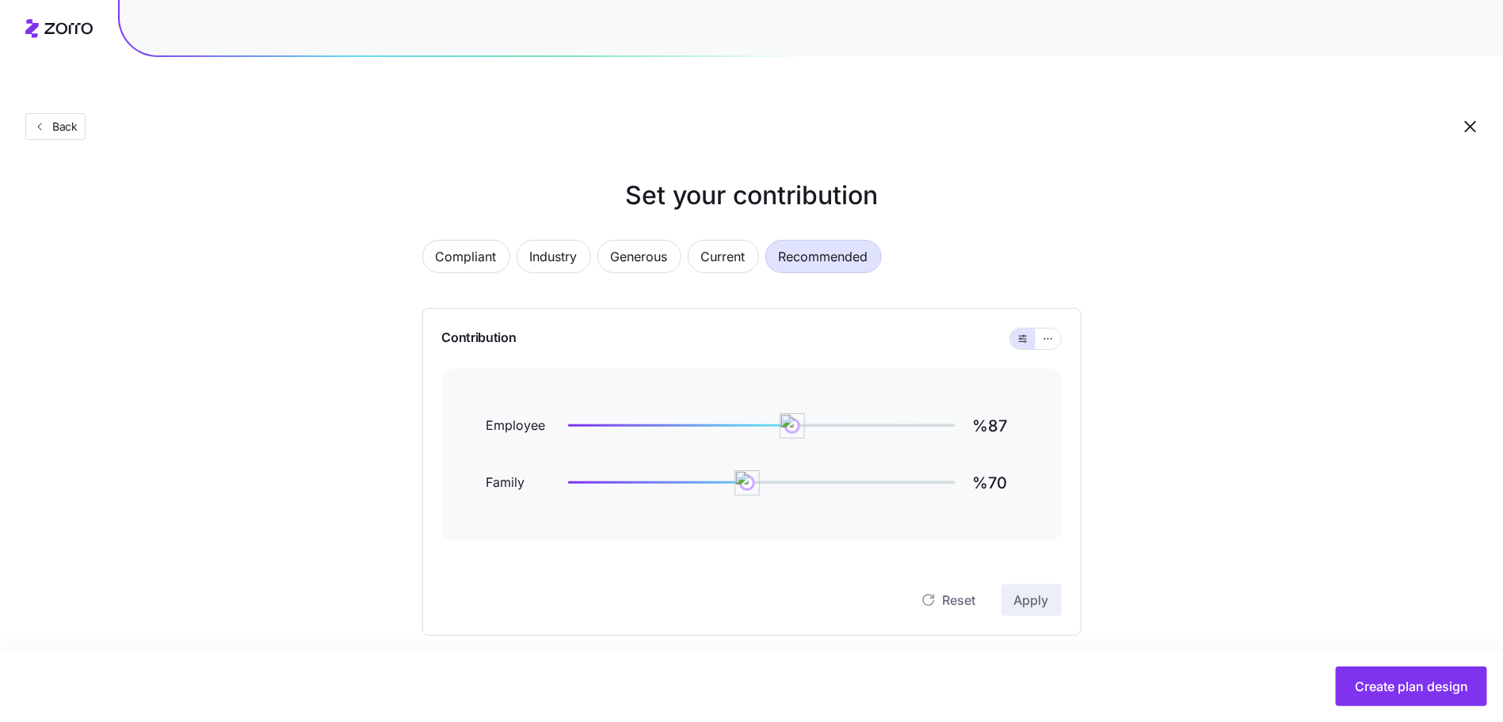
click at [967, 407] on div "Employee %87" at bounding box center [751, 426] width 531 height 38
click at [997, 407] on input "%87" at bounding box center [995, 426] width 44 height 38
click at [996, 407] on input "%87" at bounding box center [995, 426] width 44 height 38
type input "%95"
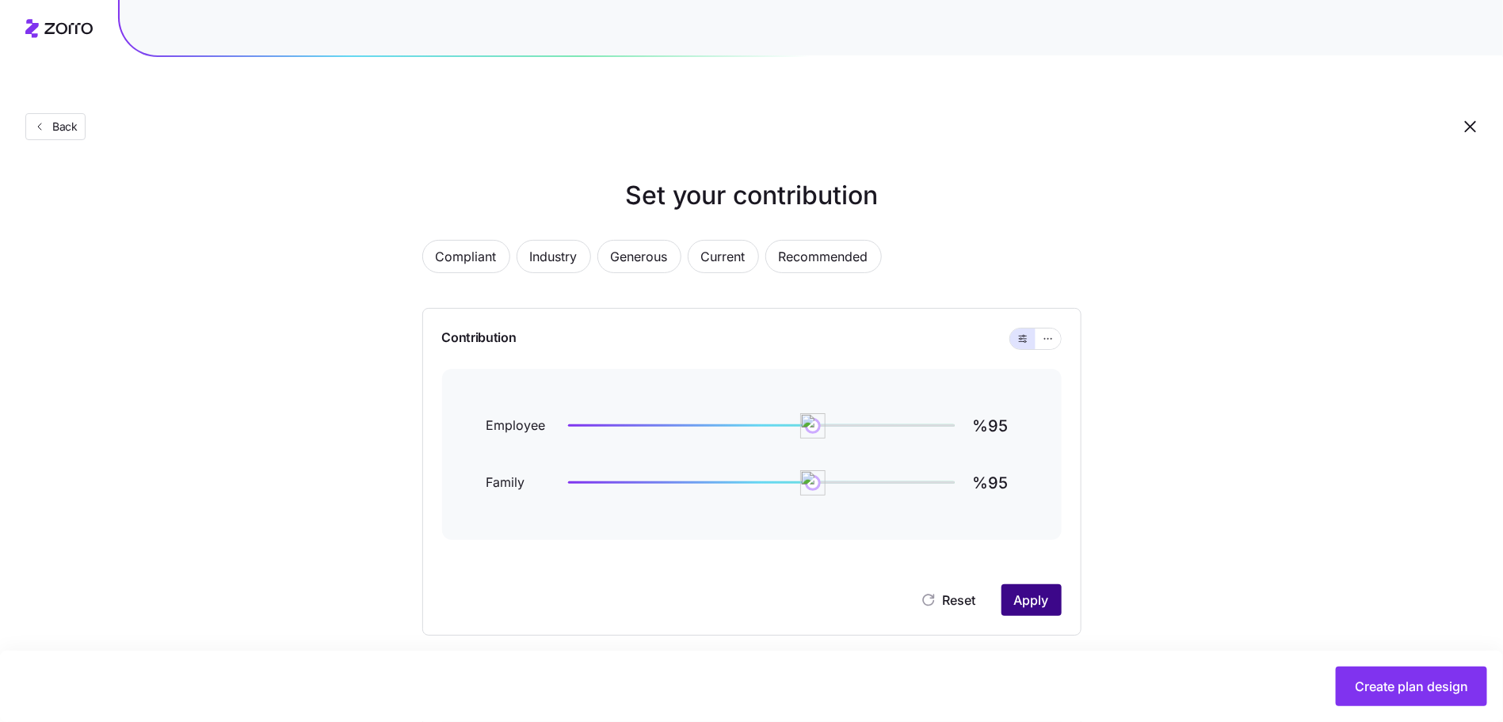
click at [1002, 585] on button "Apply" at bounding box center [1031, 601] width 60 height 32
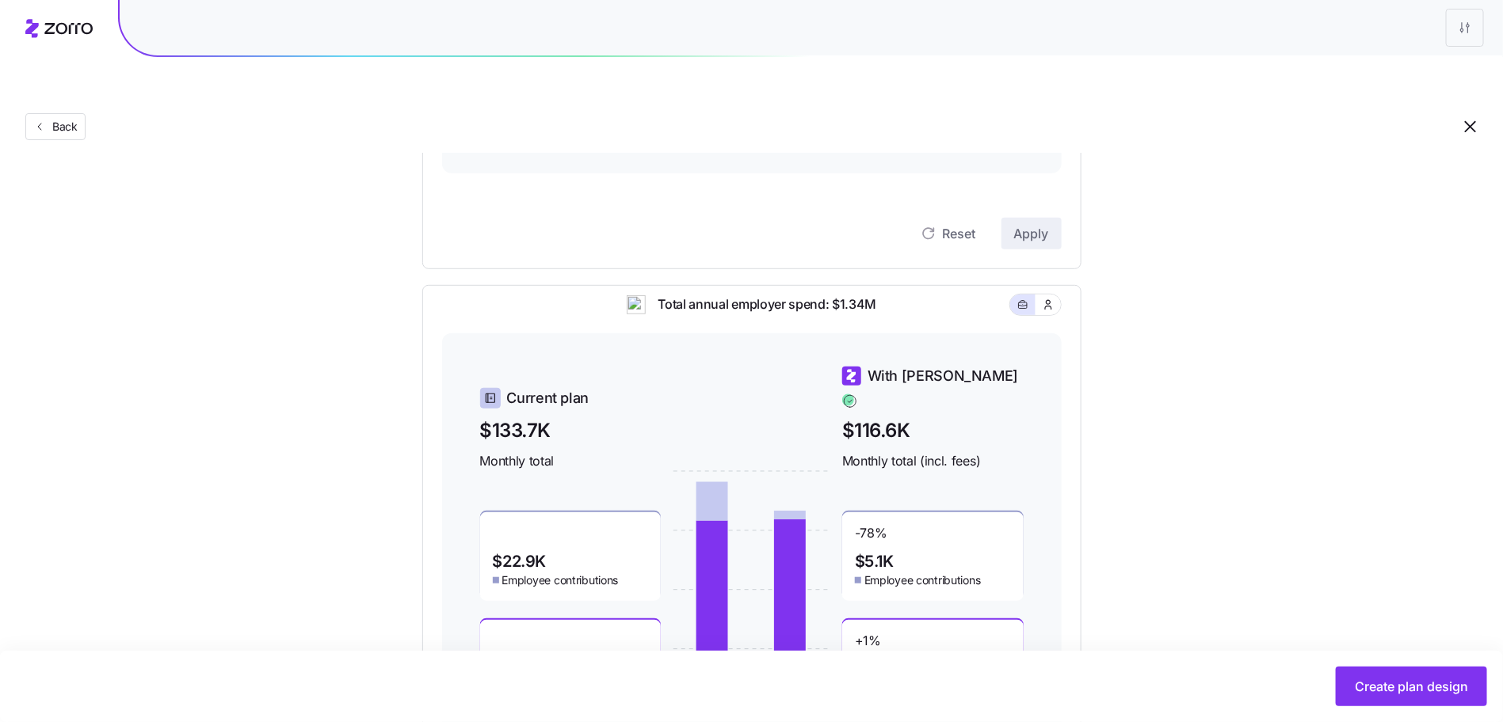
scroll to position [449, 0]
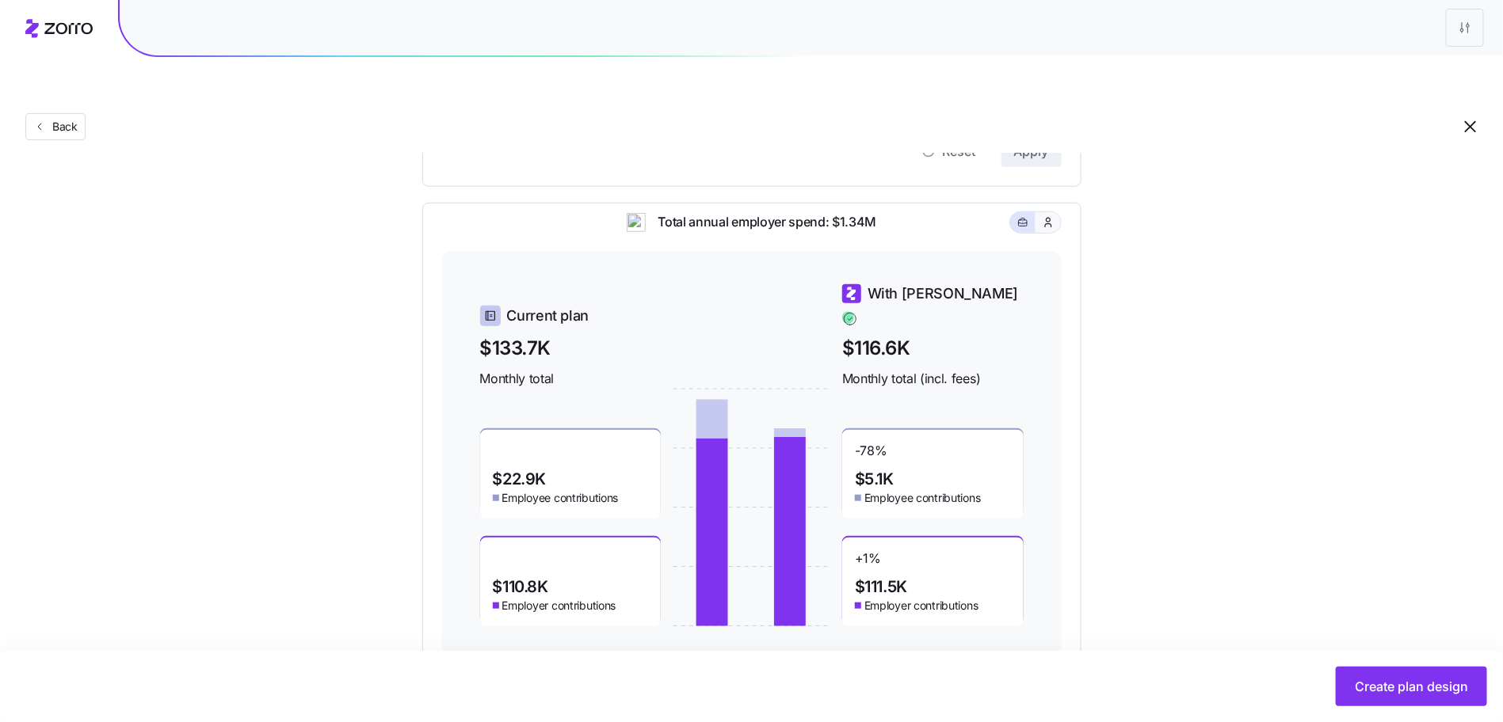
click at [1055, 212] on button "button" at bounding box center [1047, 222] width 25 height 21
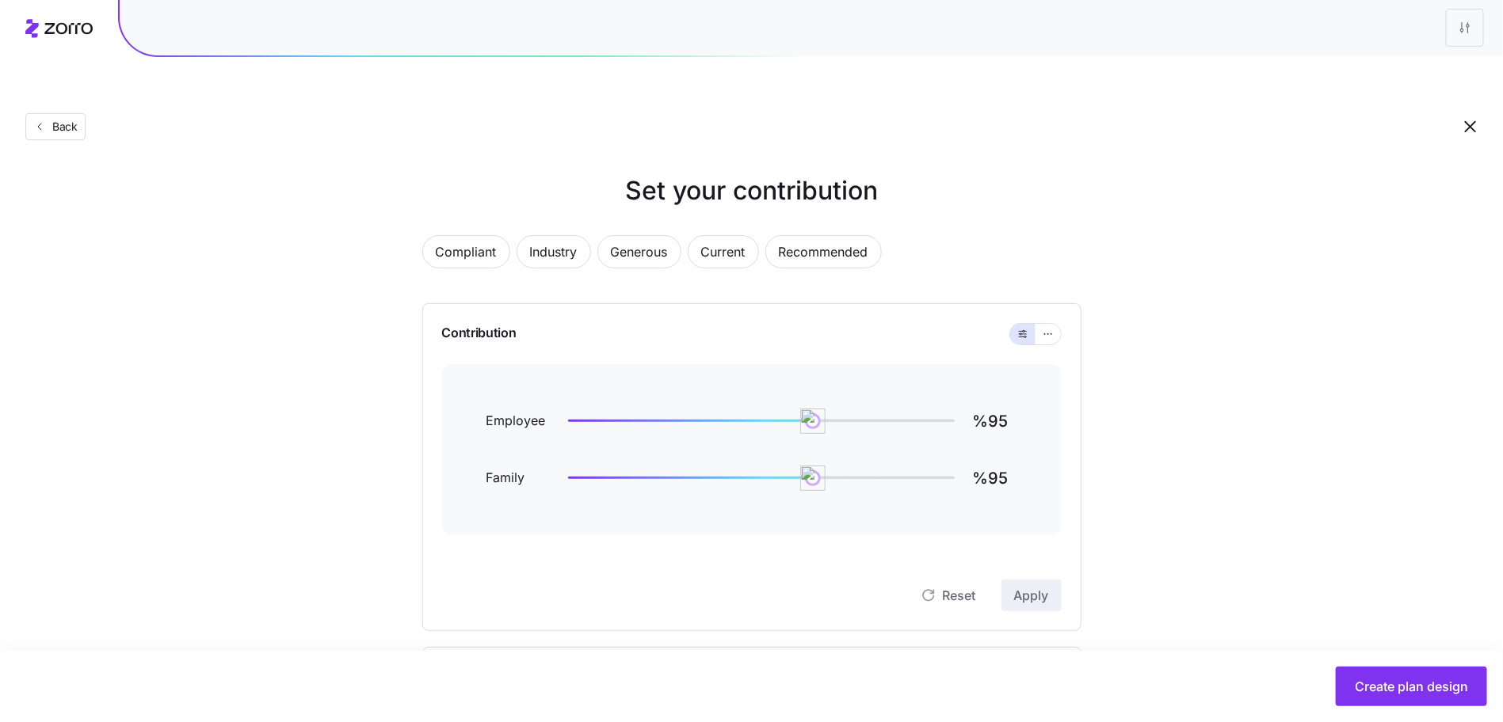
scroll to position [0, 0]
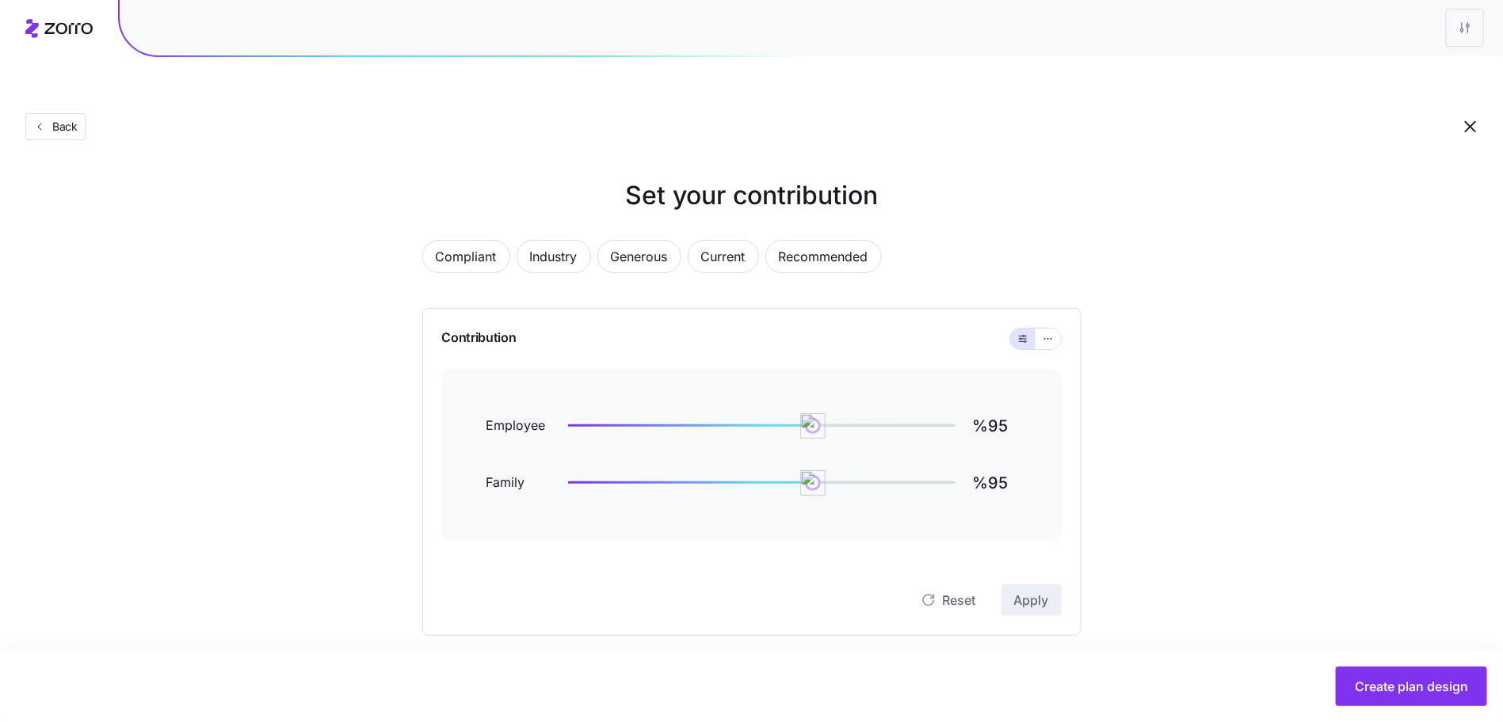
click at [996, 407] on input "%95" at bounding box center [995, 426] width 44 height 38
type input "%81"
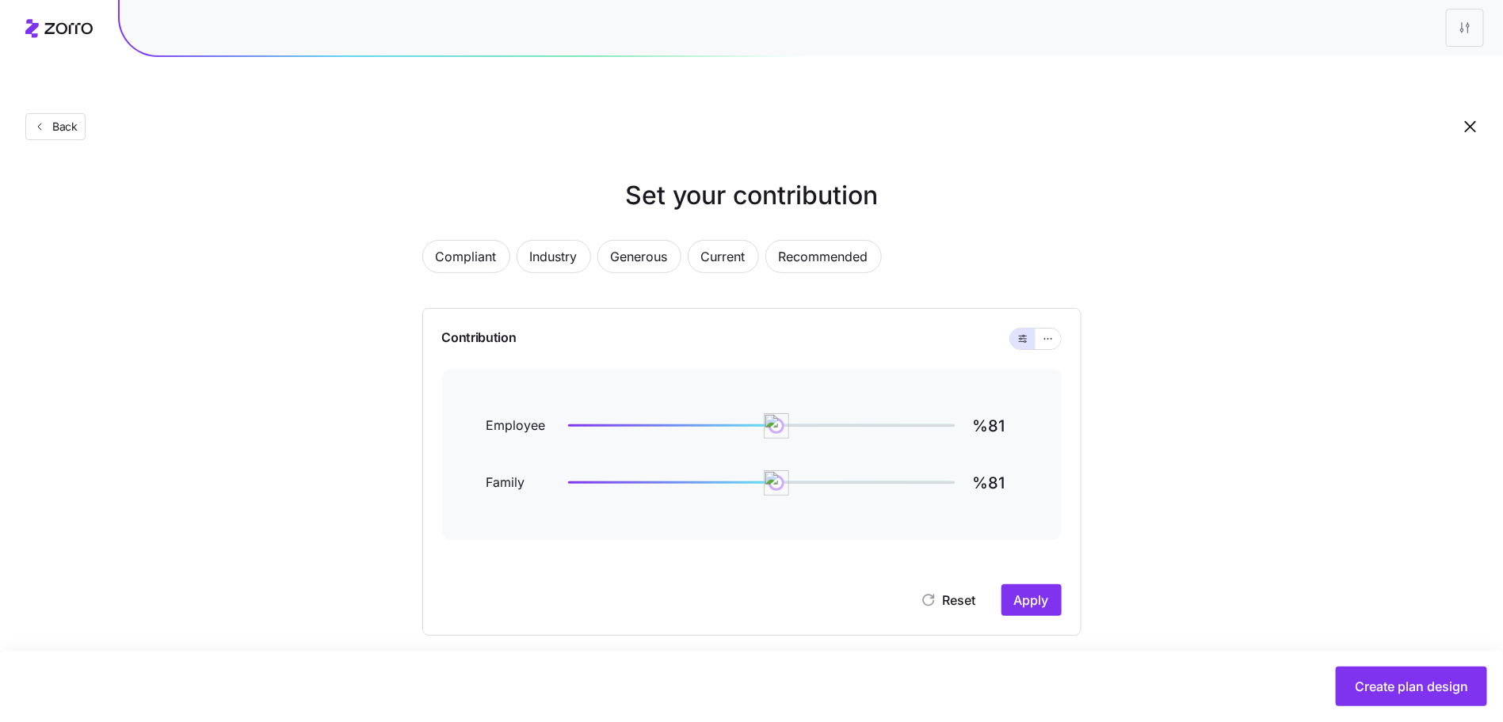
click at [1045, 580] on div "Contribution Employee %81 Family %81 Reset Apply" at bounding box center [751, 472] width 659 height 328
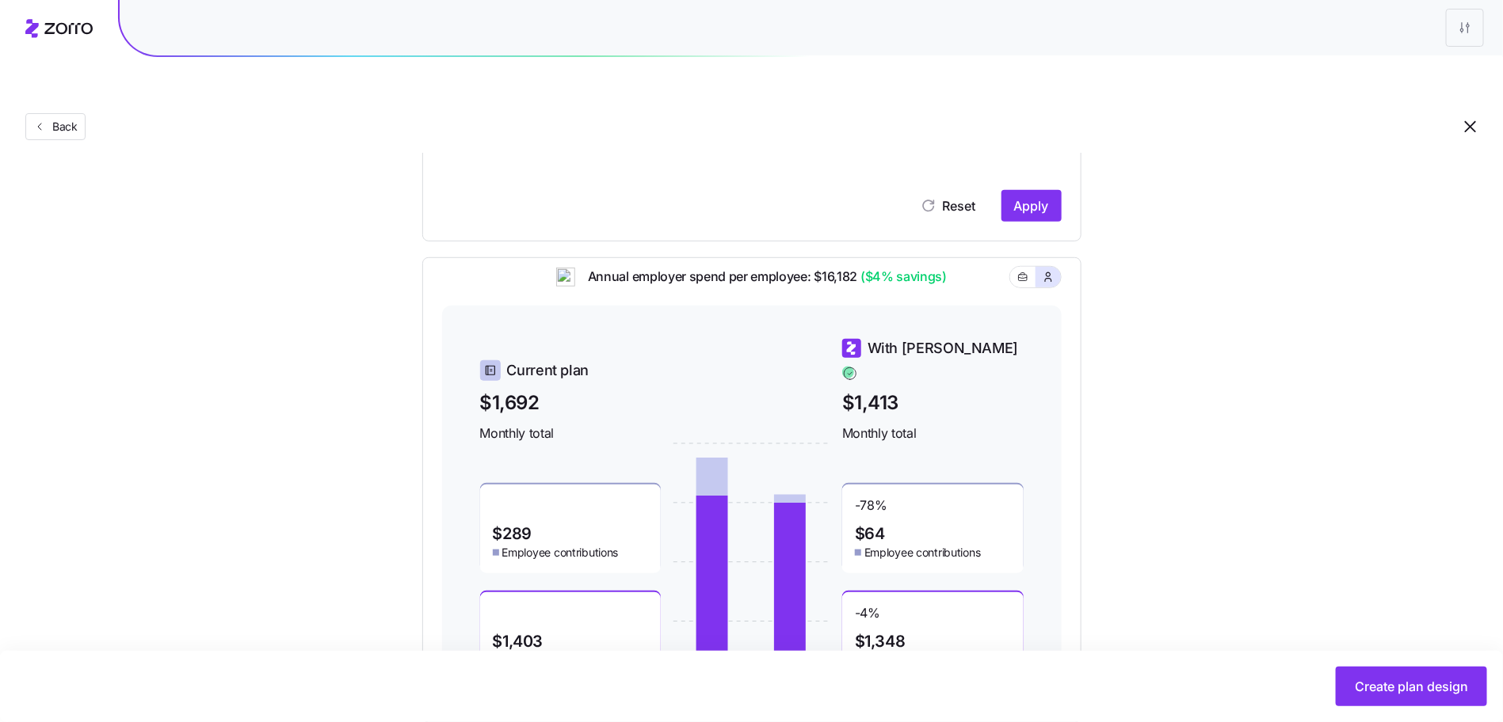
scroll to position [397, 0]
click at [1034, 194] on span "Apply" at bounding box center [1031, 203] width 35 height 19
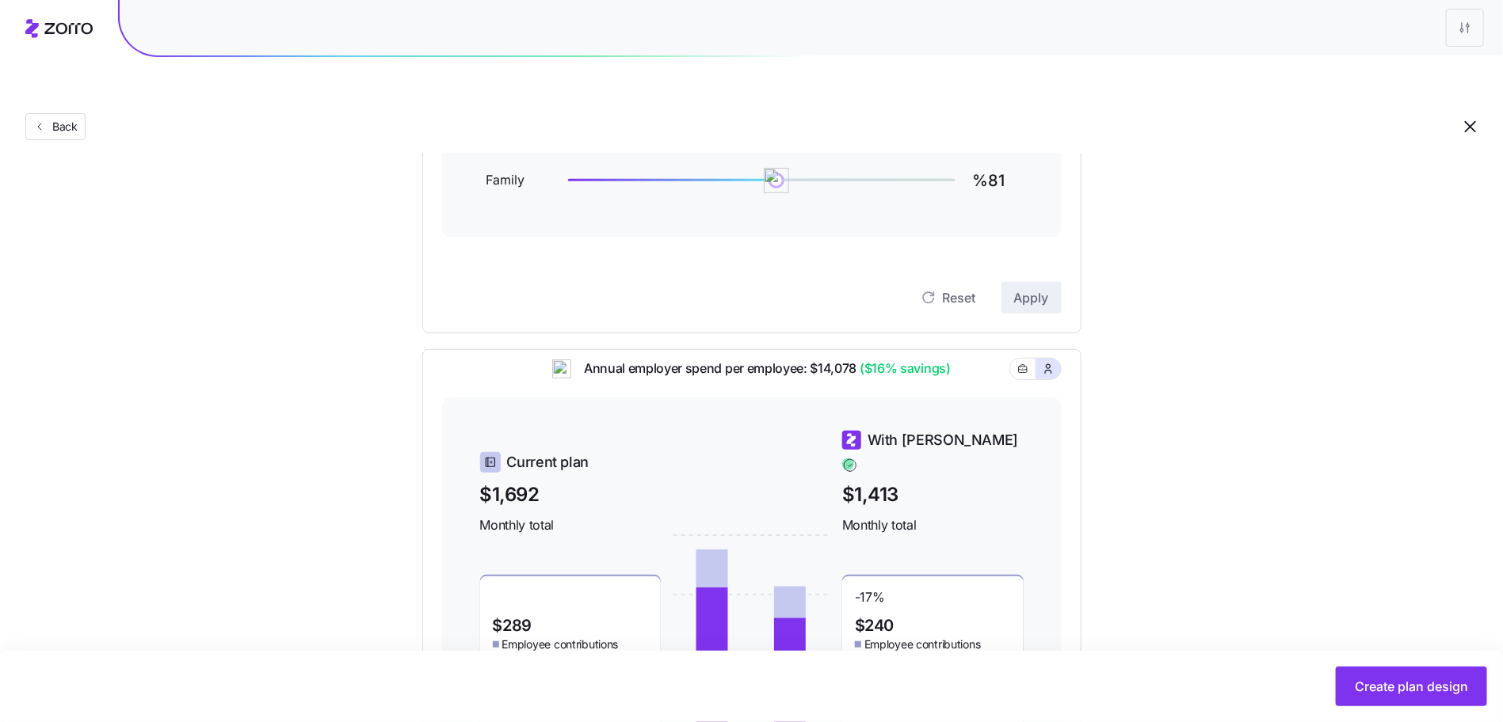
scroll to position [0, 0]
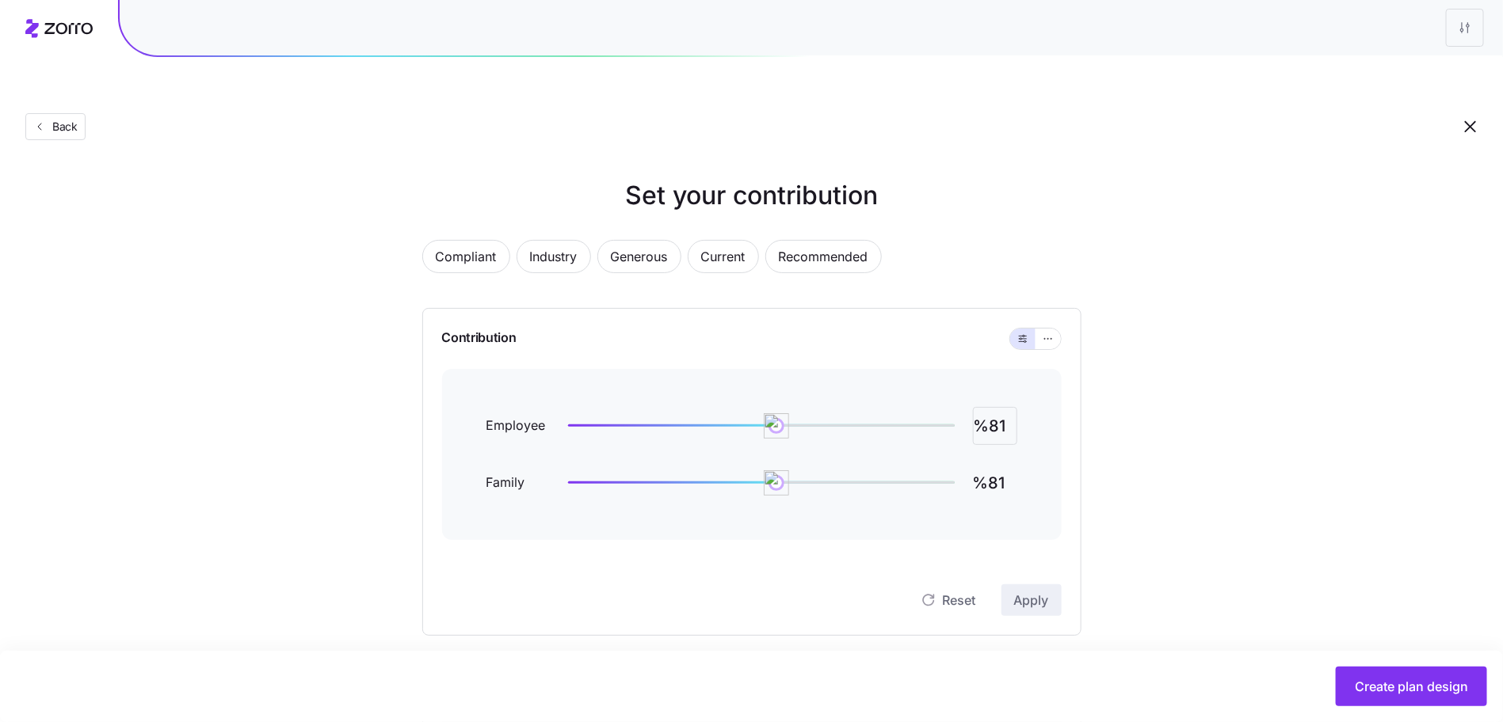
click at [998, 407] on input "%81" at bounding box center [995, 426] width 44 height 38
type input "%95"
click at [1052, 585] on button "Apply" at bounding box center [1031, 601] width 60 height 32
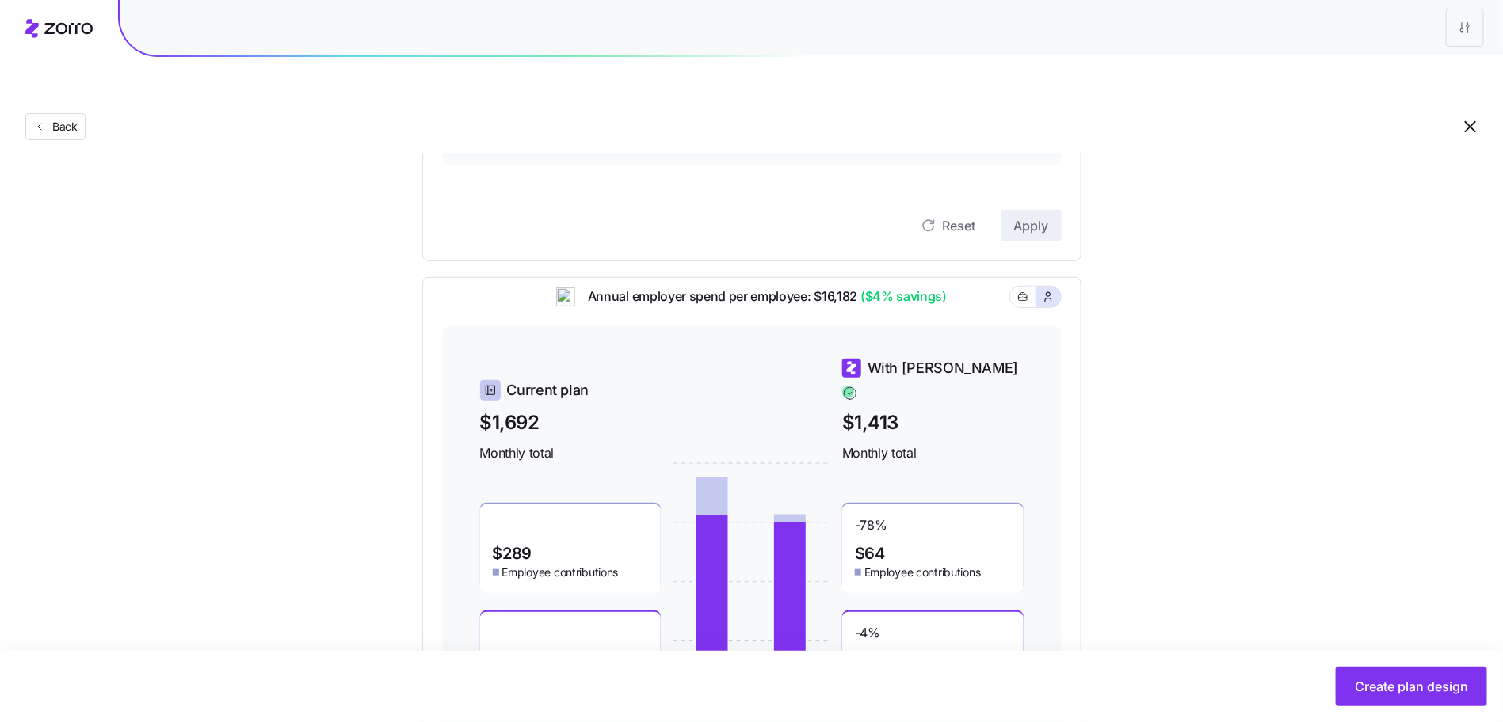
scroll to position [459, 0]
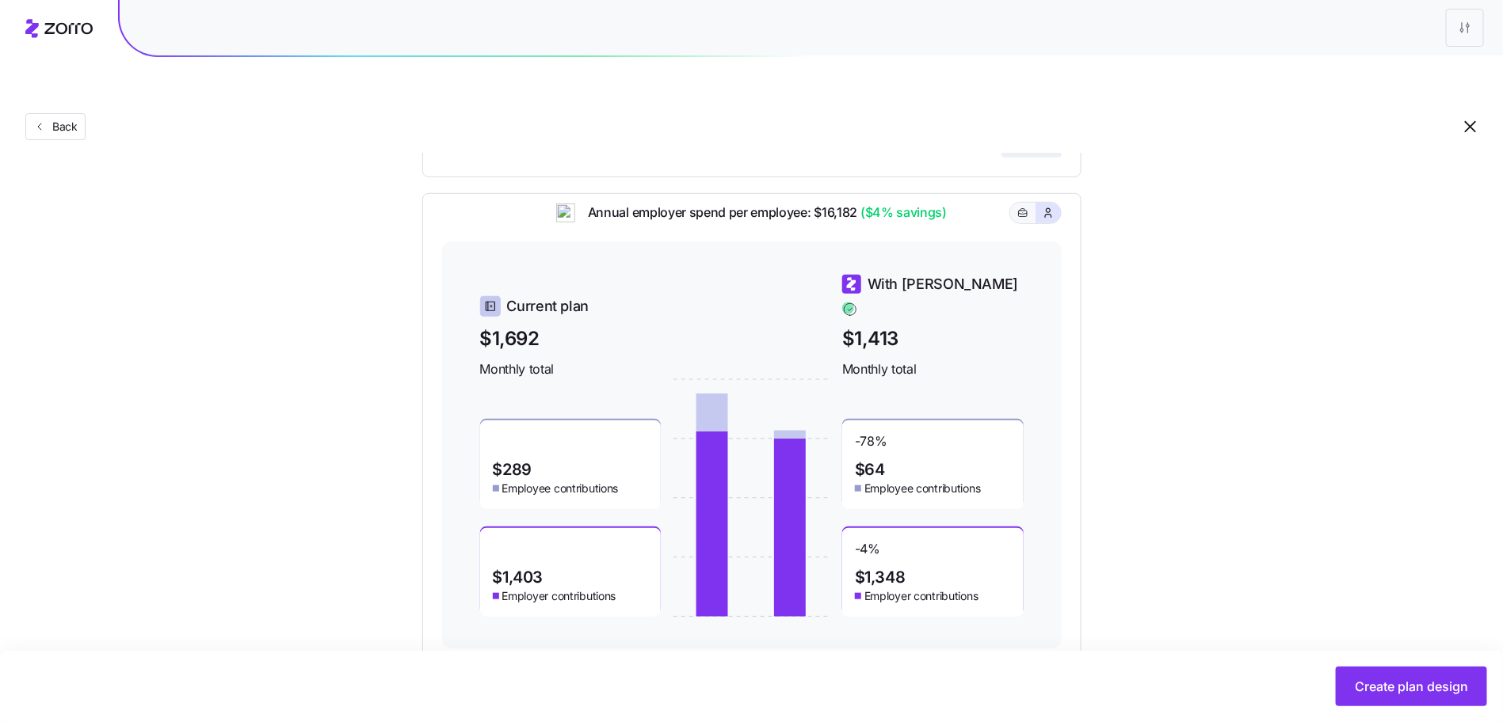
click at [1031, 203] on button "button" at bounding box center [1022, 213] width 25 height 21
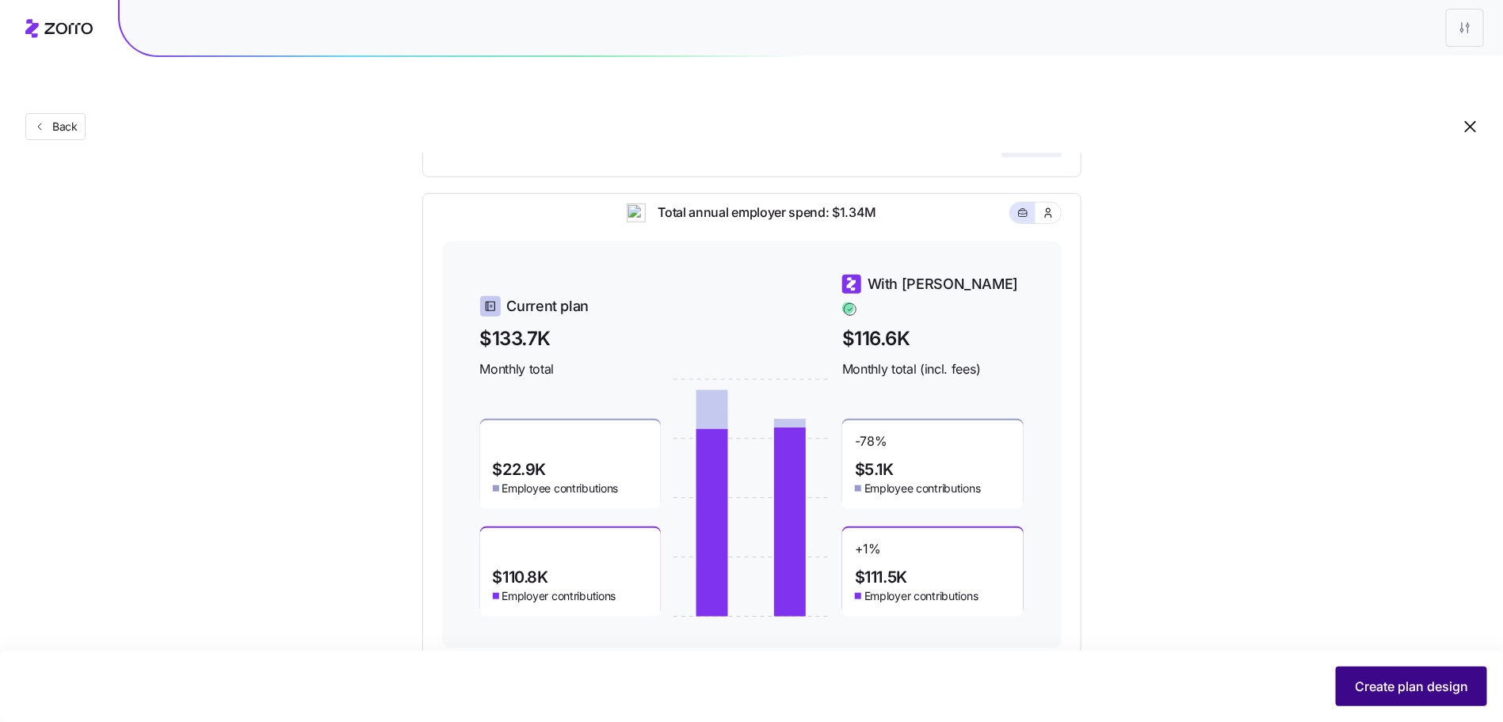
click at [1377, 692] on span "Create plan design" at bounding box center [1410, 686] width 113 height 19
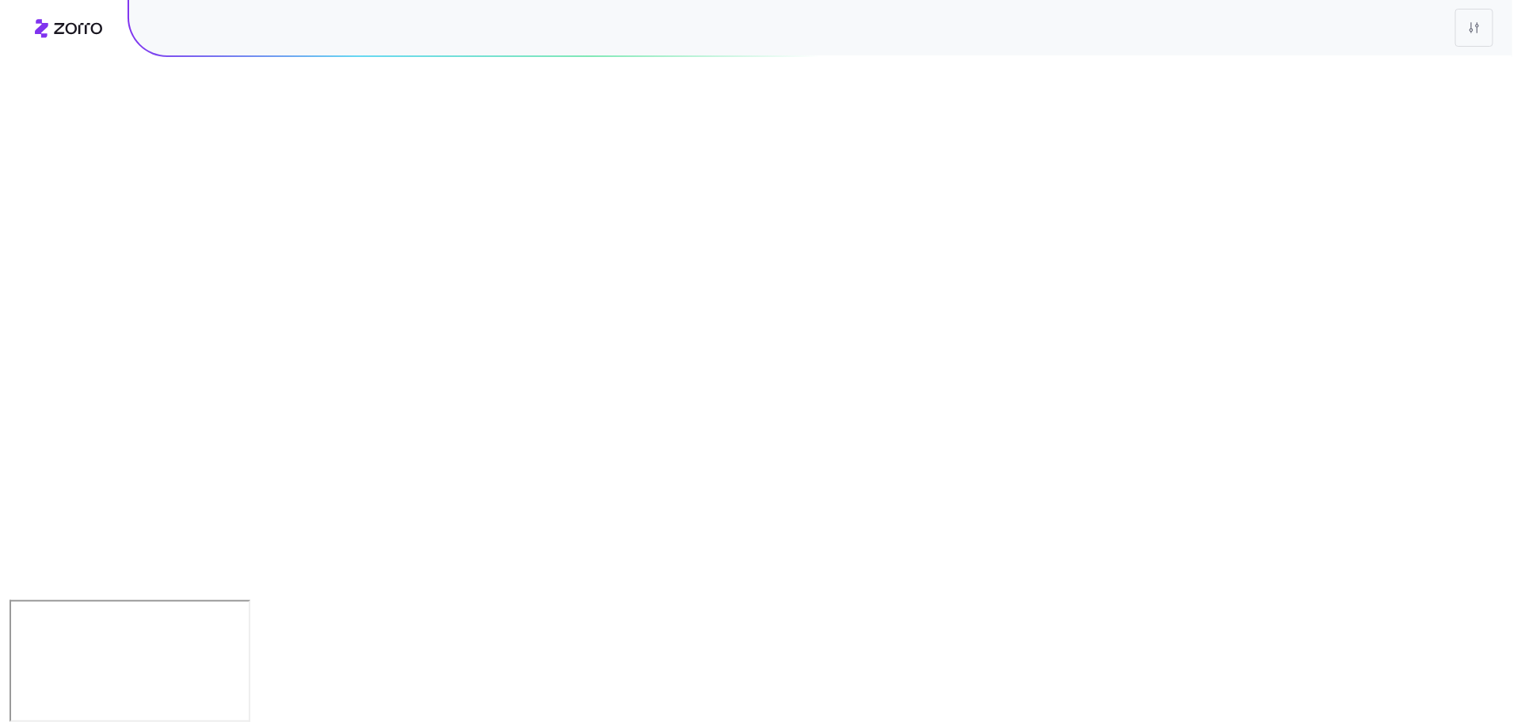
scroll to position [0, 0]
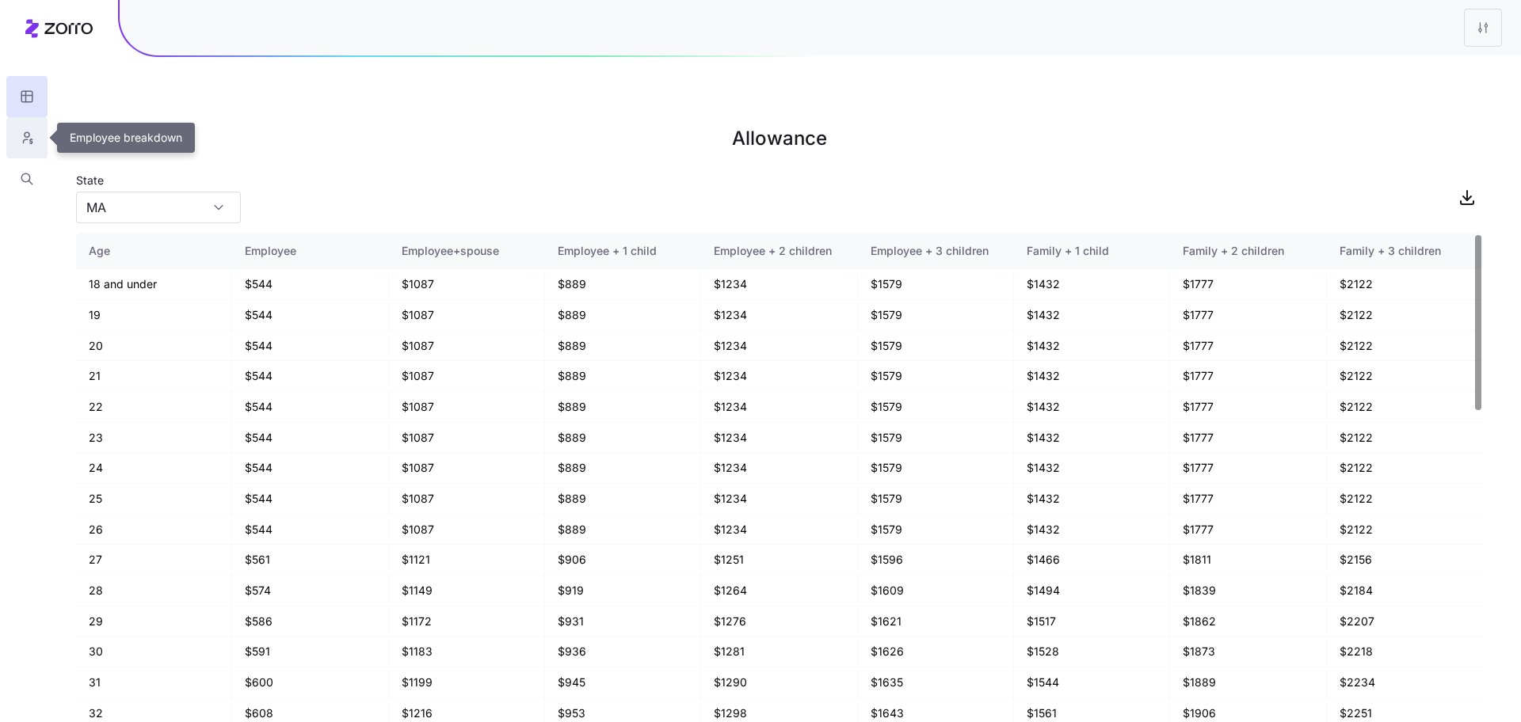
click at [26, 136] on icon "button" at bounding box center [27, 138] width 14 height 16
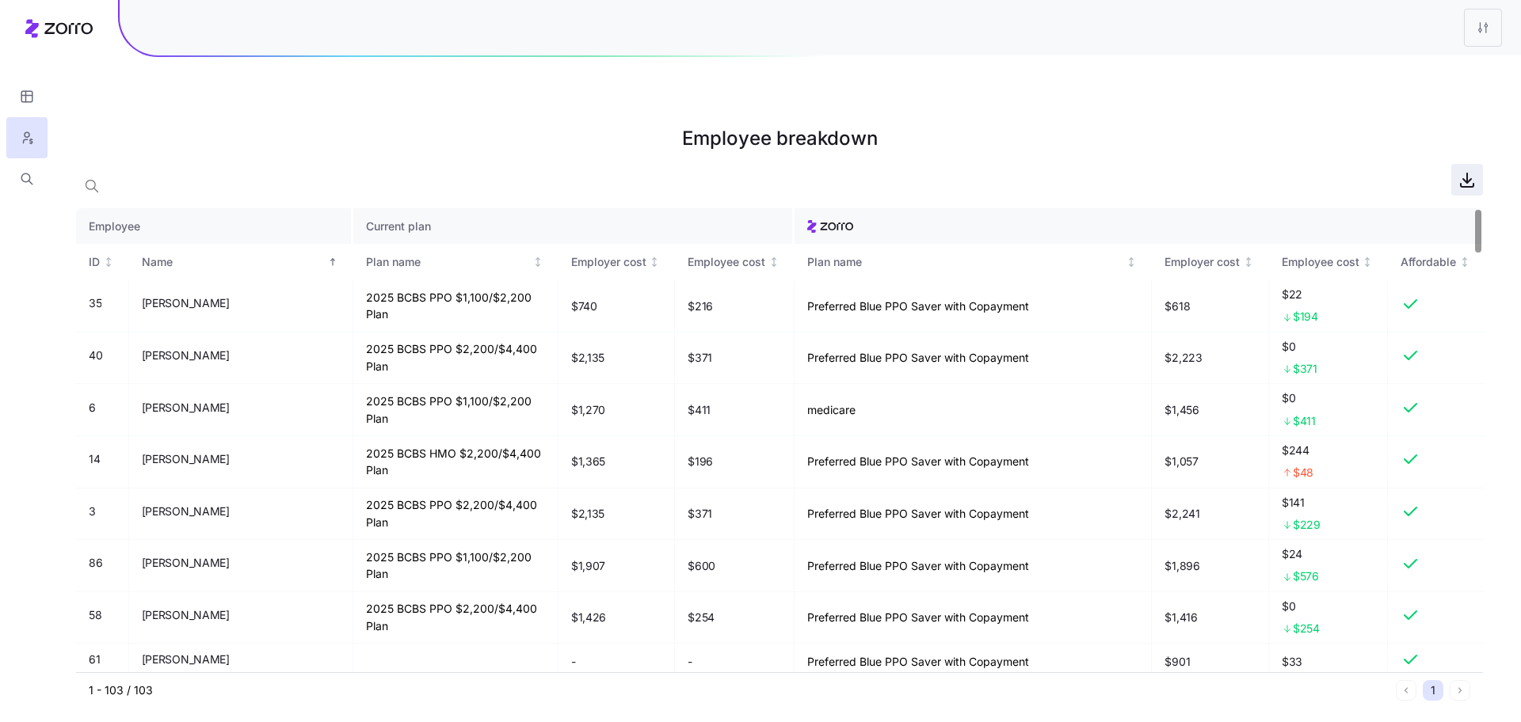
click at [1464, 170] on icon "button" at bounding box center [1466, 179] width 19 height 19
click at [607, 164] on div at bounding box center [779, 180] width 1407 height 32
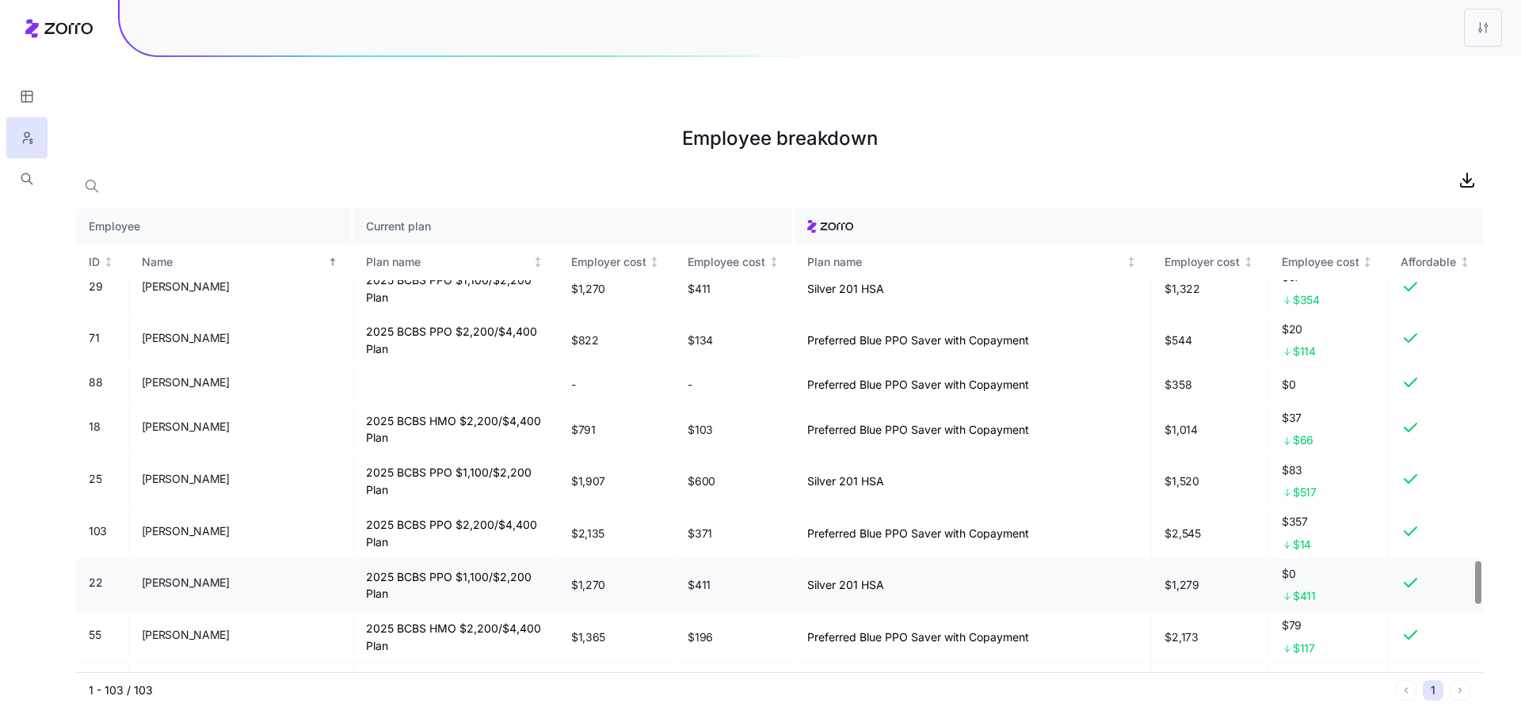
scroll to position [4596, 0]
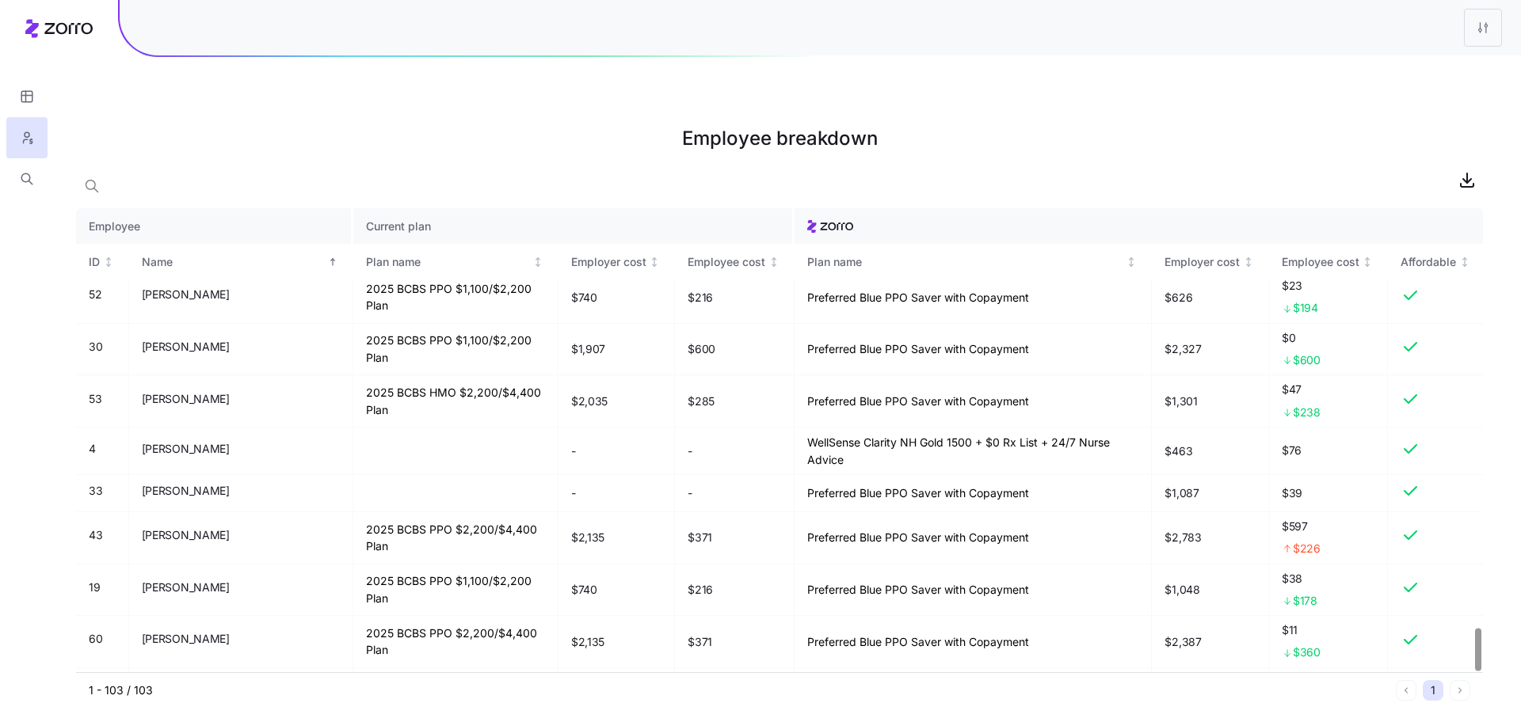
drag, startPoint x: 419, startPoint y: 139, endPoint x: 330, endPoint y: 136, distance: 89.6
click at [419, 164] on div at bounding box center [779, 180] width 1407 height 32
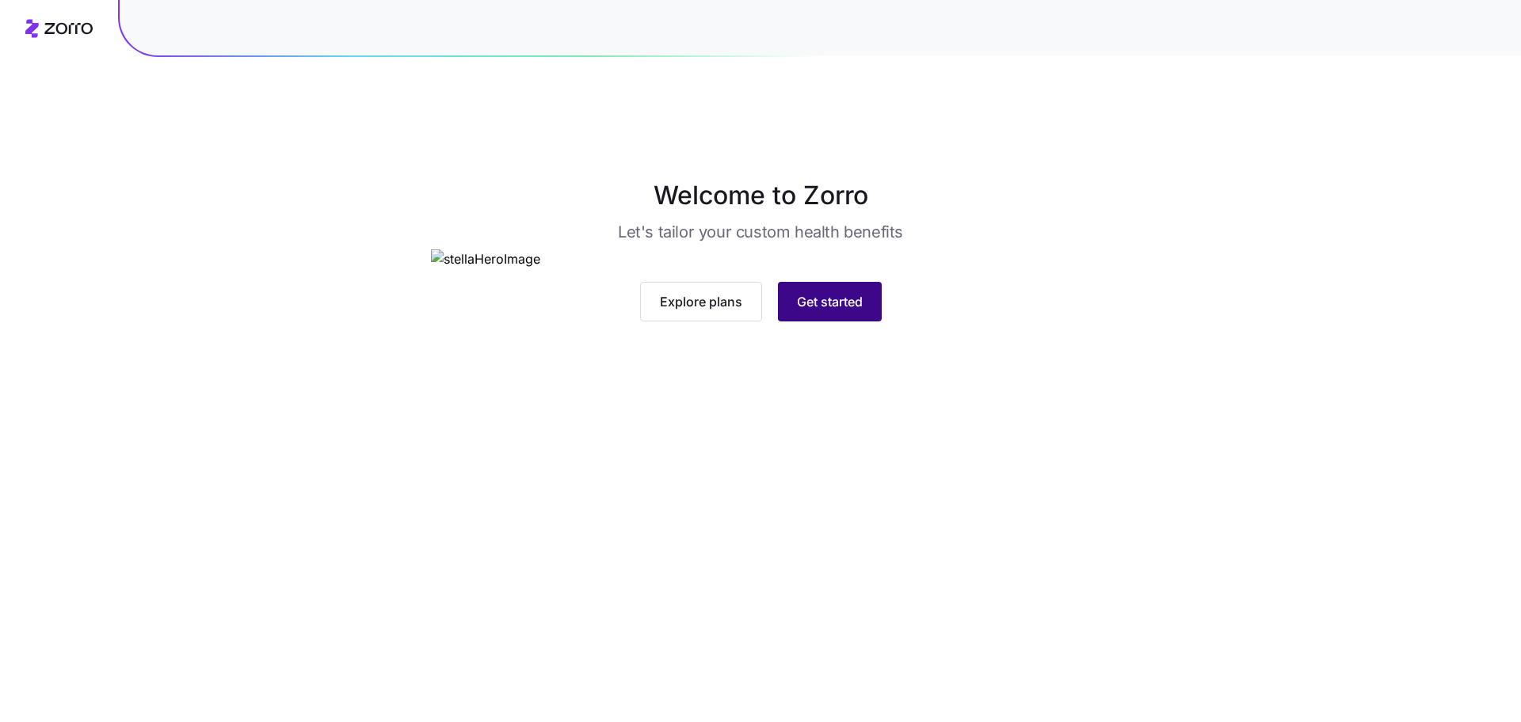
click at [799, 311] on span "Get started" at bounding box center [830, 301] width 66 height 19
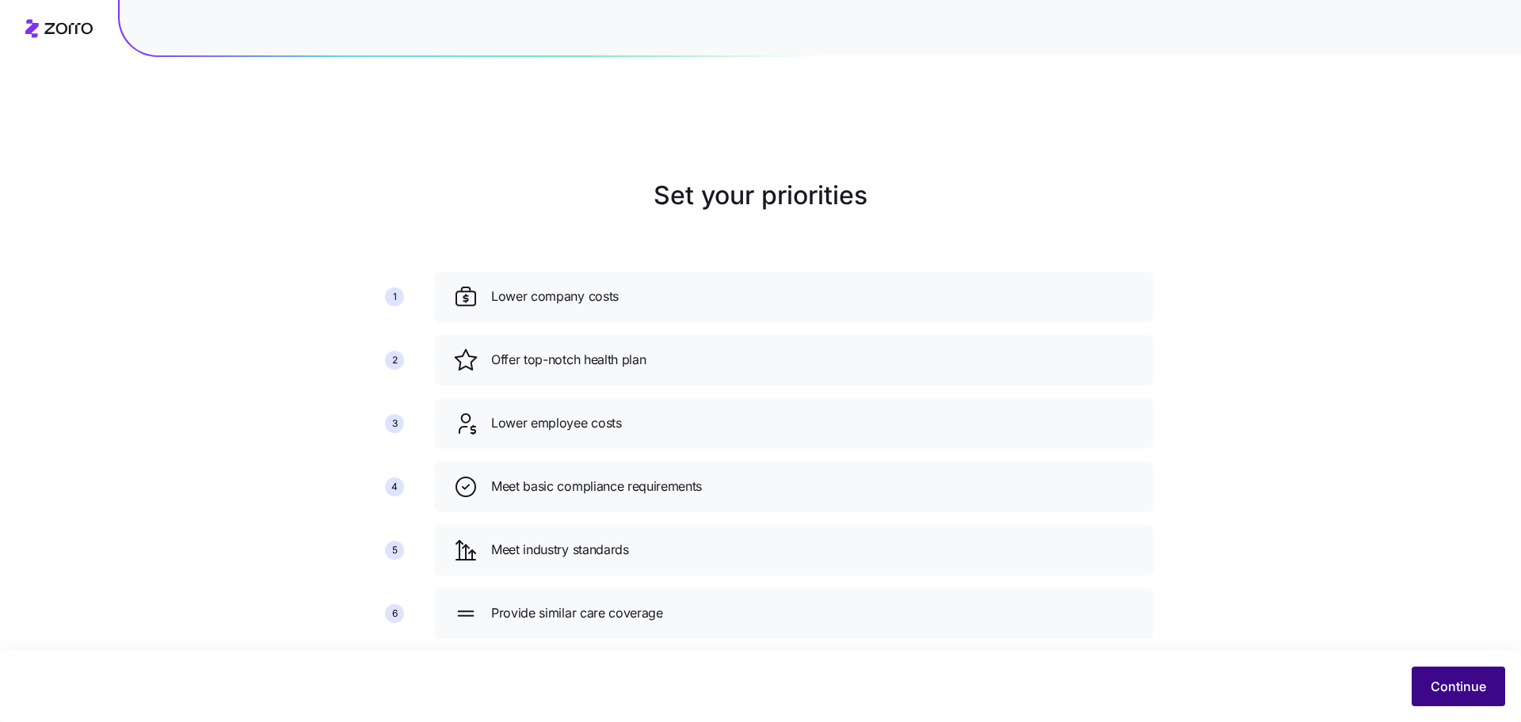
drag, startPoint x: 1452, startPoint y: 667, endPoint x: 1450, endPoint y: 680, distance: 12.8
click at [1450, 674] on div "Continue" at bounding box center [760, 686] width 1521 height 71
click at [1450, 681] on span "Continue" at bounding box center [1458, 686] width 55 height 19
click at [1426, 684] on button "Continue" at bounding box center [1458, 687] width 93 height 40
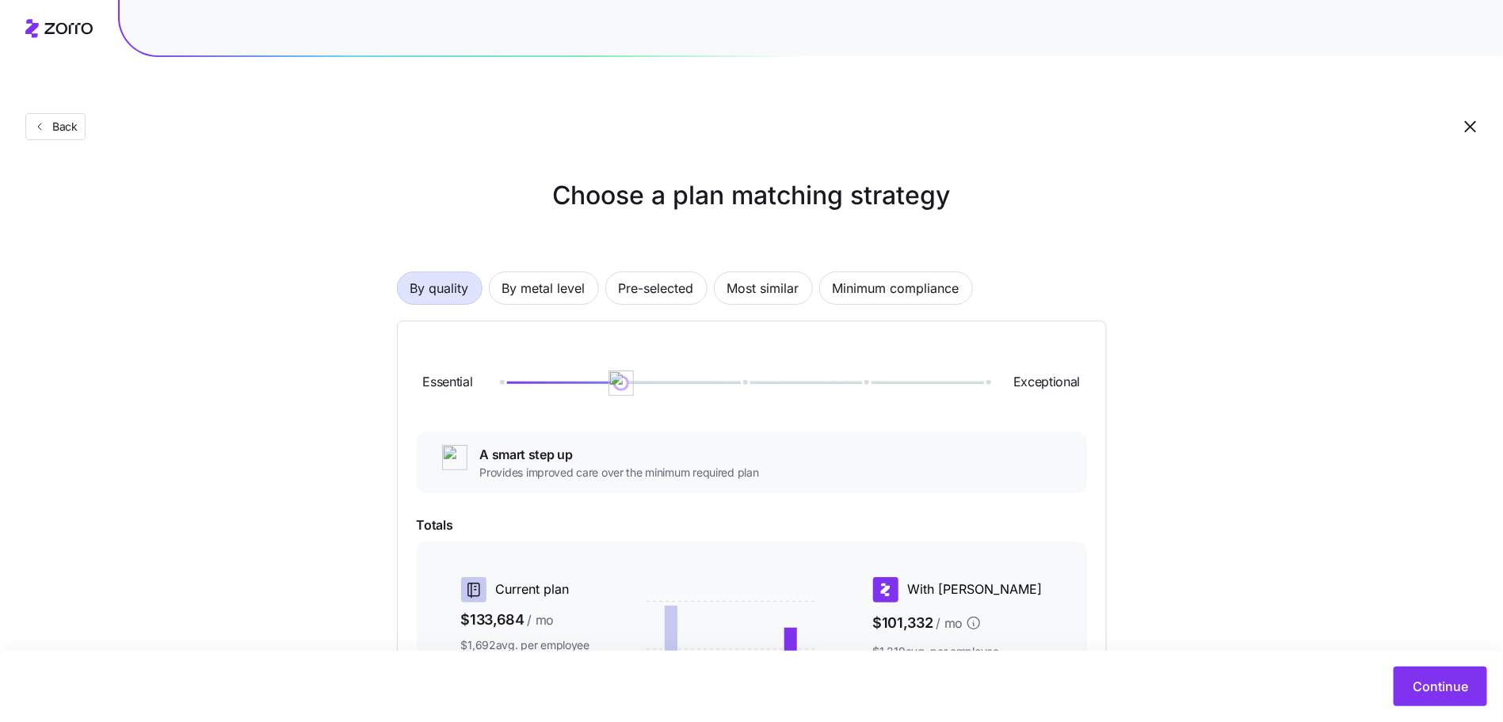
click at [684, 221] on div "By quality By metal level Pre-selected Most similar Minimum compliance Essentia…" at bounding box center [752, 572] width 710 height 702
click at [669, 272] on span "Pre-selected" at bounding box center [656, 288] width 75 height 32
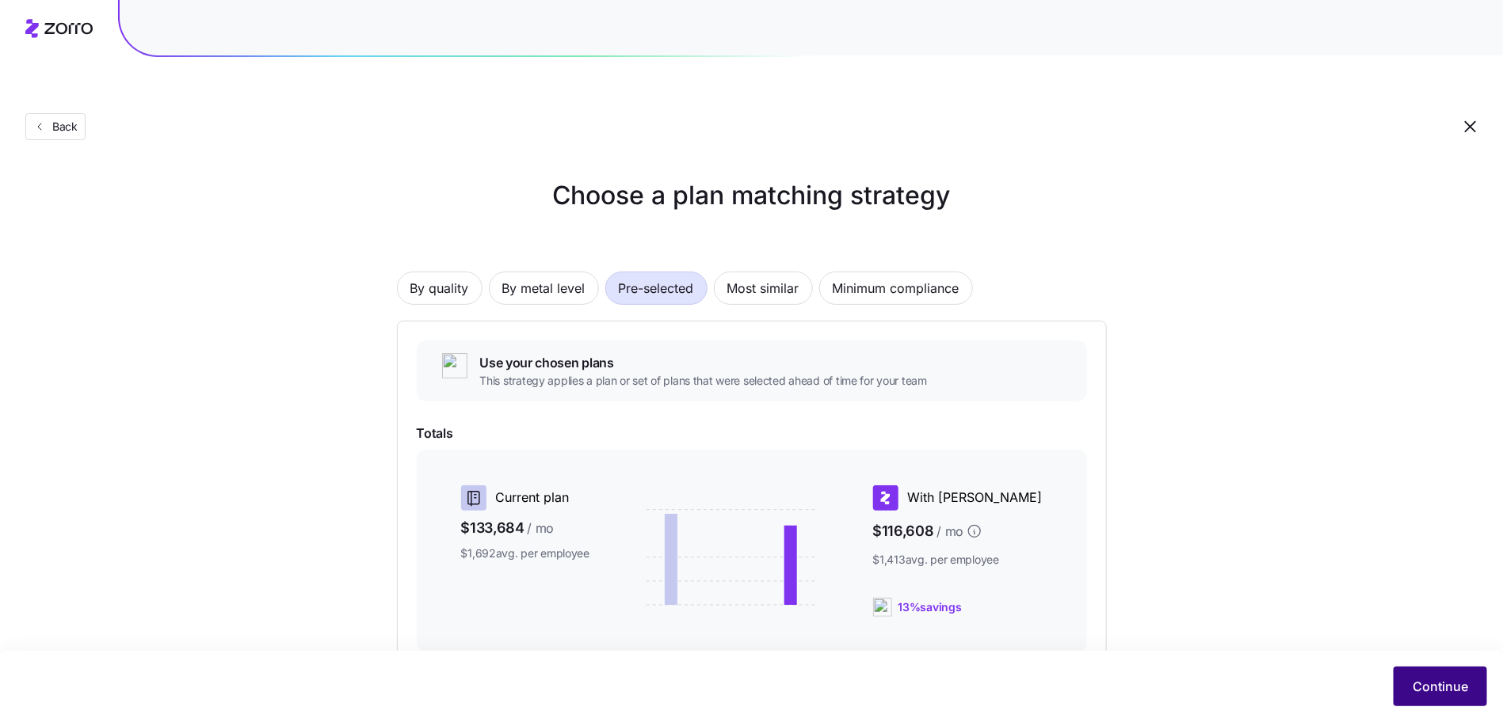
click at [1430, 681] on span "Continue" at bounding box center [1439, 686] width 55 height 19
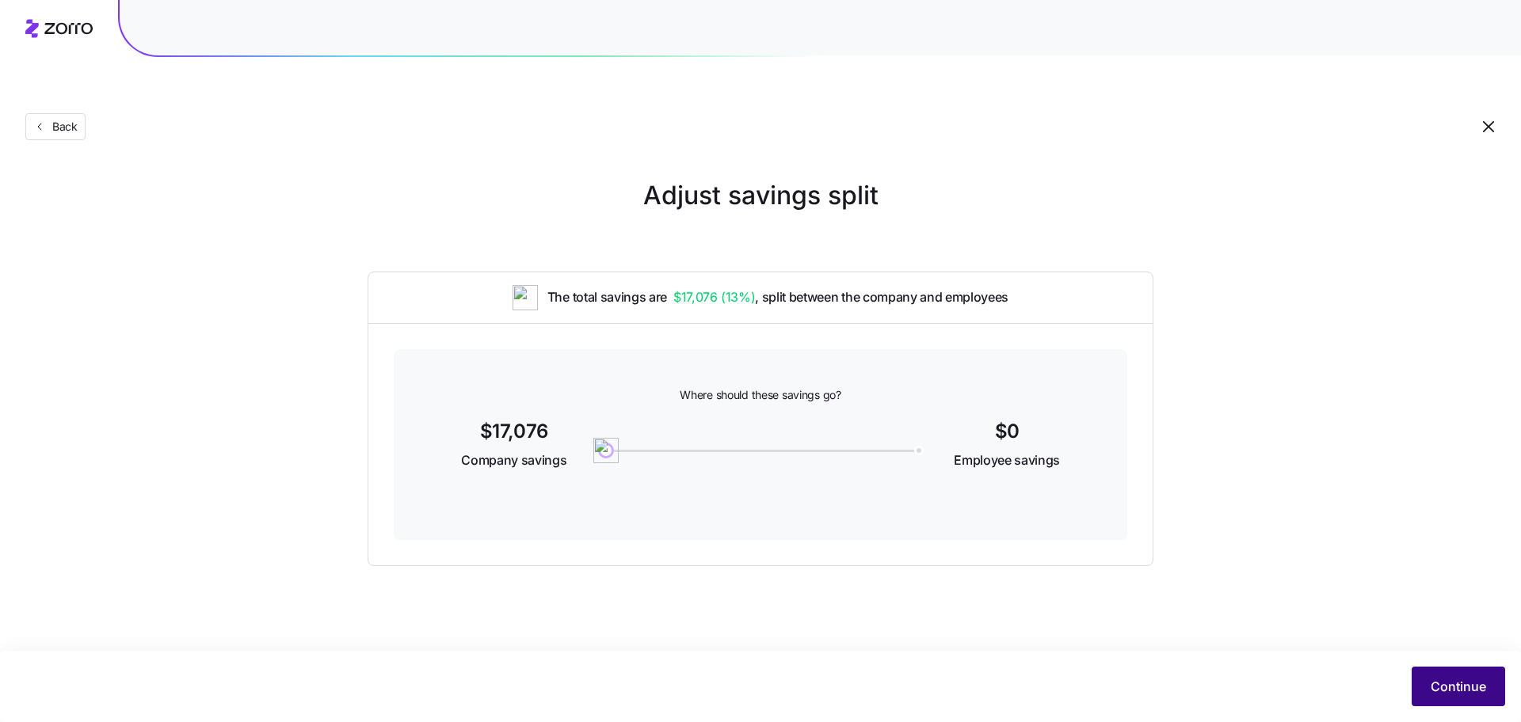
click at [1440, 682] on span "Continue" at bounding box center [1458, 686] width 55 height 19
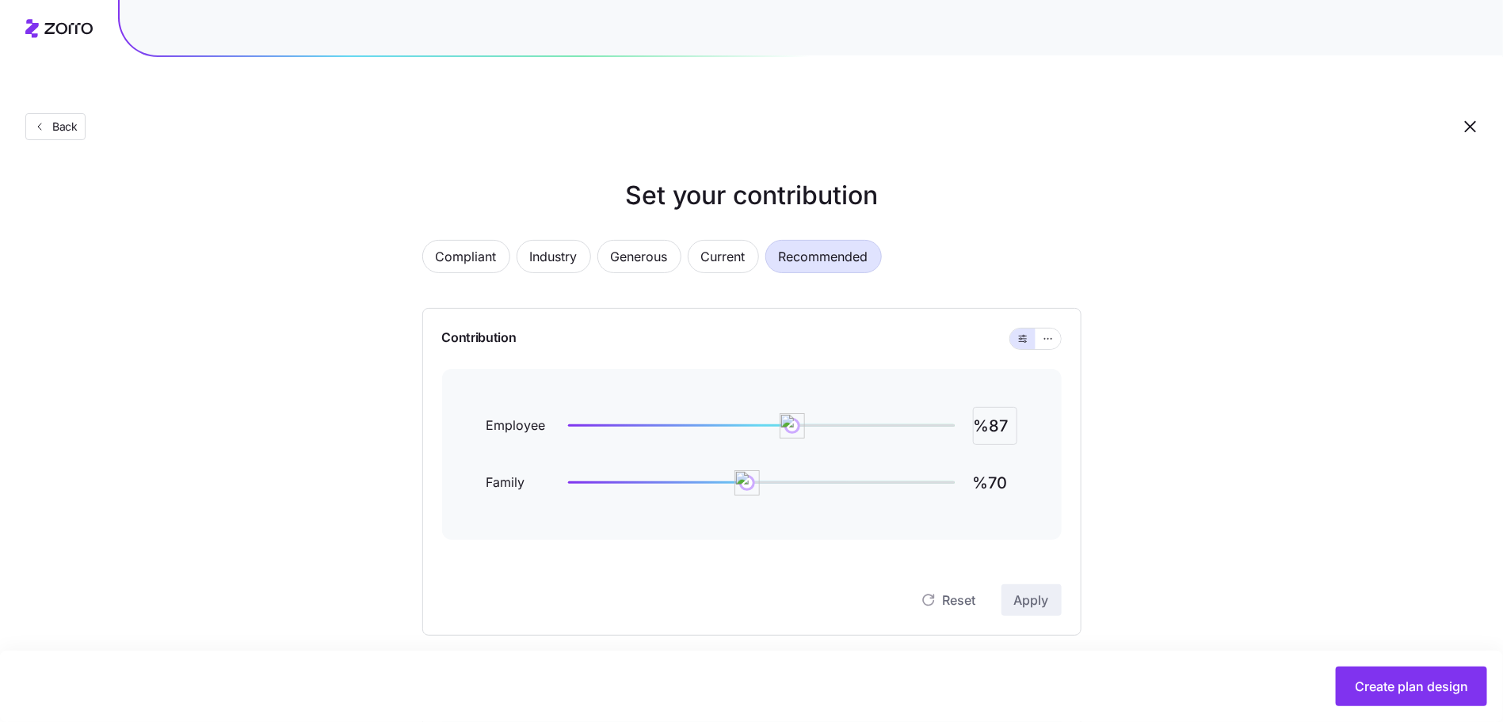
click at [1000, 407] on input "%87" at bounding box center [995, 426] width 44 height 38
type input "%95"
click at [1031, 579] on div "Contribution Employee %95 Family %95 Reset Apply" at bounding box center [751, 472] width 659 height 328
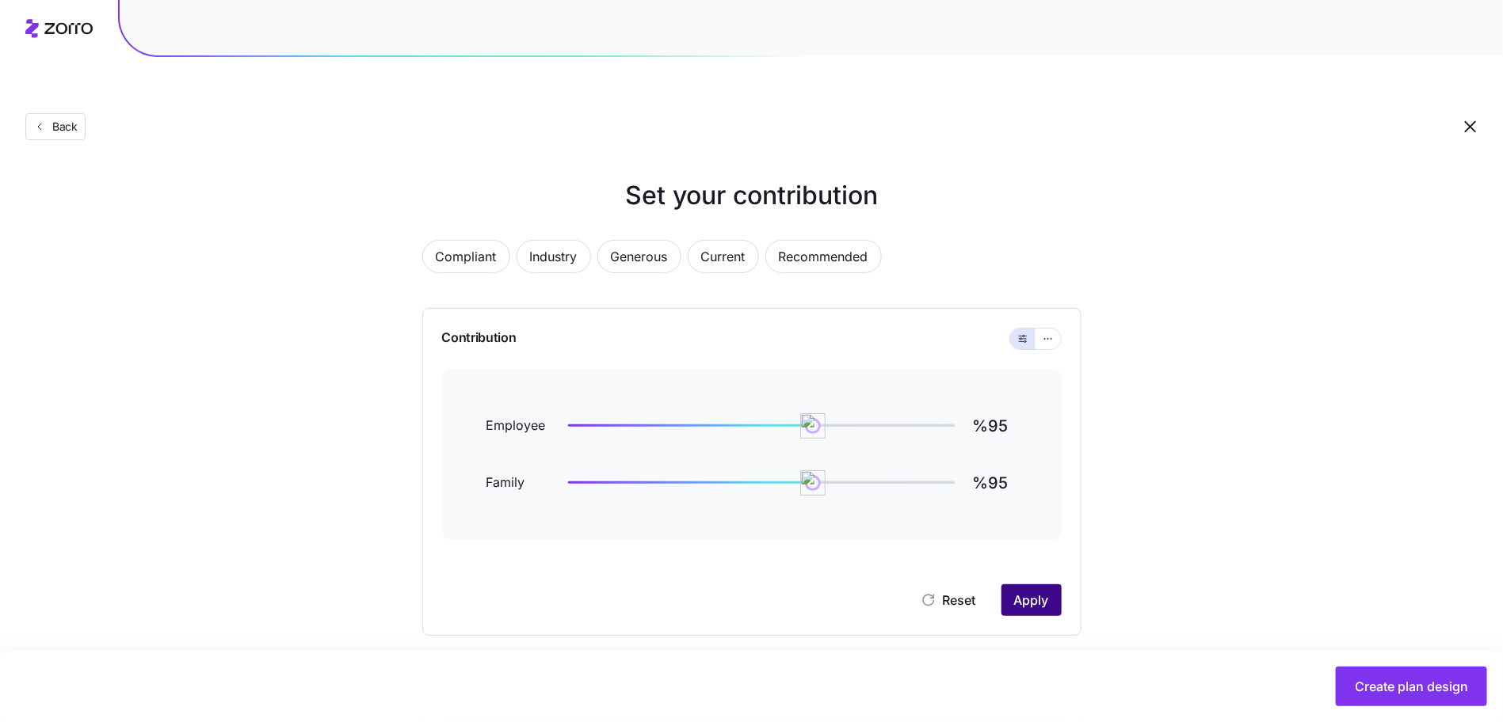
click at [1033, 585] on button "Apply" at bounding box center [1031, 601] width 60 height 32
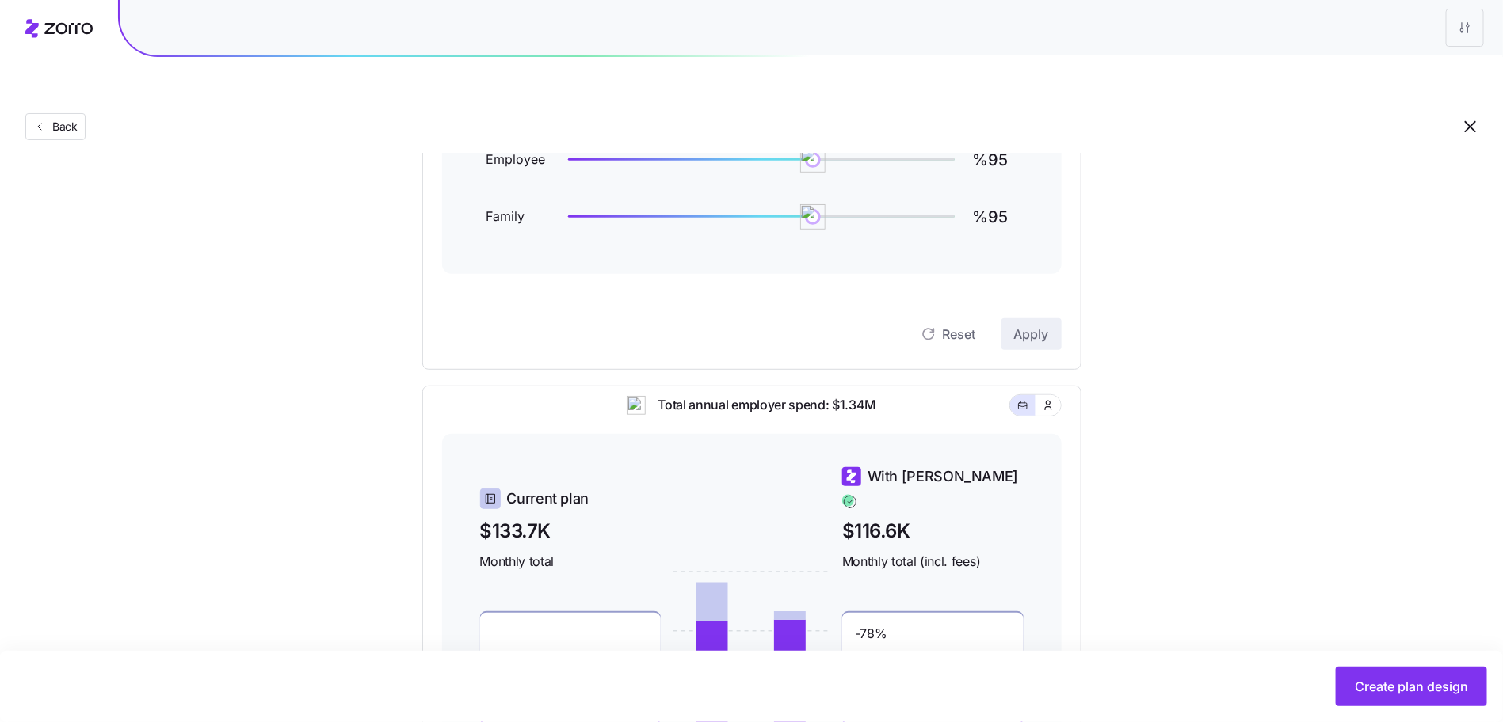
scroll to position [459, 0]
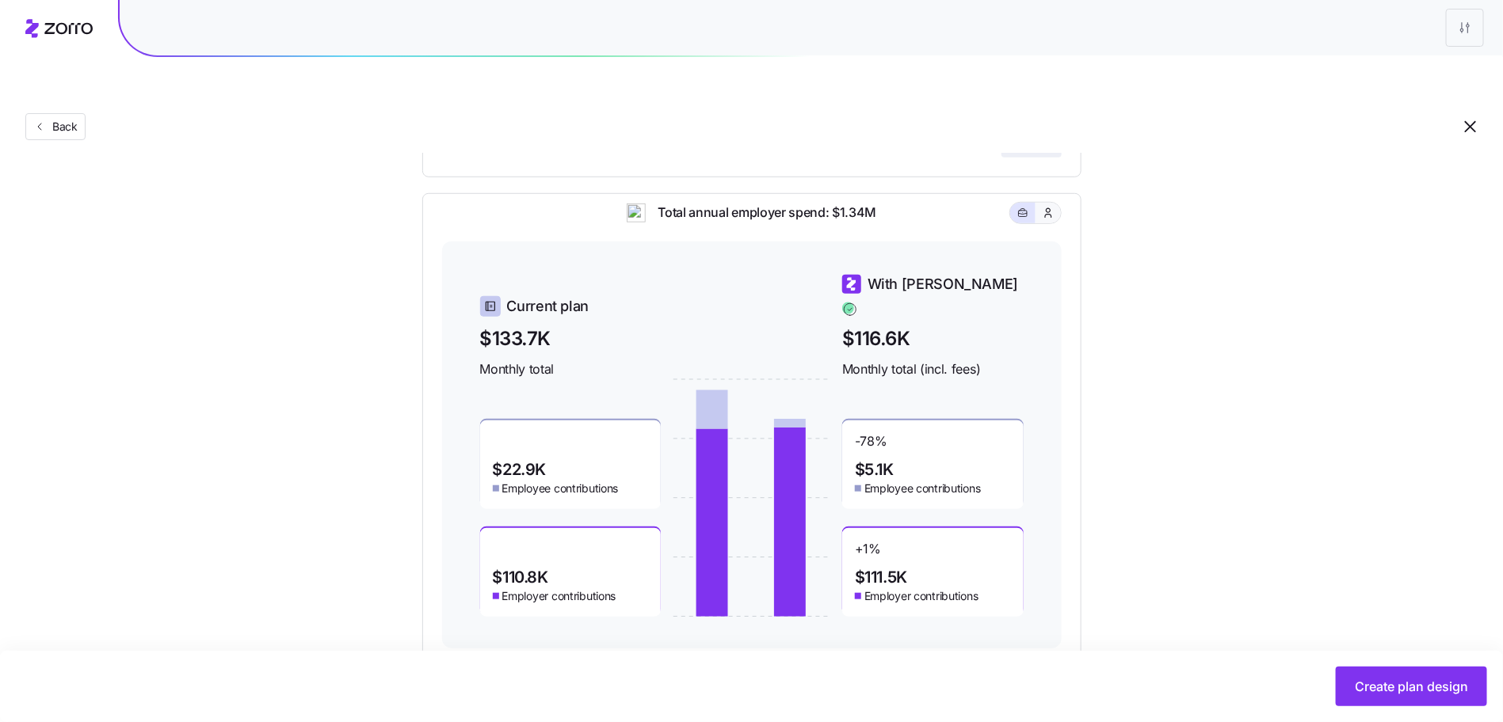
click at [1040, 203] on button "button" at bounding box center [1047, 213] width 25 height 21
click at [1025, 204] on icon "button" at bounding box center [1022, 213] width 11 height 19
click at [1376, 686] on span "Create plan design" at bounding box center [1410, 686] width 113 height 19
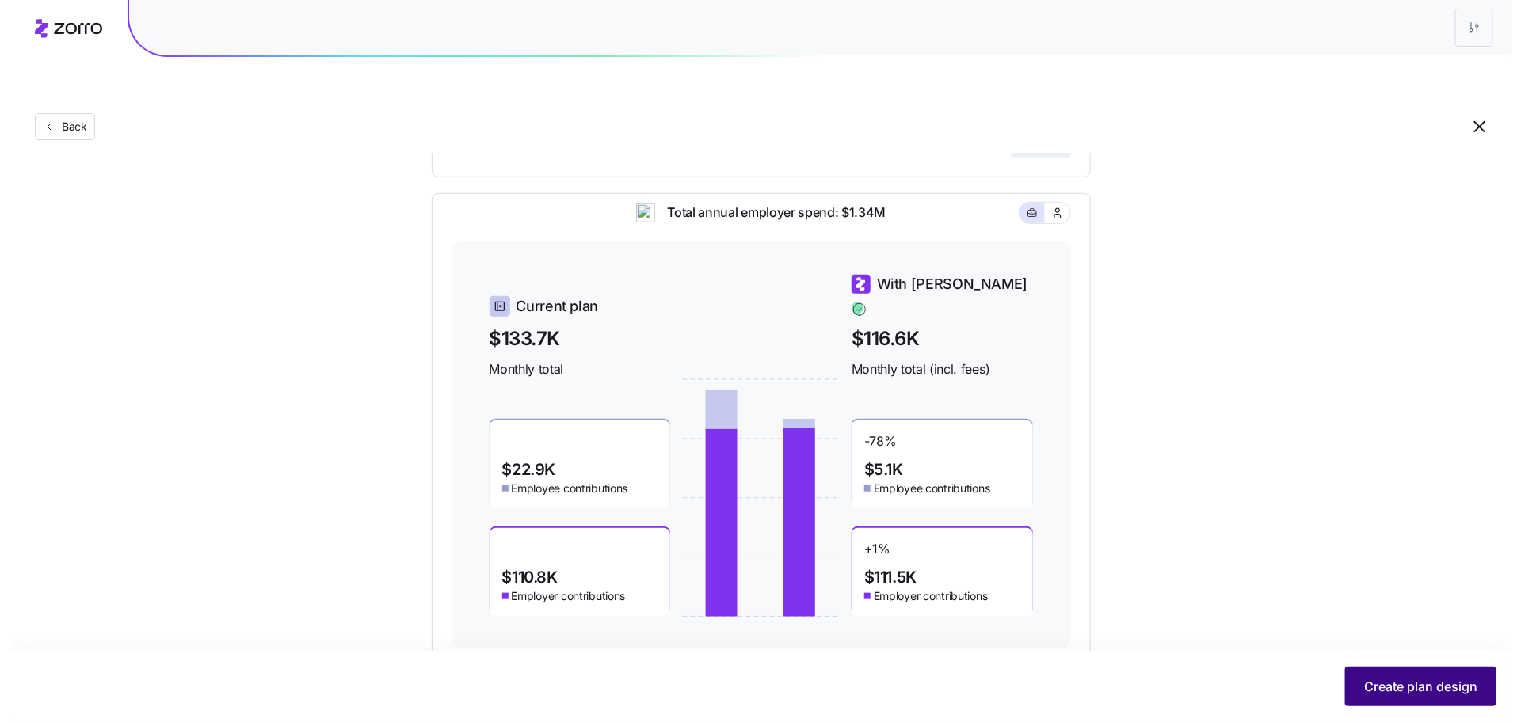
scroll to position [0, 0]
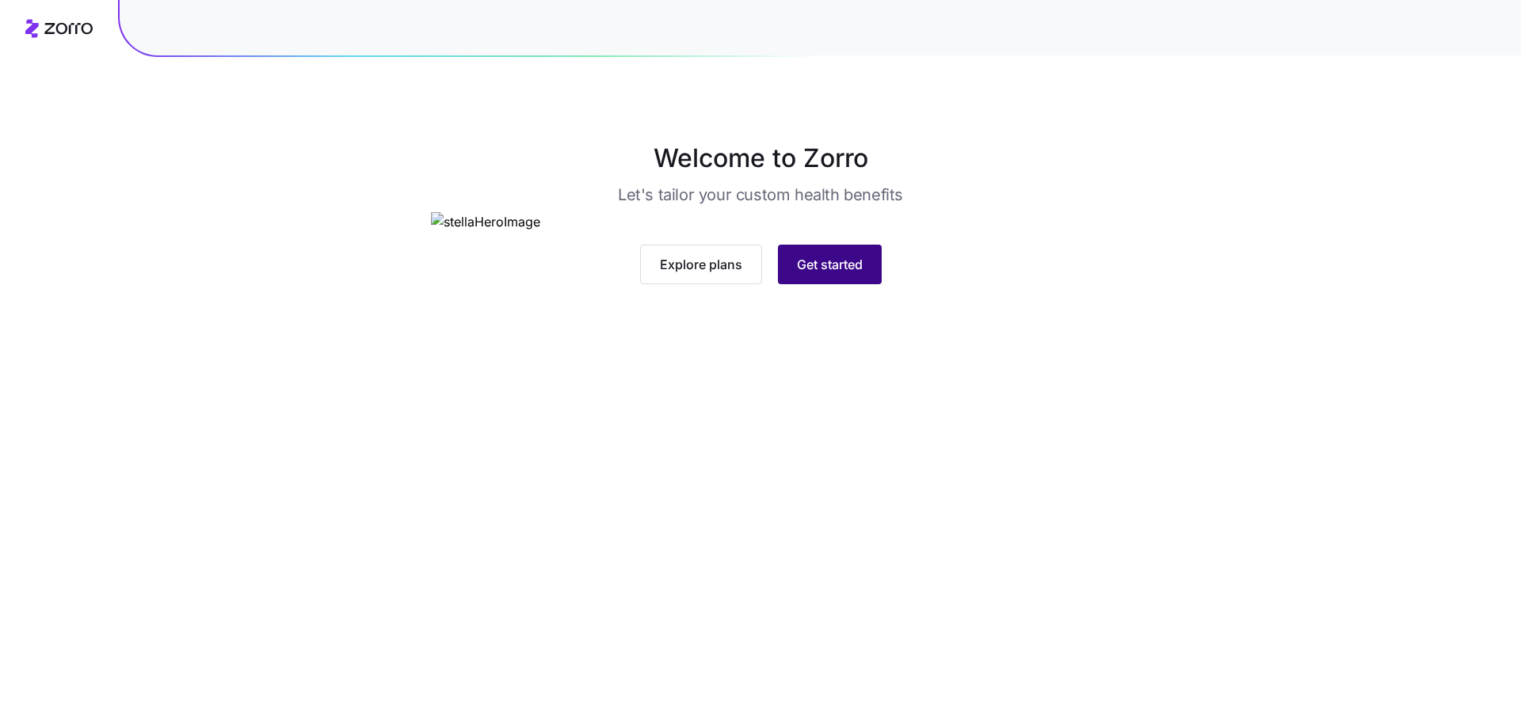
click at [833, 274] on span "Get started" at bounding box center [830, 264] width 66 height 19
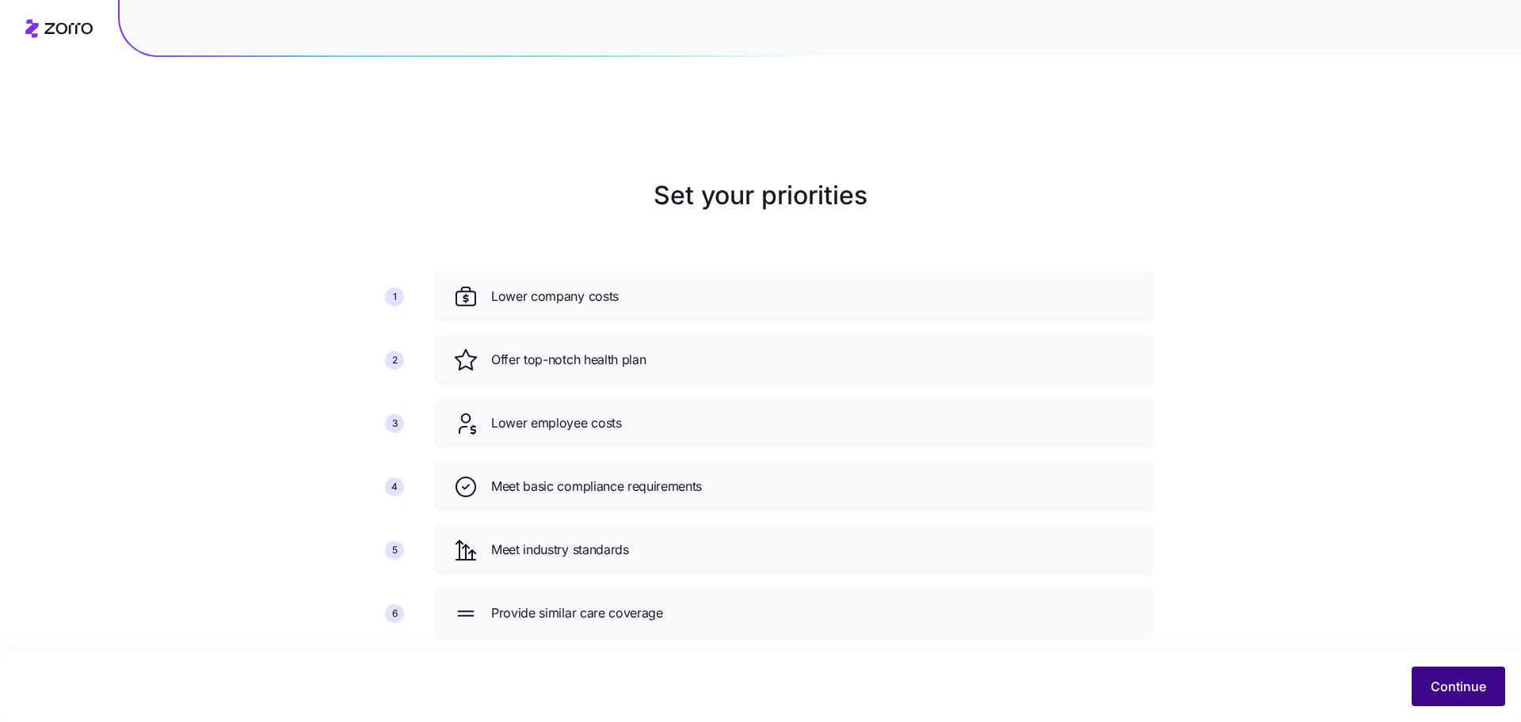
click at [1444, 695] on button "Continue" at bounding box center [1458, 687] width 93 height 40
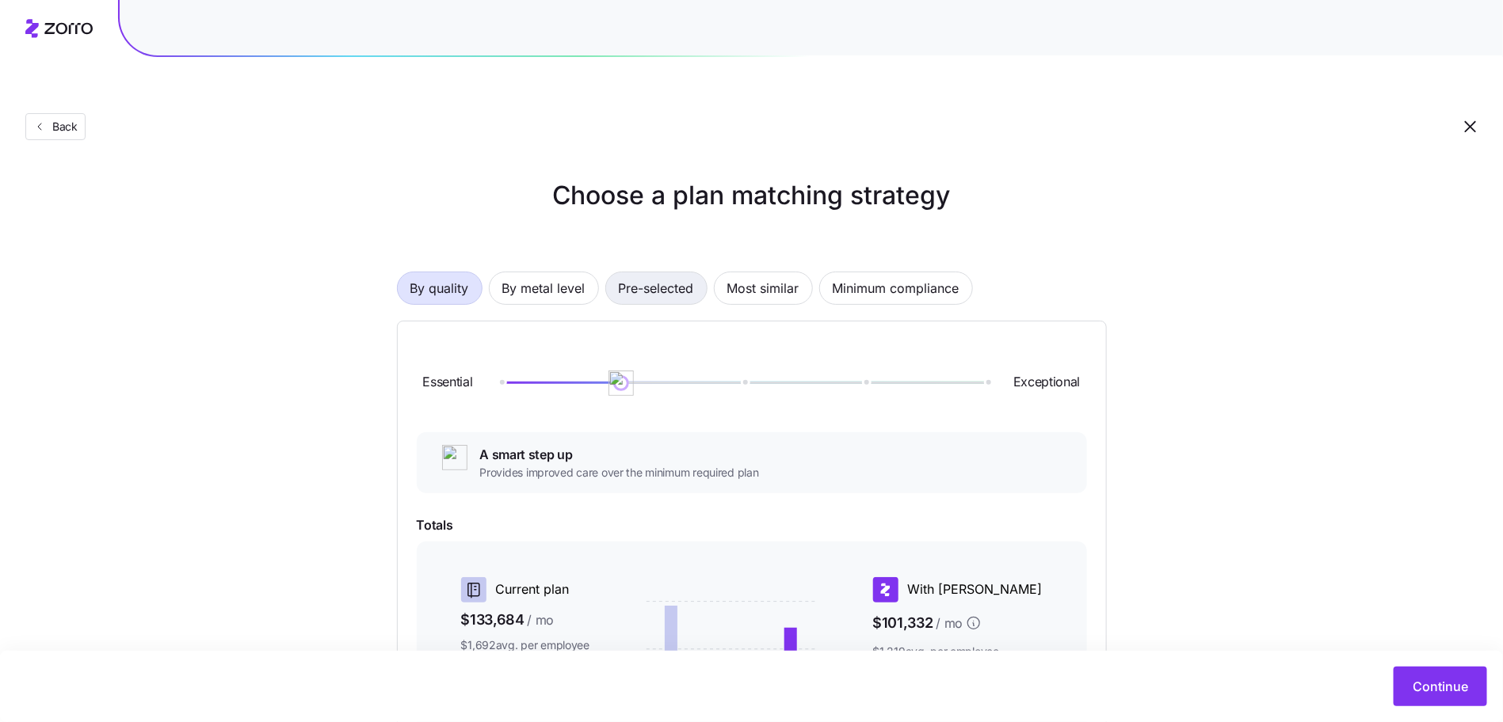
click at [672, 272] on span "Pre-selected" at bounding box center [656, 288] width 75 height 32
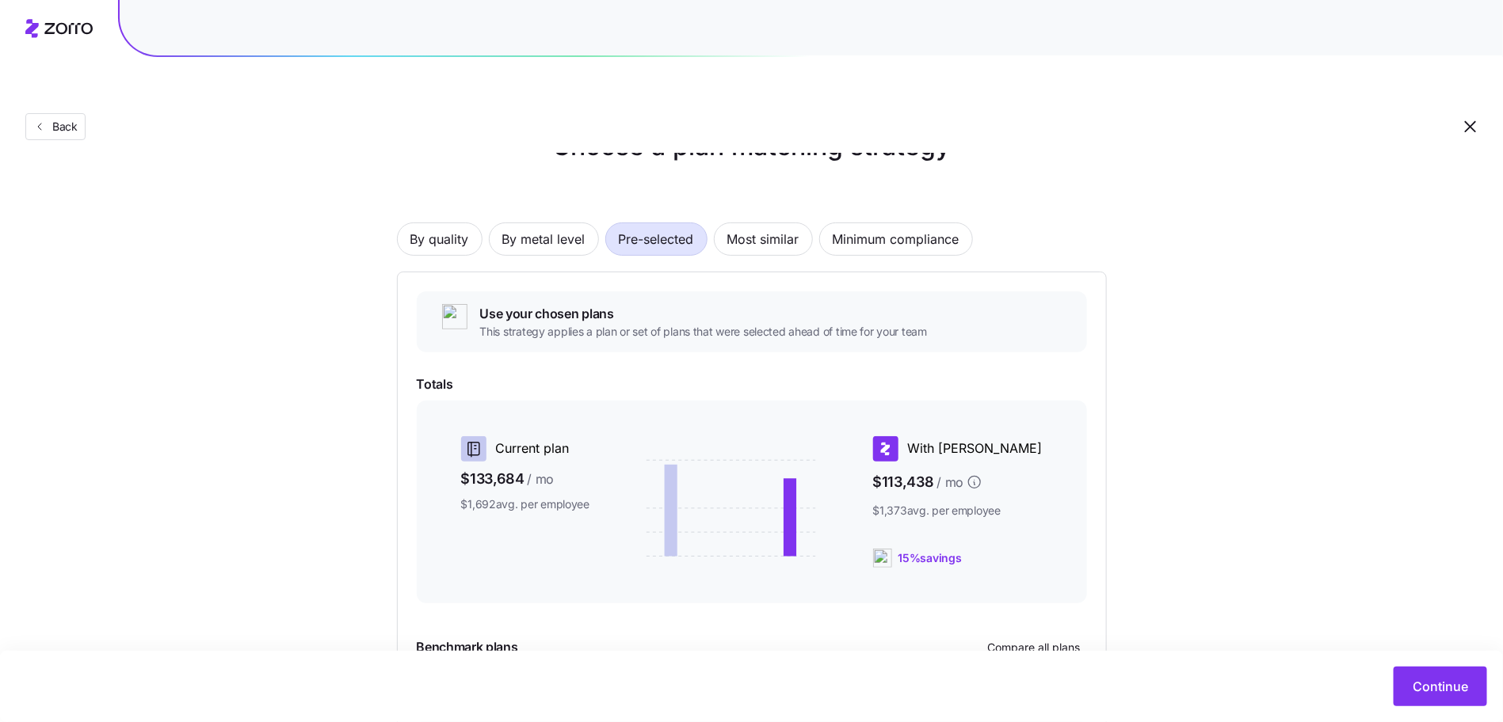
scroll to position [25, 0]
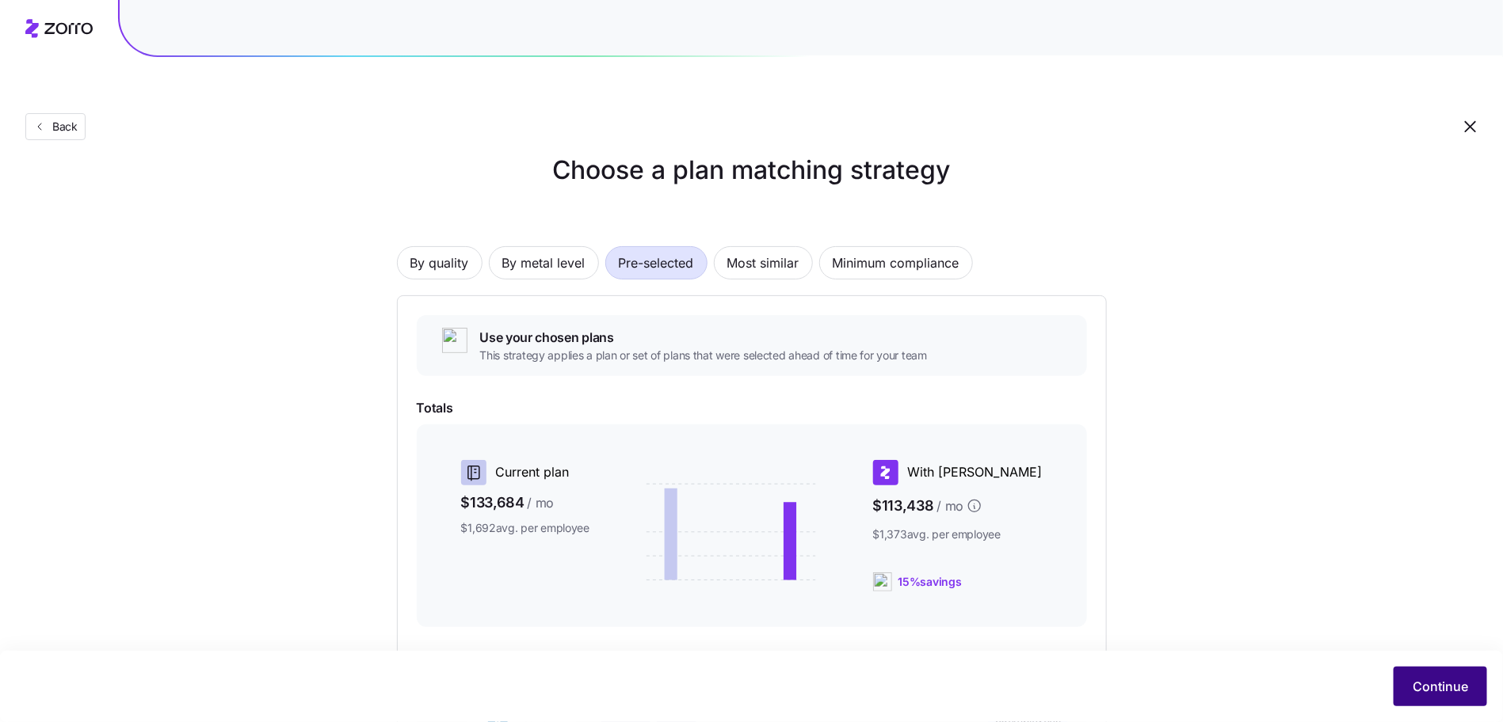
click at [1402, 671] on button "Continue" at bounding box center [1439, 687] width 93 height 40
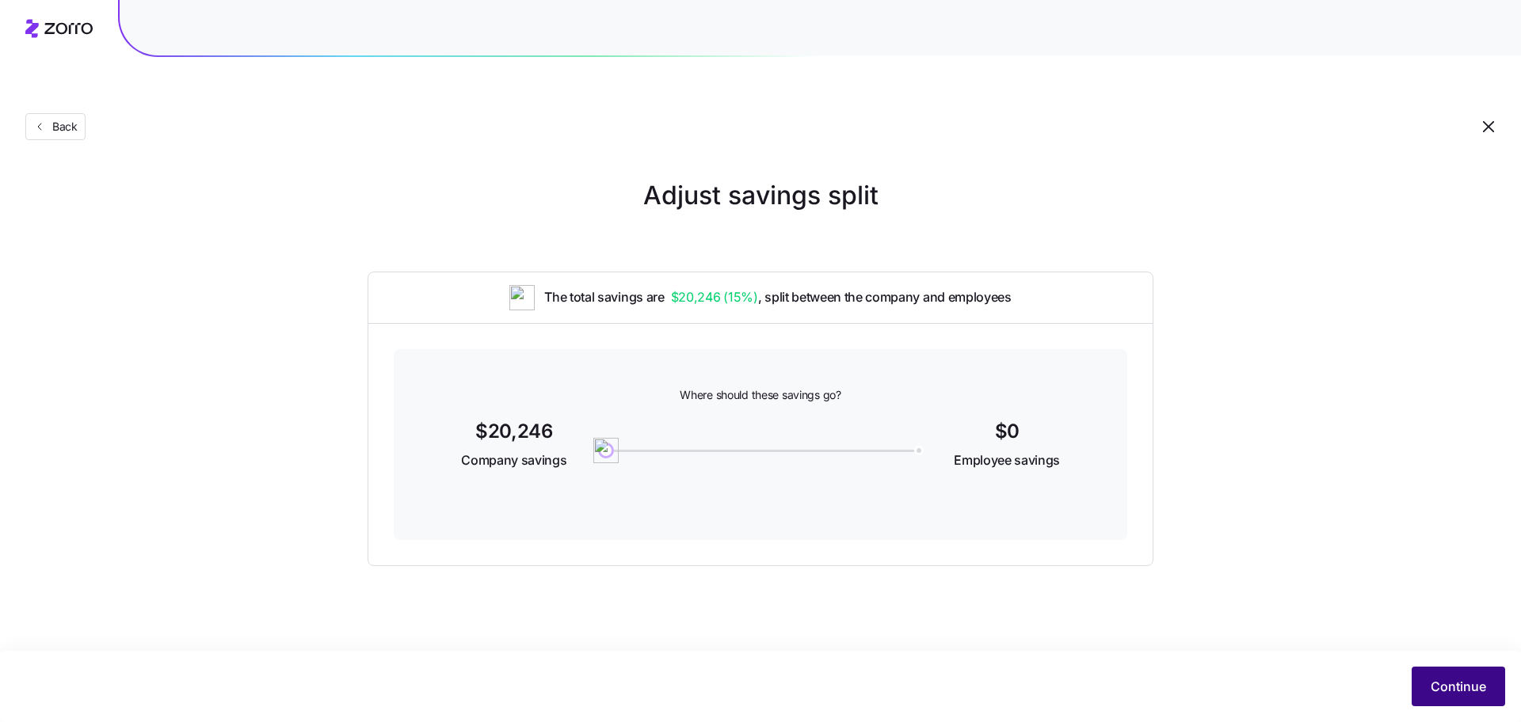
click at [1446, 670] on button "Continue" at bounding box center [1458, 687] width 93 height 40
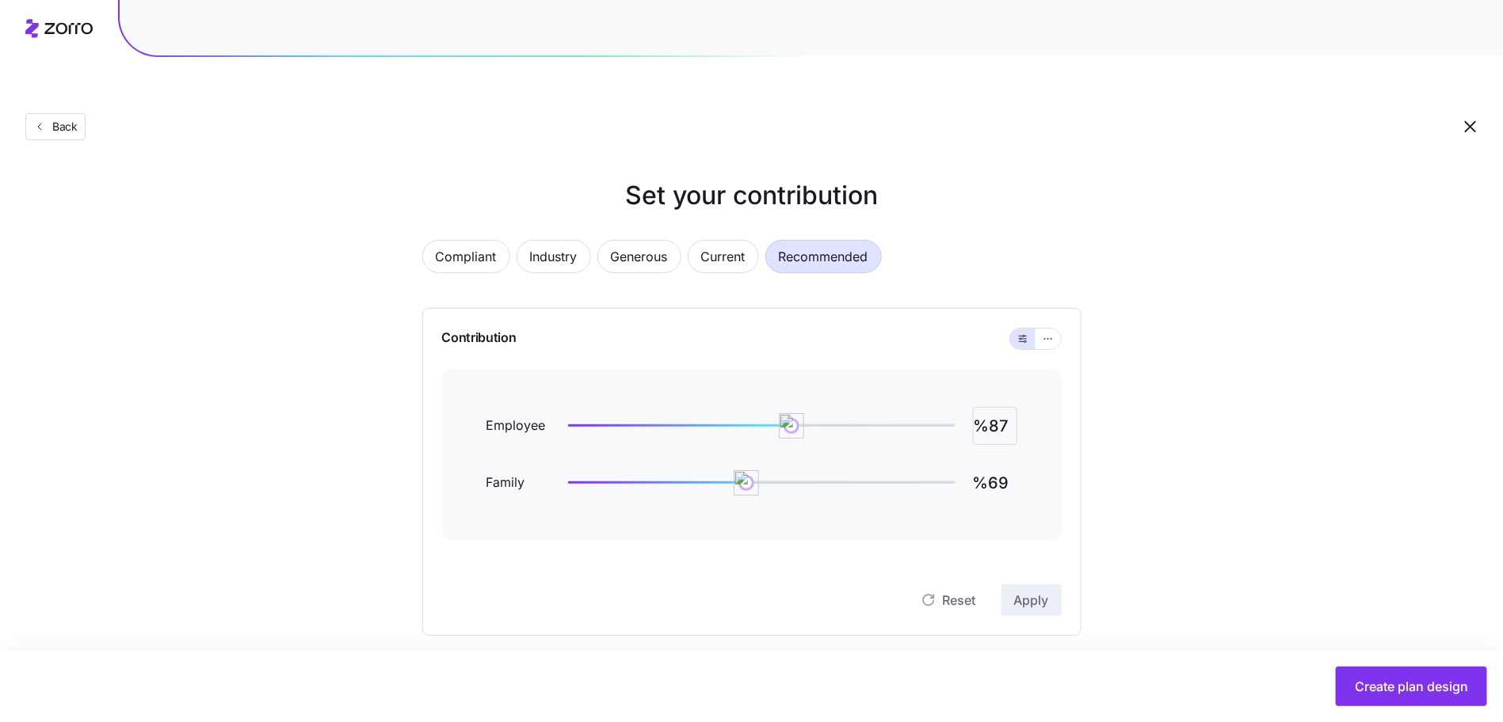
click at [981, 407] on input "%87" at bounding box center [995, 426] width 44 height 38
click at [1004, 407] on input "%87" at bounding box center [995, 426] width 44 height 38
type input "%98"
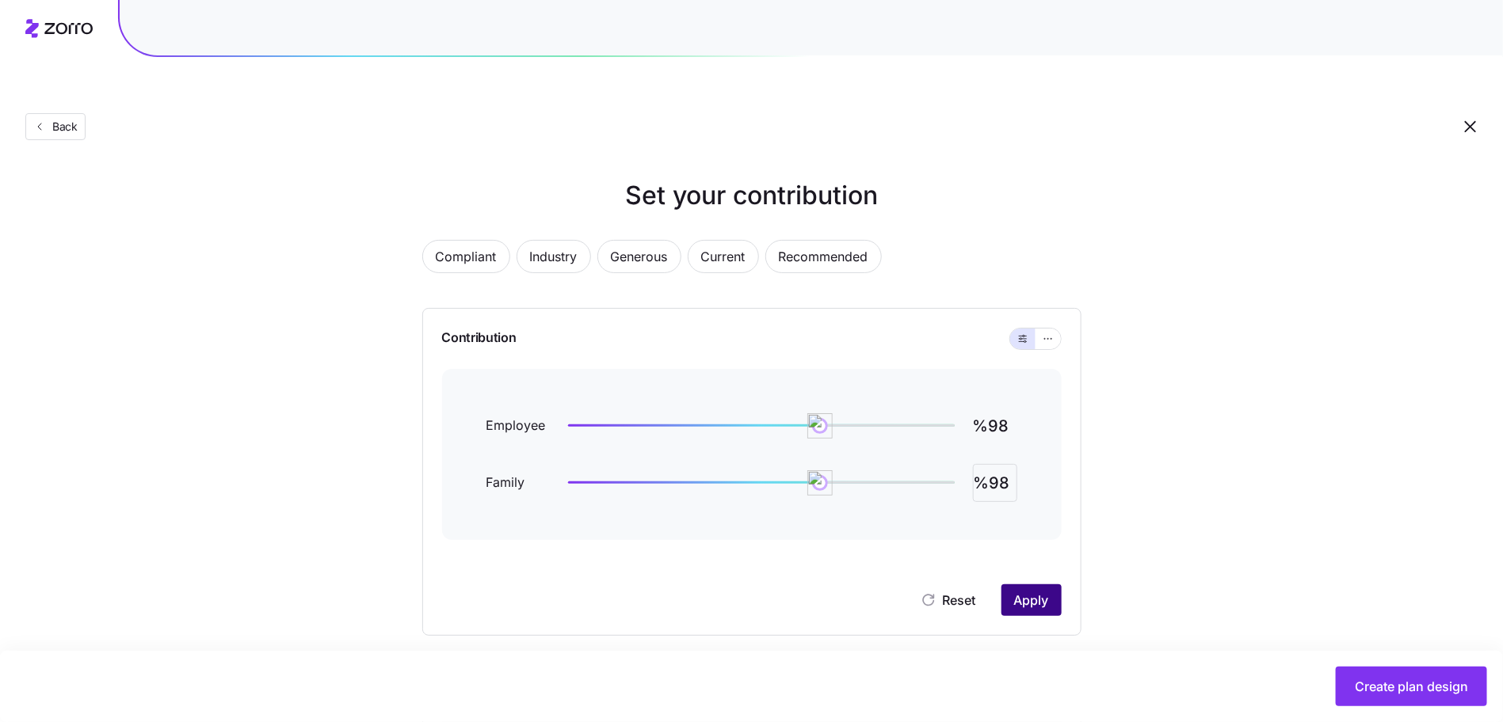
type input "%98"
click at [1045, 591] on span "Apply" at bounding box center [1031, 600] width 35 height 19
click at [1046, 333] on button "button" at bounding box center [1048, 339] width 13 height 13
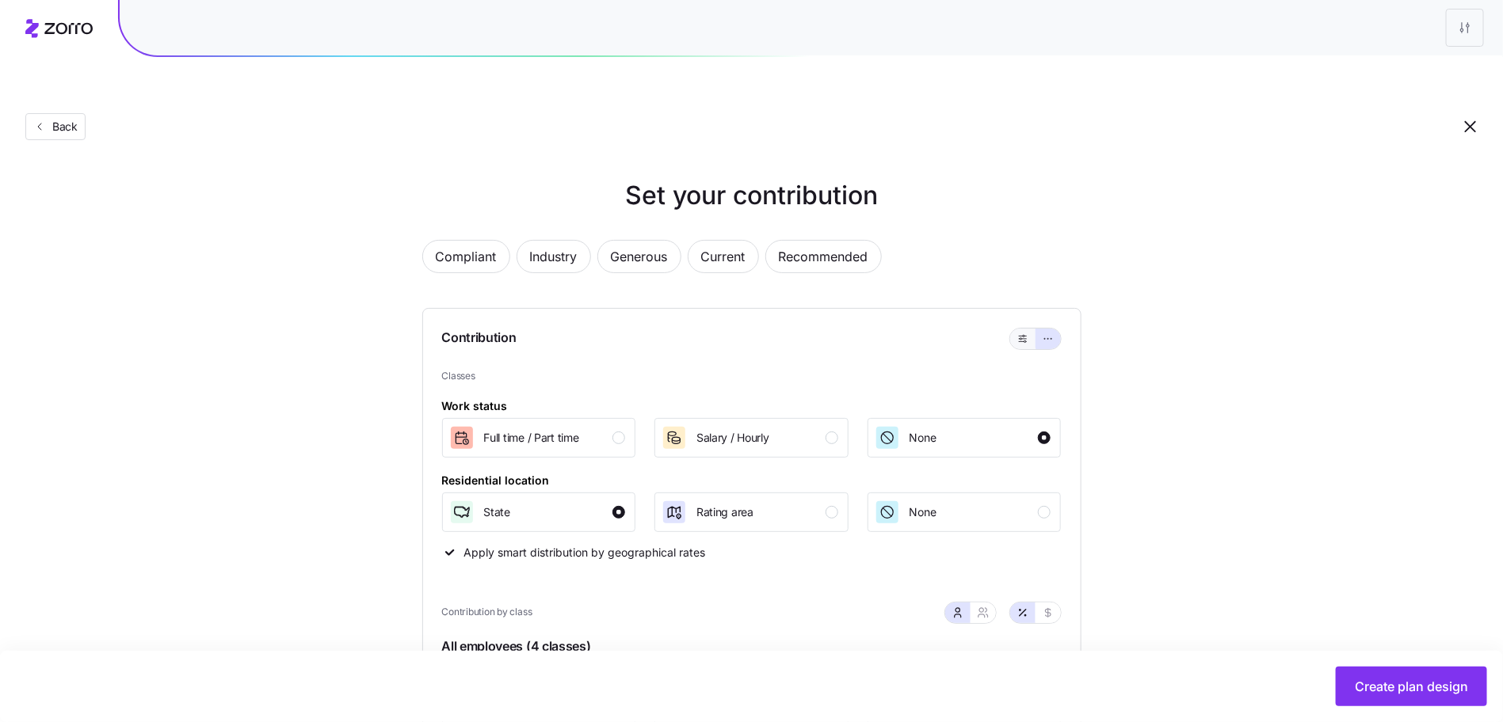
click at [1016, 333] on button "button" at bounding box center [1022, 339] width 13 height 13
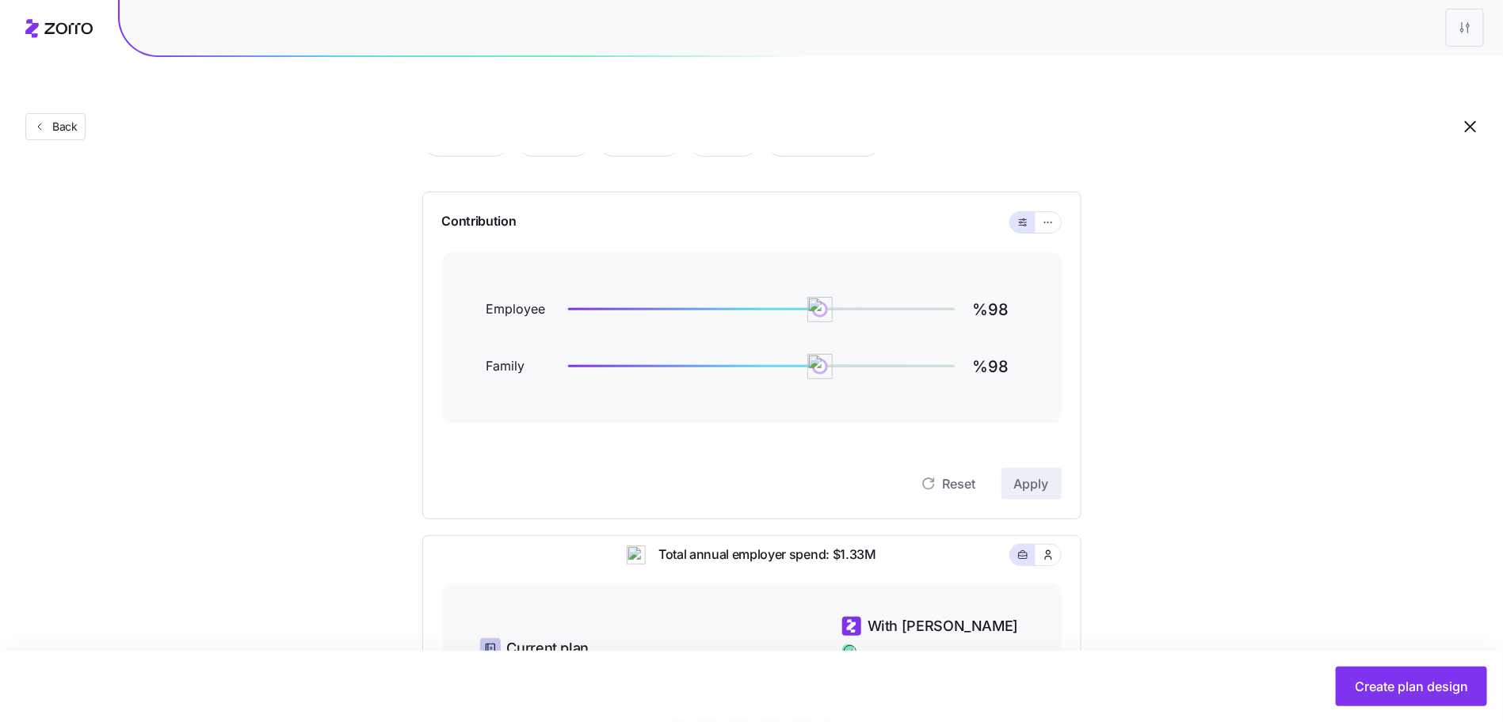
scroll to position [459, 0]
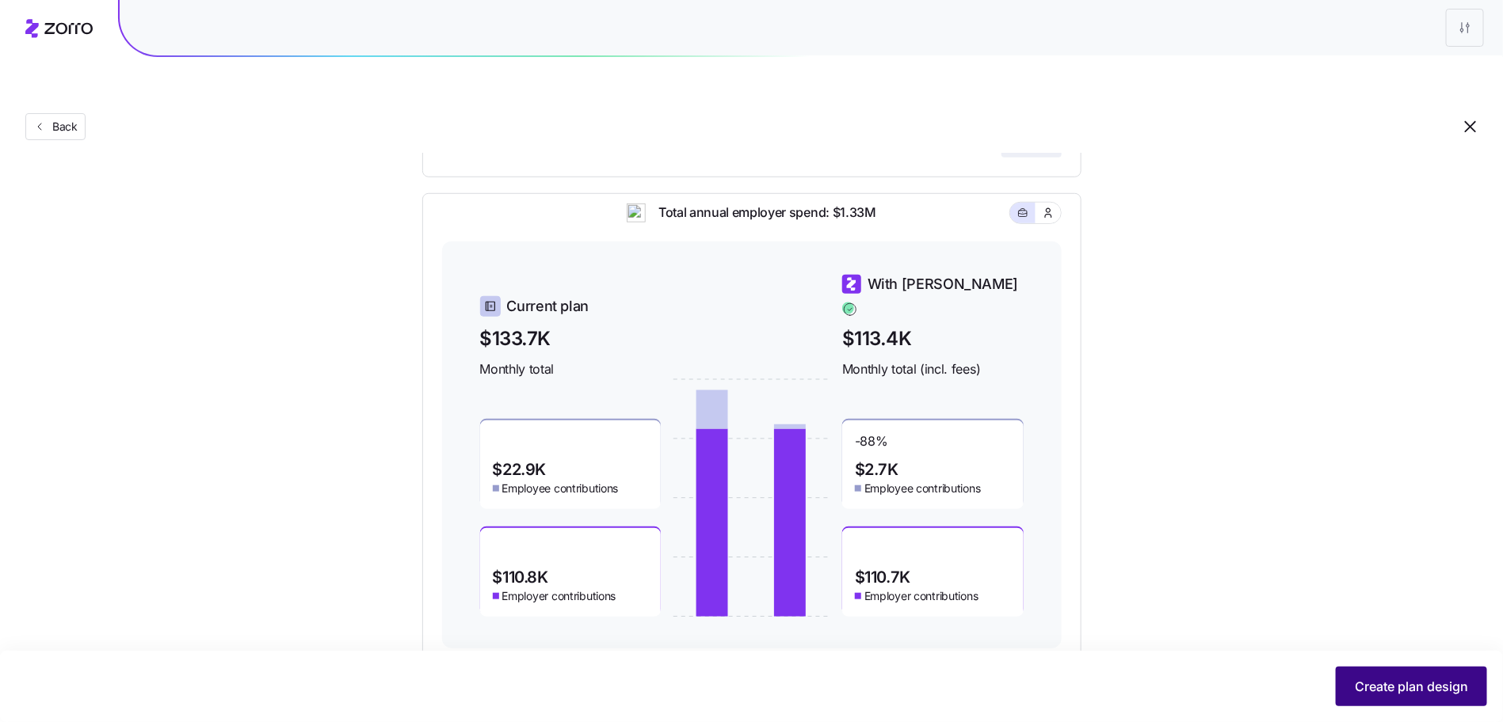
click at [1384, 678] on span "Create plan design" at bounding box center [1410, 686] width 113 height 19
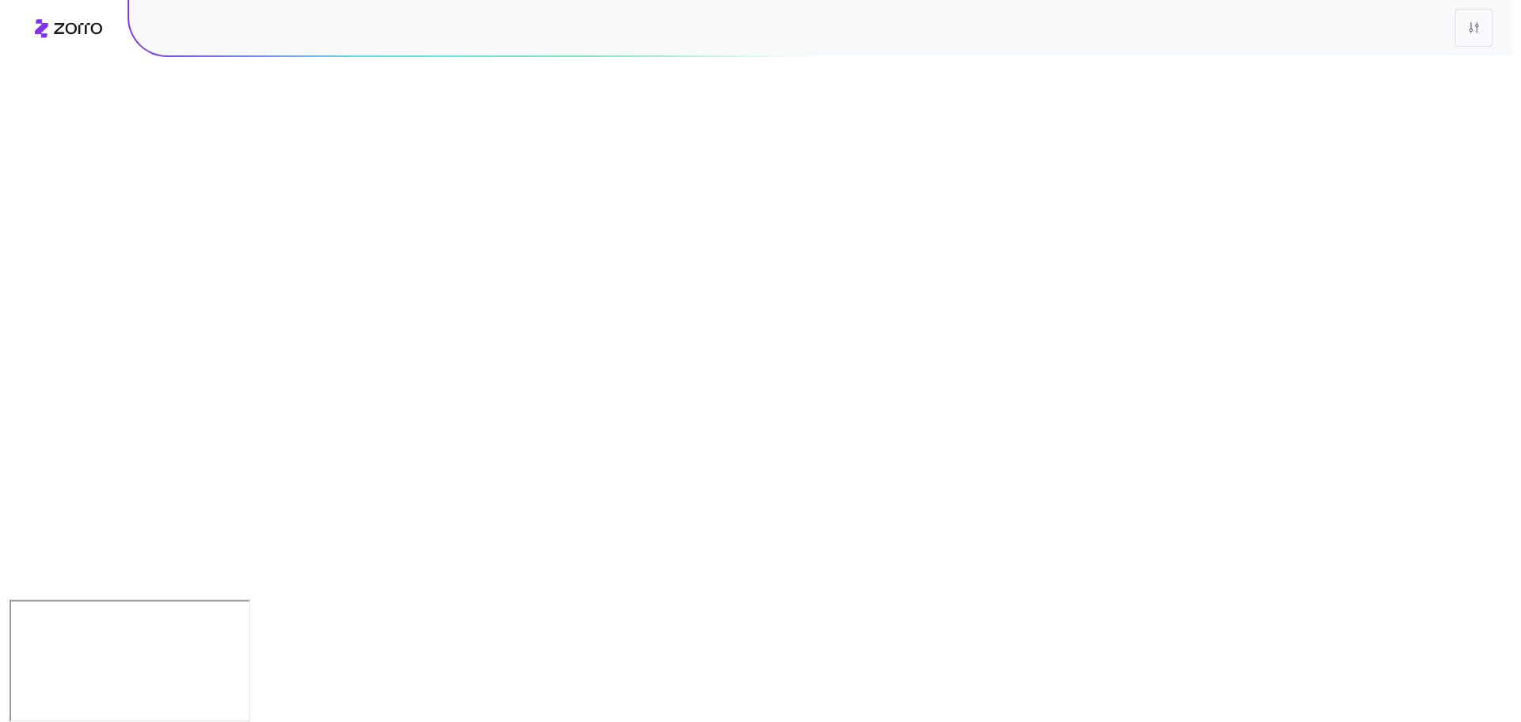
scroll to position [0, 0]
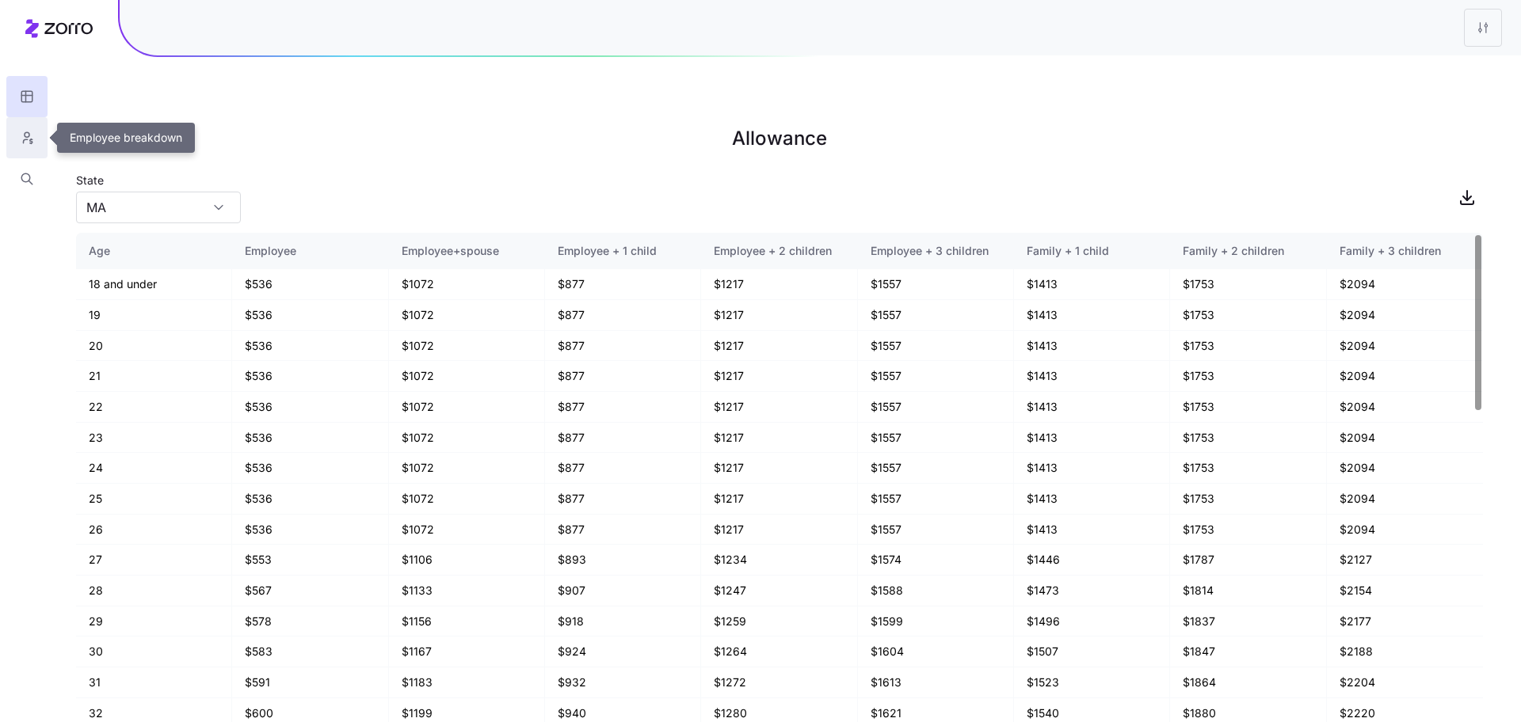
click at [14, 138] on button "button" at bounding box center [26, 137] width 41 height 41
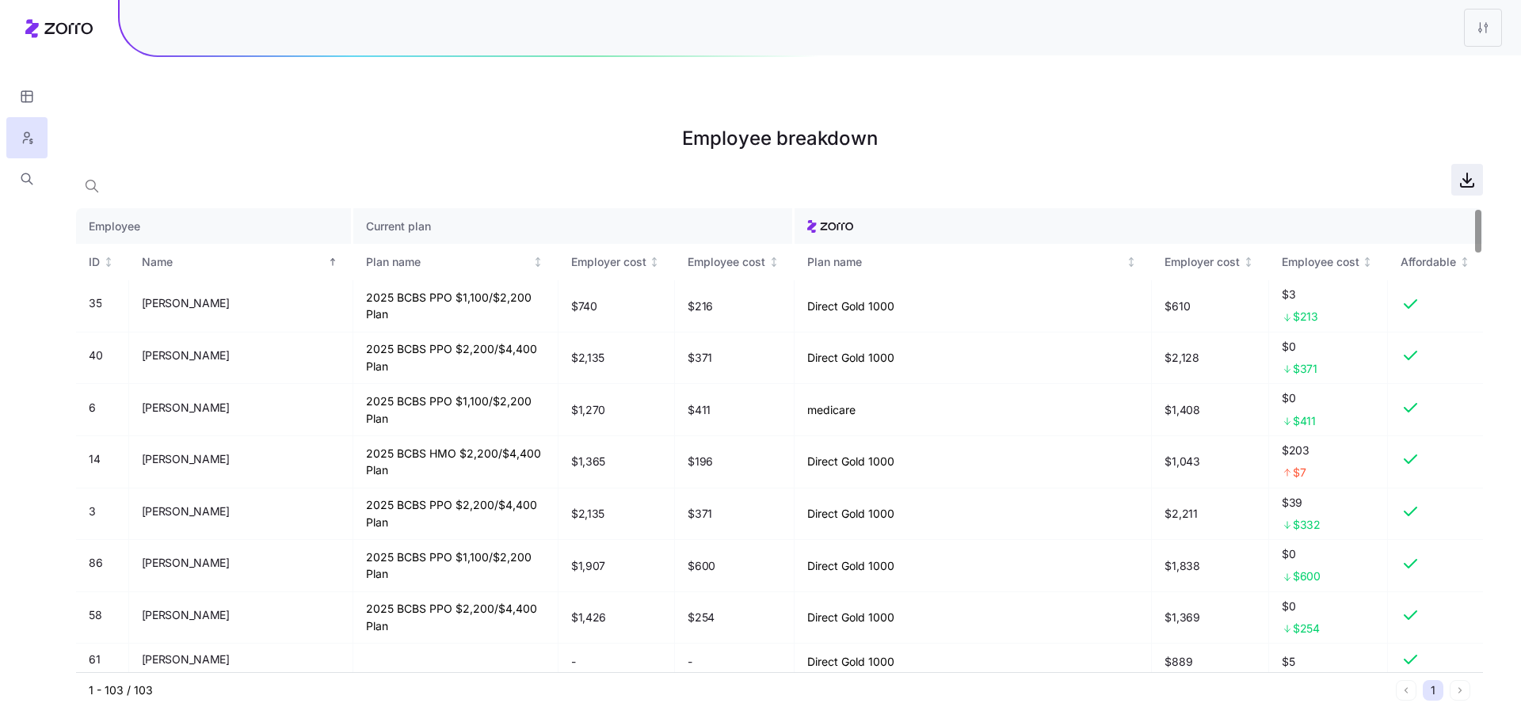
click at [1459, 170] on icon "button" at bounding box center [1466, 179] width 19 height 19
